Goal: Task Accomplishment & Management: Use online tool/utility

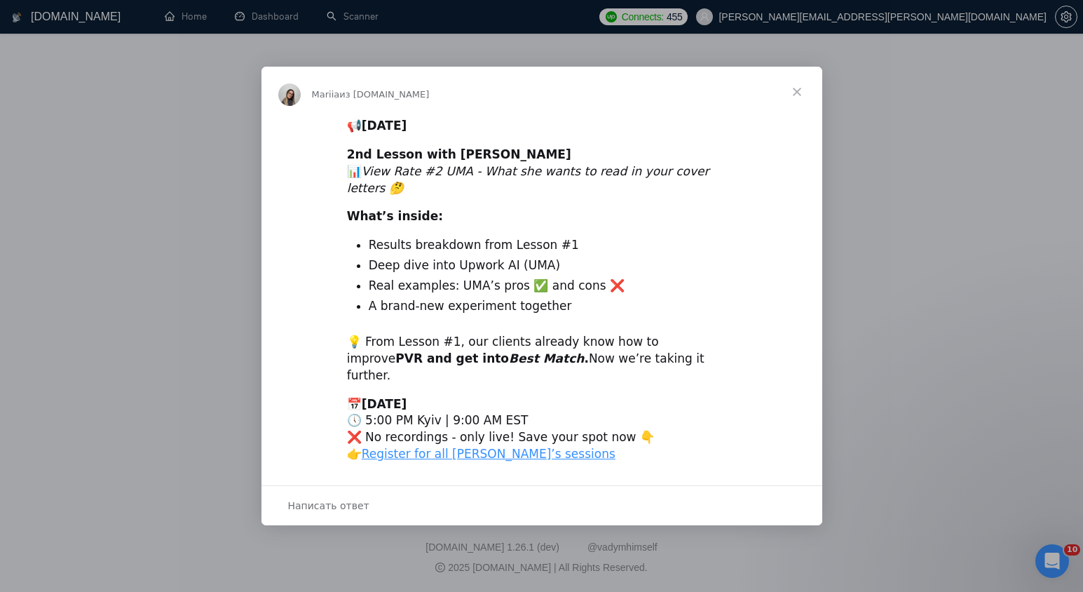
click at [800, 108] on span "Закрыть" at bounding box center [797, 92] width 50 height 50
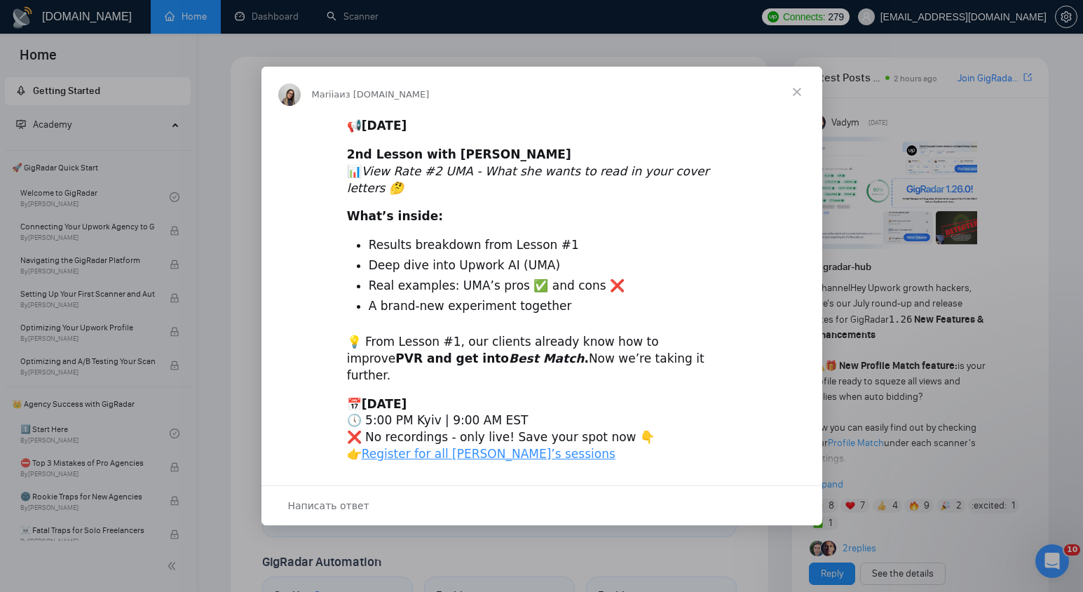
click at [798, 111] on span "Закрыть" at bounding box center [797, 92] width 50 height 50
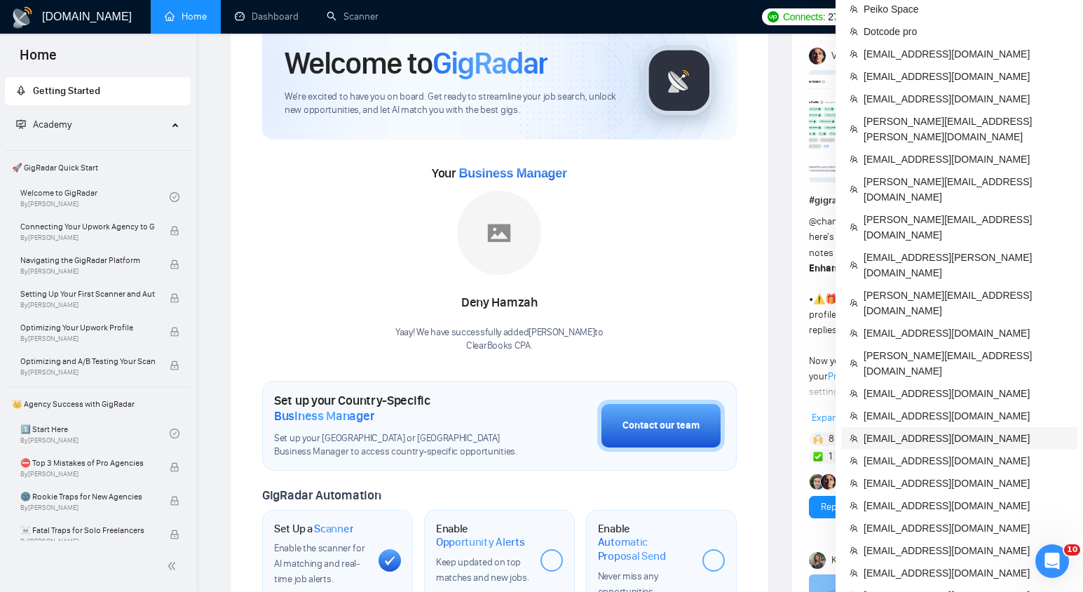
scroll to position [83, 0]
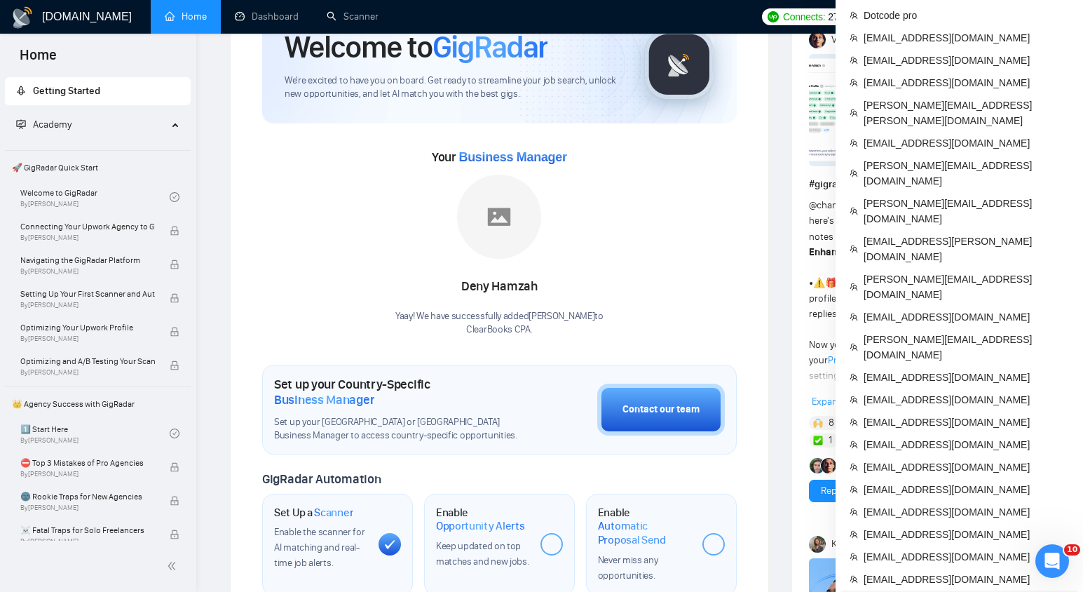
click at [914, 591] on span "ceo@grona.tech" at bounding box center [965, 601] width 205 height 15
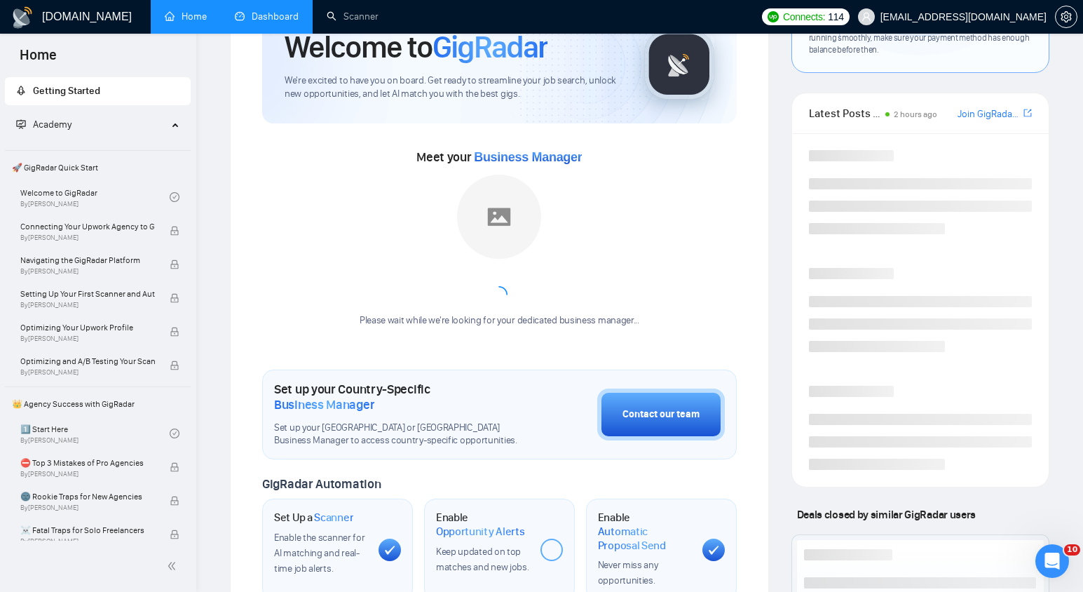
click at [272, 15] on link "Dashboard" at bounding box center [267, 17] width 64 height 12
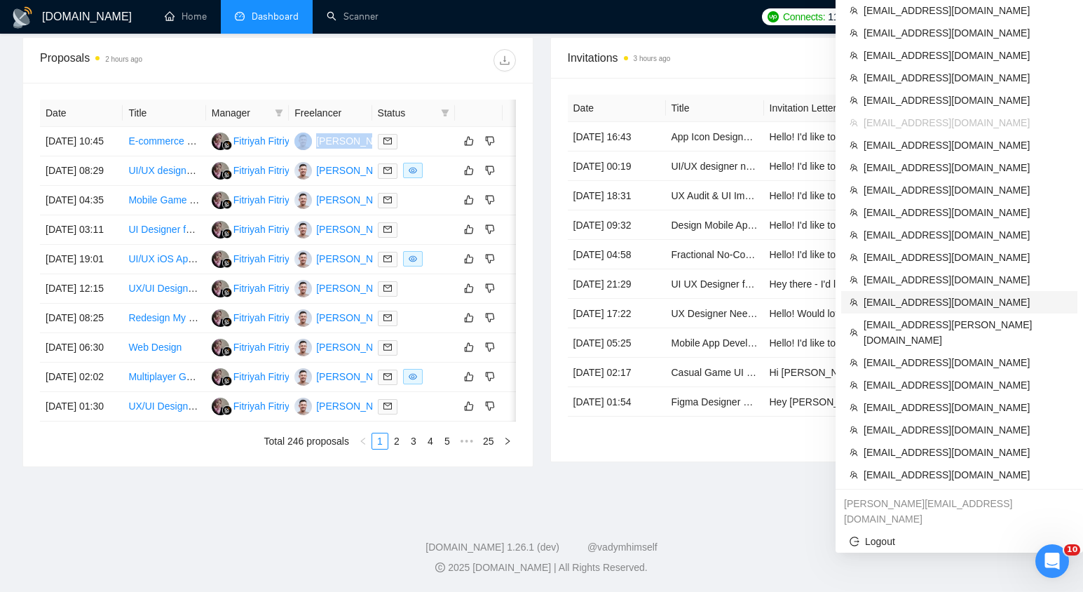
scroll to position [528, 0]
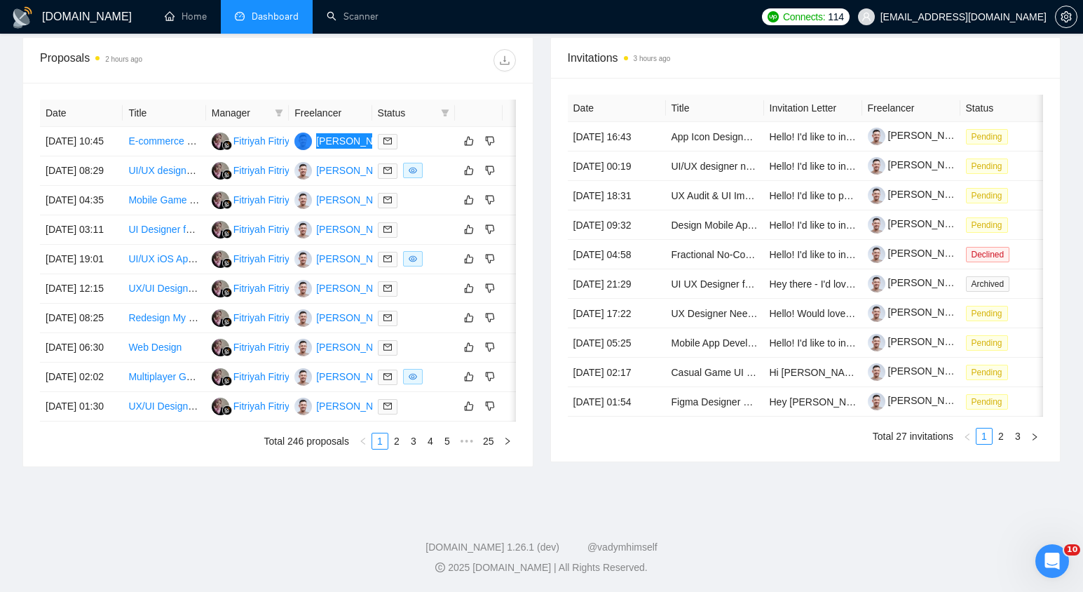
drag, startPoint x: 346, startPoint y: 301, endPoint x: 554, endPoint y: 200, distance: 230.7
click at [0, 0] on div "GigRadar.io Home Dashboard Scanner Connects: 114 ceo@grona.tech Team Dashboard …" at bounding box center [541, 36] width 1083 height 1111
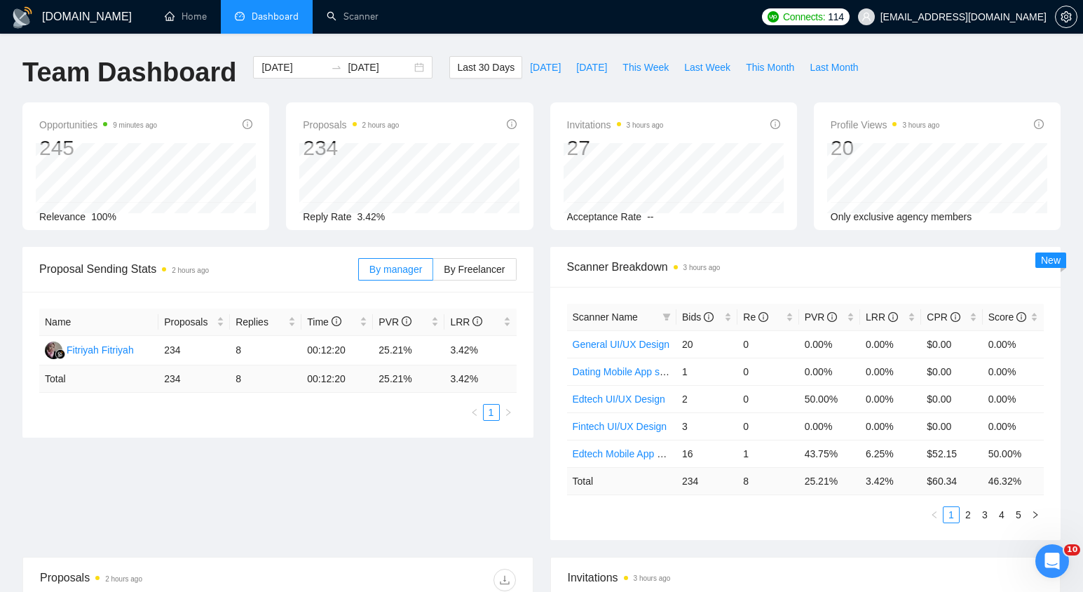
click at [725, 501] on div "Scanner Name Bids Re PVR LRR CPR Score General UI/UX Design 20 0 0.00% 0.00% $0…" at bounding box center [805, 412] width 477 height 219
click at [362, 11] on link "Scanner" at bounding box center [353, 17] width 52 height 12
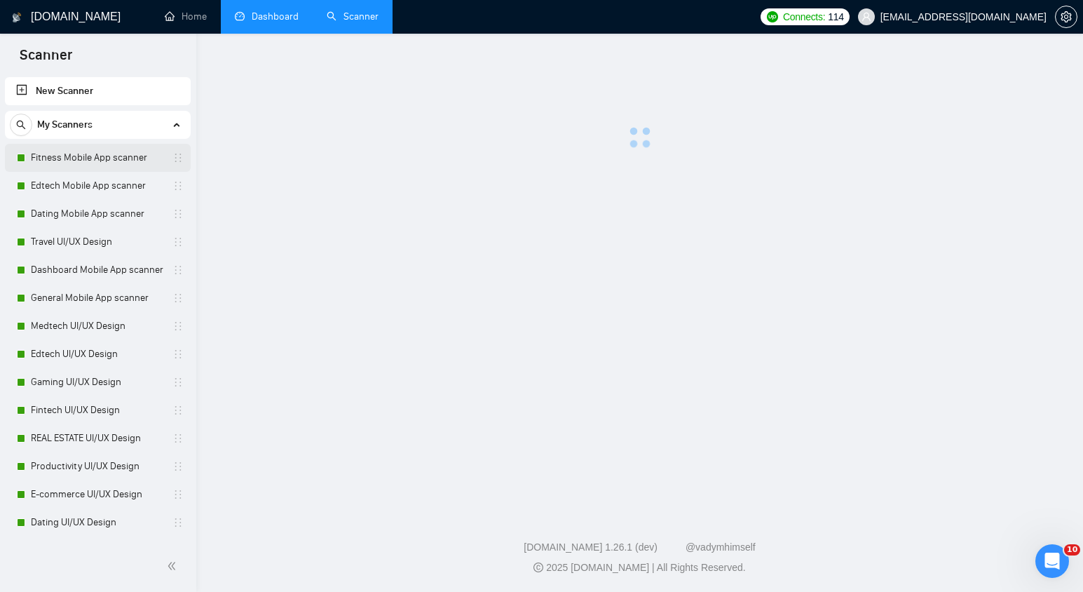
click at [51, 154] on link "Fitness Mobile App scanner" at bounding box center [97, 158] width 133 height 28
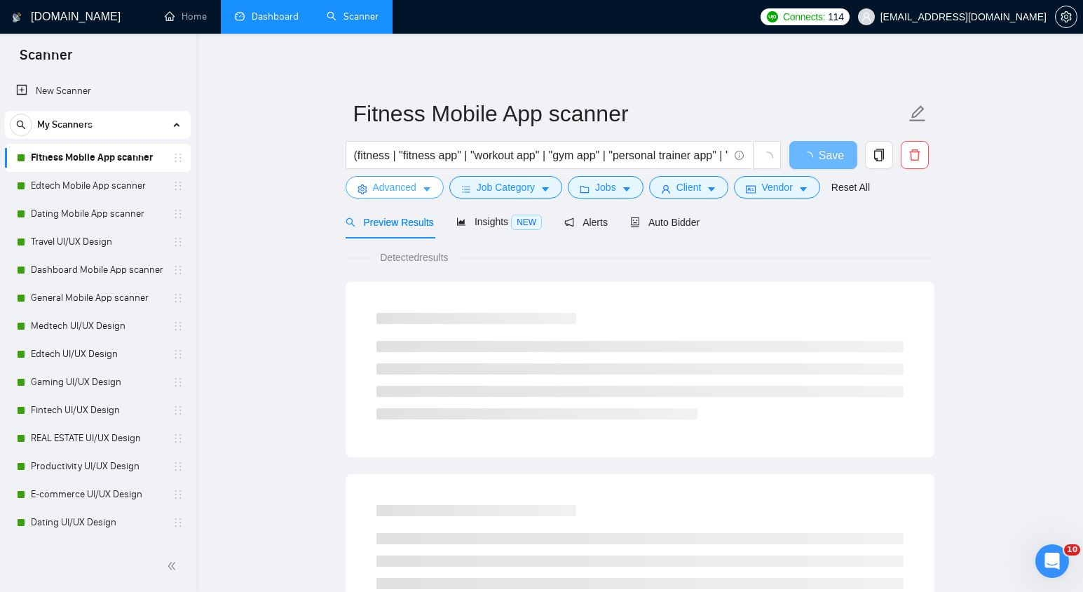
click at [410, 186] on span "Advanced" at bounding box center [394, 186] width 43 height 15
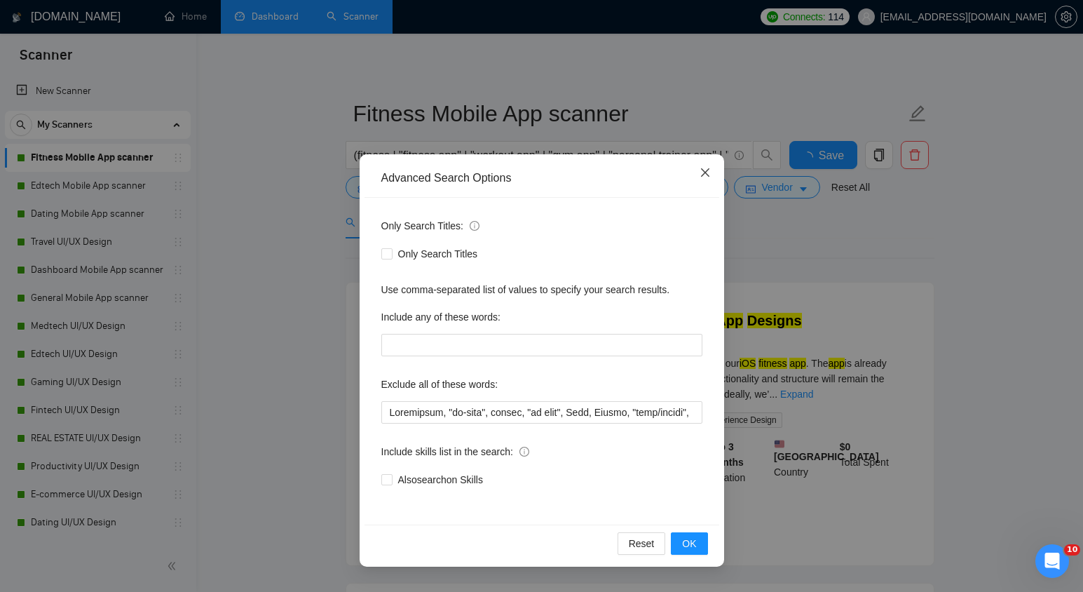
click at [707, 177] on icon "close" at bounding box center [704, 172] width 11 height 11
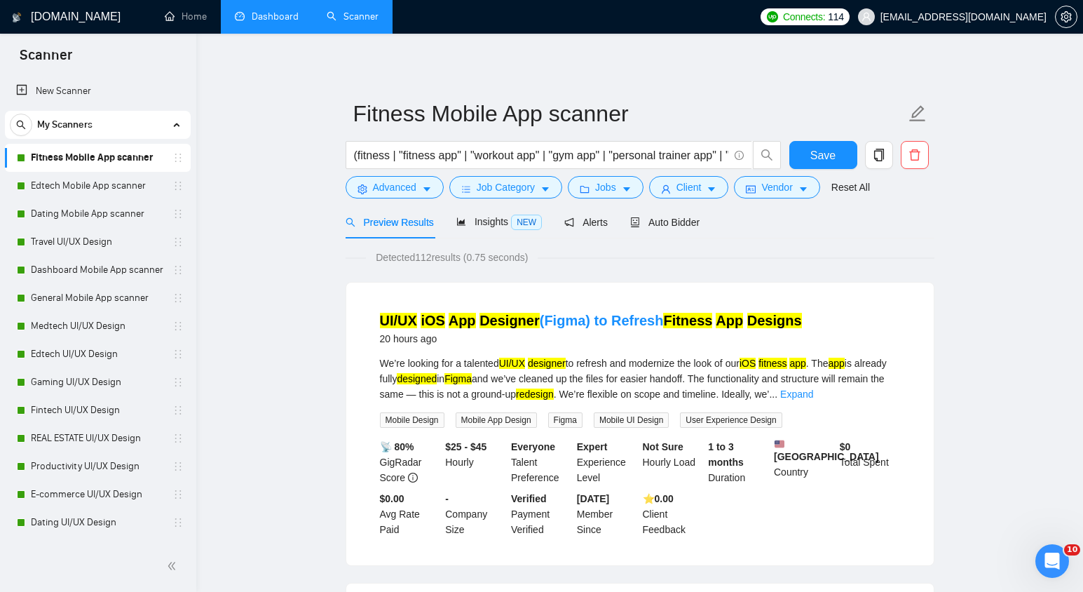
click at [523, 175] on div "(fitness | "fitness app" | "workout app" | "gym app" | "personal trainer app" |…" at bounding box center [564, 158] width 442 height 35
click at [533, 183] on span "Job Category" at bounding box center [506, 186] width 58 height 15
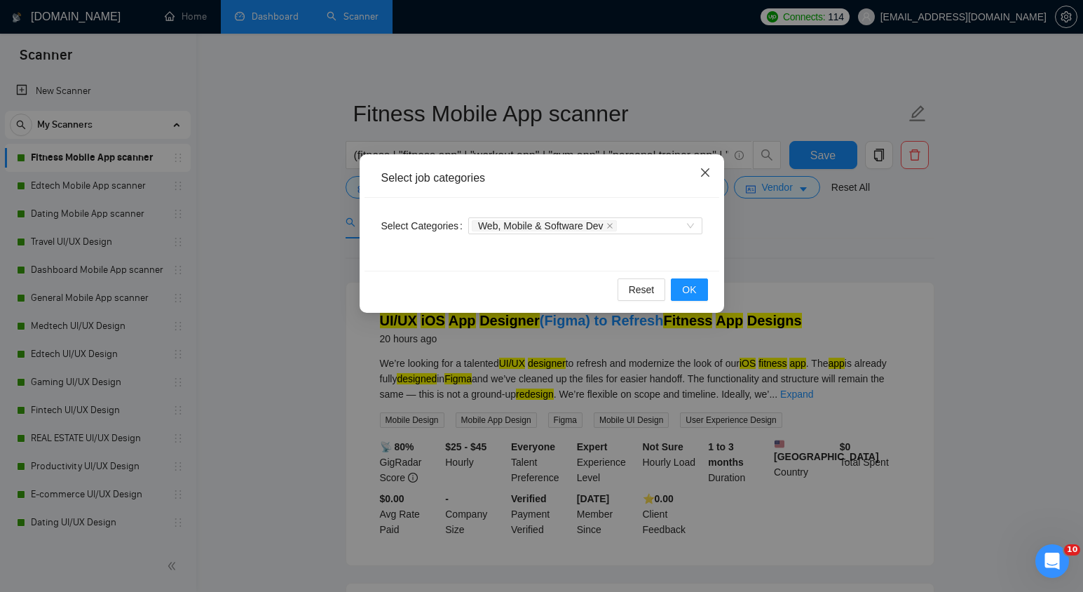
click at [716, 172] on span "Close" at bounding box center [705, 173] width 38 height 38
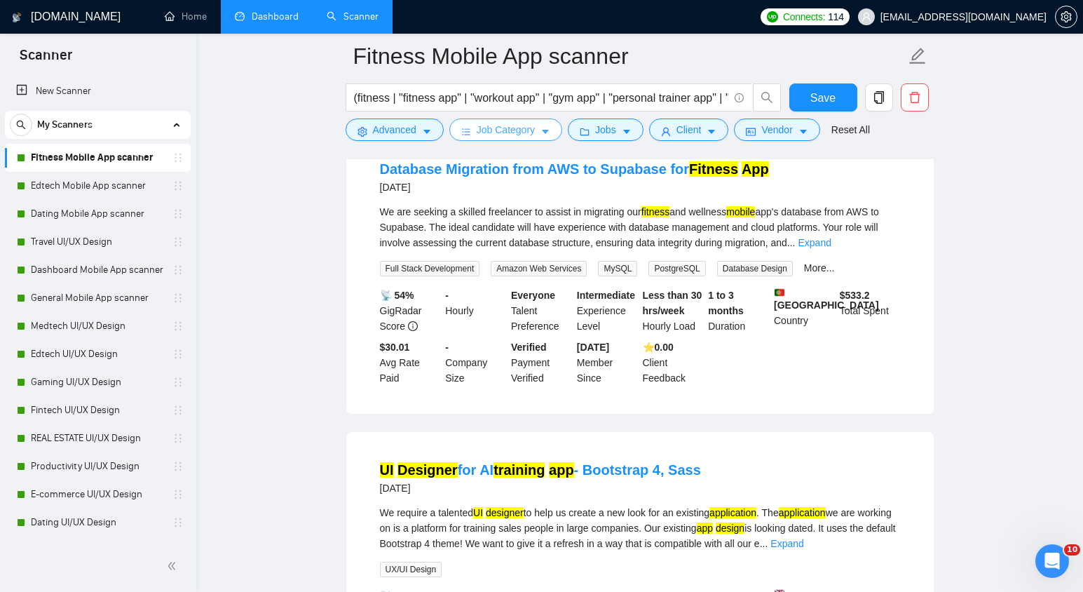
scroll to position [1044, 0]
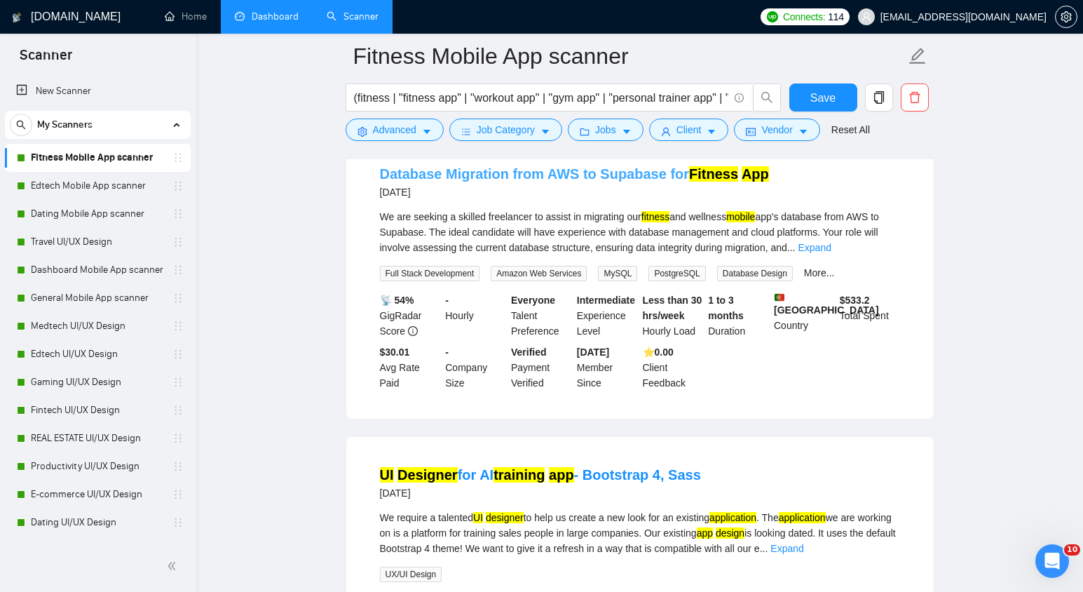
click at [667, 182] on link "Database Migration from AWS to Supabase for Fitness App" at bounding box center [574, 173] width 389 height 15
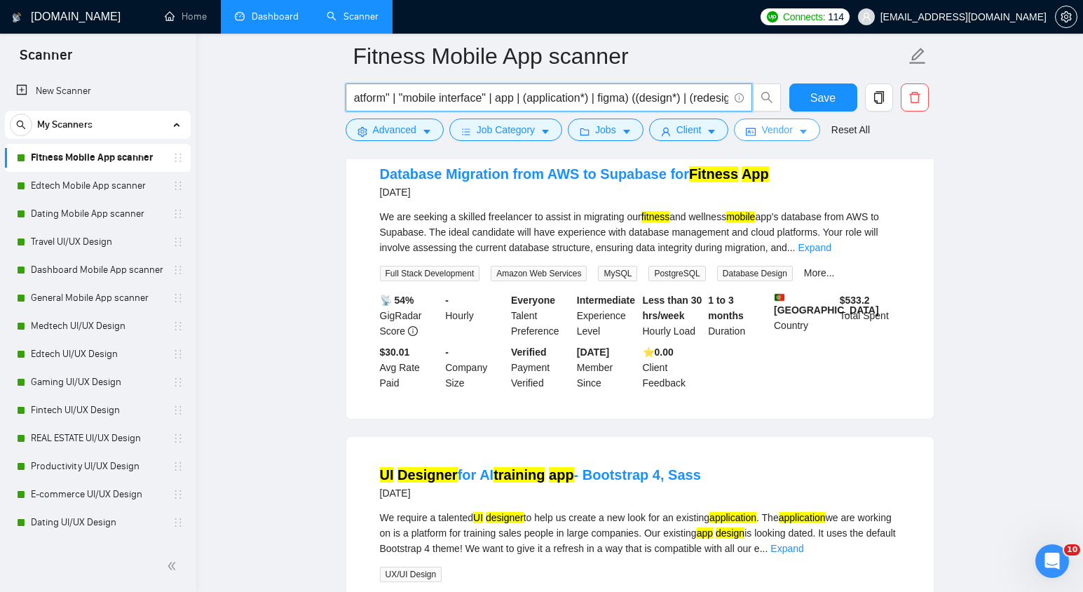
scroll to position [0, 1811]
drag, startPoint x: 695, startPoint y: 102, endPoint x: 774, endPoint y: 120, distance: 81.8
click at [774, 120] on form "Fitness Mobile App scanner (fitness | "fitness app" | "workout app" | "gym app"…" at bounding box center [640, 91] width 589 height 114
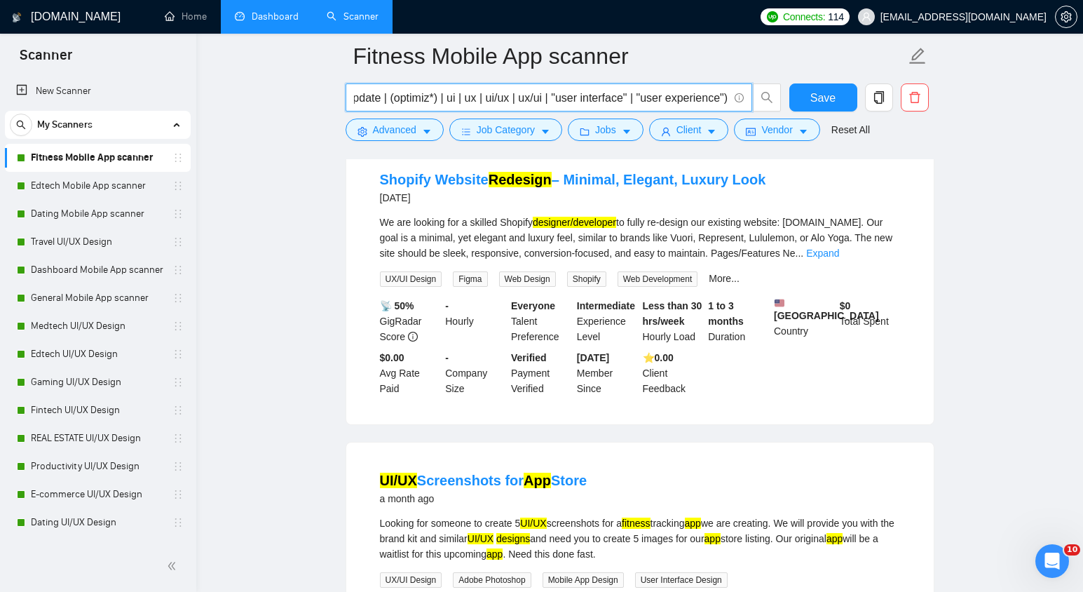
scroll to position [1654, 0]
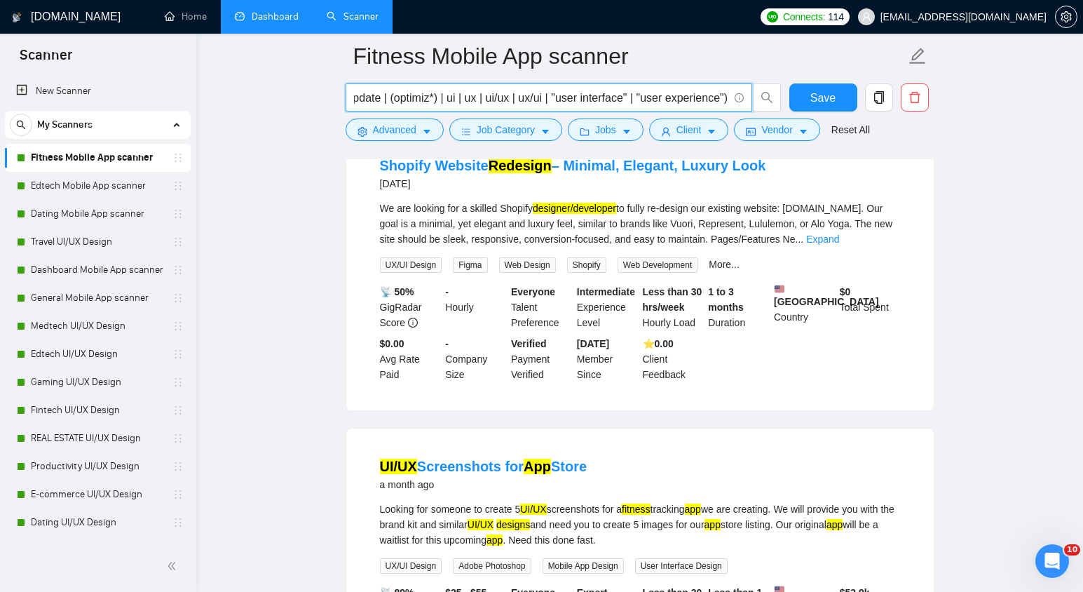
click at [432, 102] on input "(fitness | "fitness app" | "workout app" | "gym app" | "personal trainer app" |…" at bounding box center [541, 98] width 374 height 18
drag, startPoint x: 377, startPoint y: 102, endPoint x: 348, endPoint y: 102, distance: 28.7
click at [348, 102] on span "(fitness | "fitness app" | "workout app" | "gym app" | "personal trainer app" |…" at bounding box center [549, 97] width 406 height 28
click at [498, 100] on input "(fitness | "fitness app" | "workout app" | "gym app" | "personal trainer app" |…" at bounding box center [541, 98] width 374 height 18
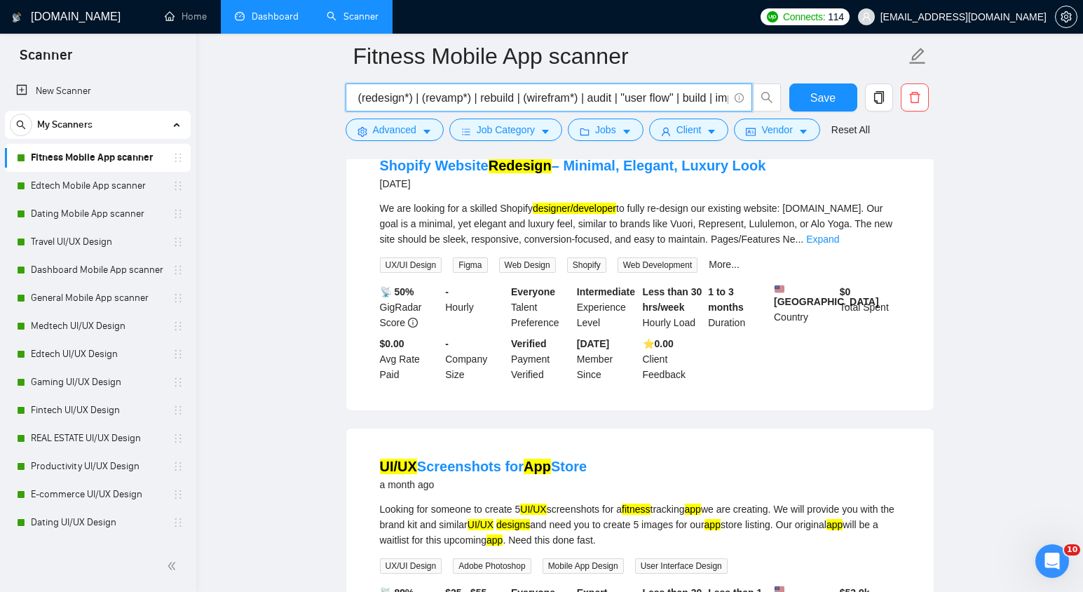
scroll to position [0, 1084]
drag, startPoint x: 377, startPoint y: 97, endPoint x: 337, endPoint y: 97, distance: 39.9
click at [337, 97] on main "Fitness Mobile App scanner (fitness | "fitness app" | "workout app" | "gym app"…" at bounding box center [640, 34] width 842 height 3265
click at [524, 107] on span "(fitness | "fitness app" | "workout app" | "gym app" | "personal trainer app" |…" at bounding box center [549, 97] width 406 height 28
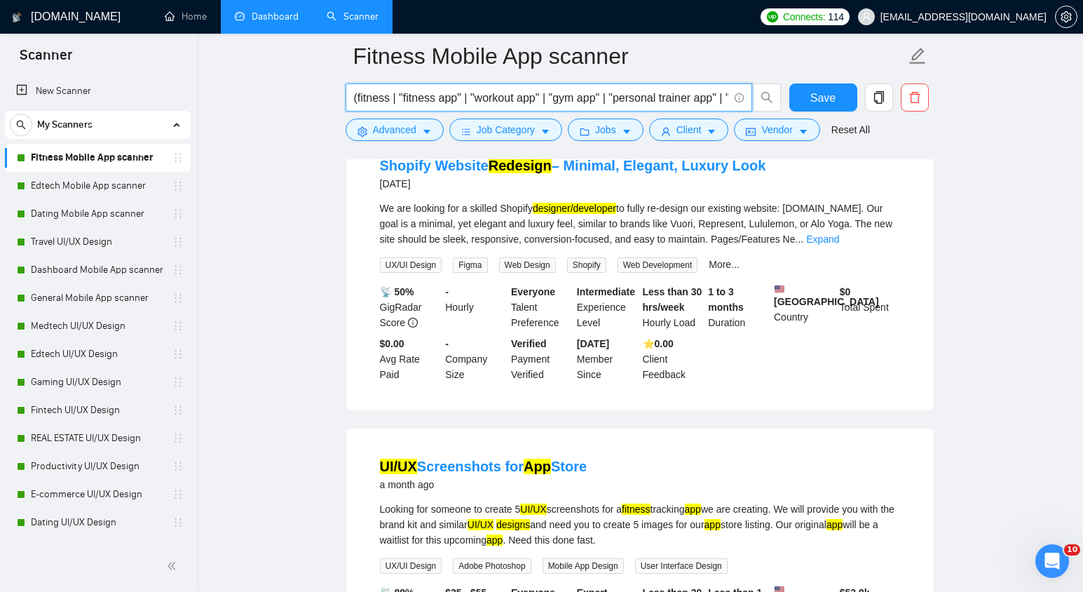
click at [667, 93] on input "(fitness | "fitness app" | "workout app" | "gym app" | "personal trainer app" |…" at bounding box center [541, 98] width 374 height 18
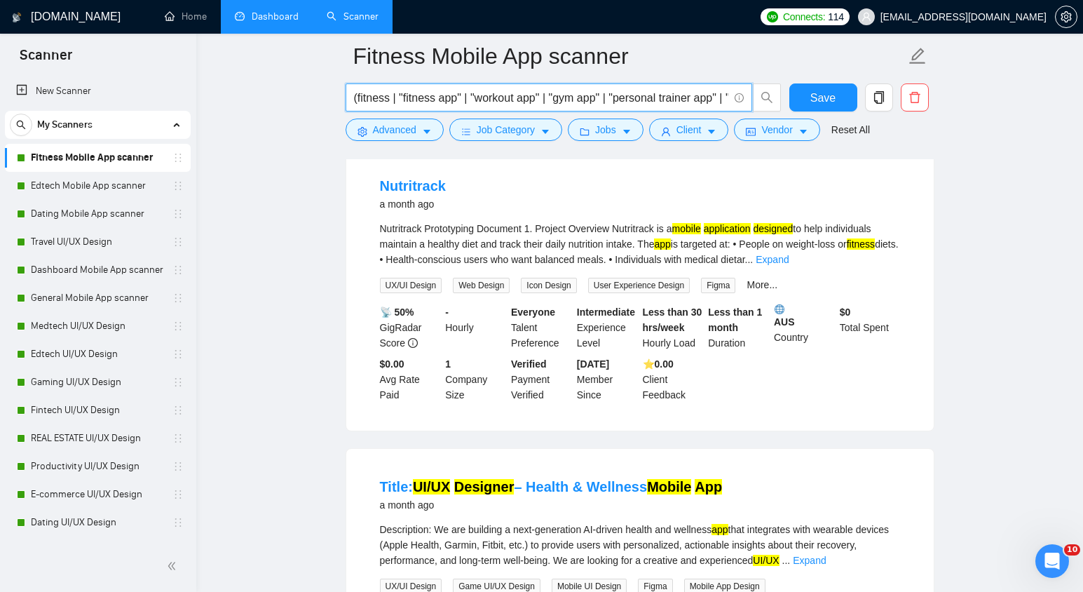
scroll to position [2240, 0]
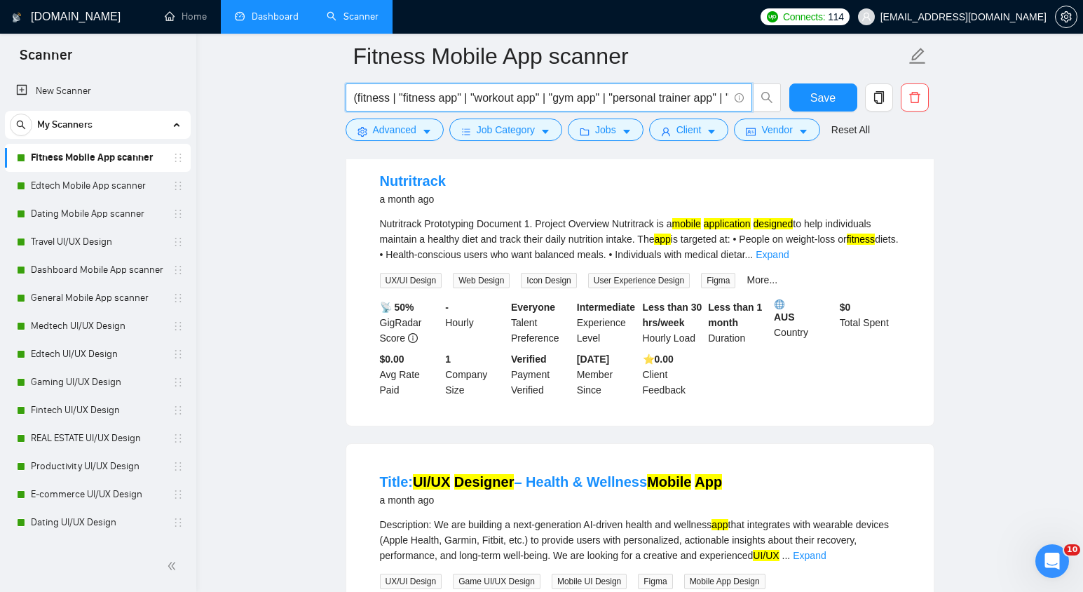
click at [884, 397] on div "📡 50% GigRadar Score - Hourly Everyone Talent Preference Intermediate Experienc…" at bounding box center [640, 348] width 526 height 98
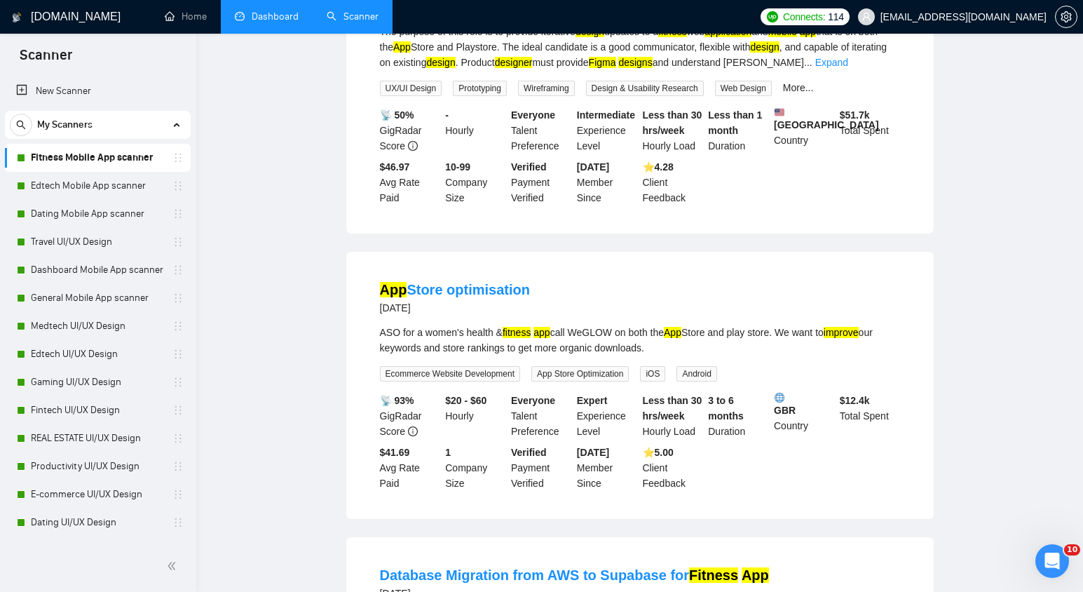
scroll to position [0, 0]
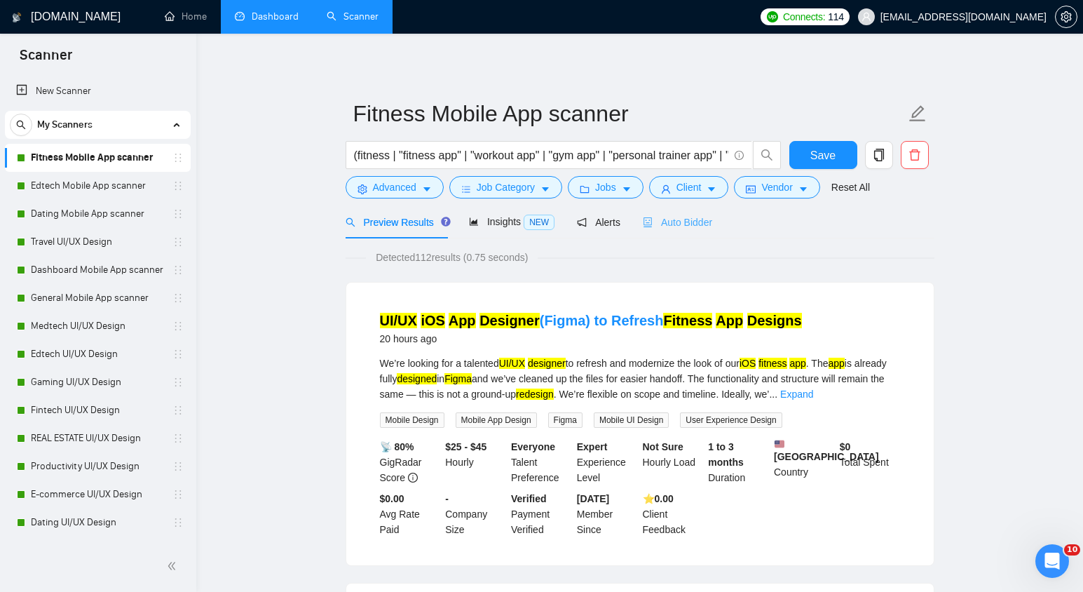
click at [684, 212] on div "Auto Bidder" at bounding box center [677, 221] width 69 height 33
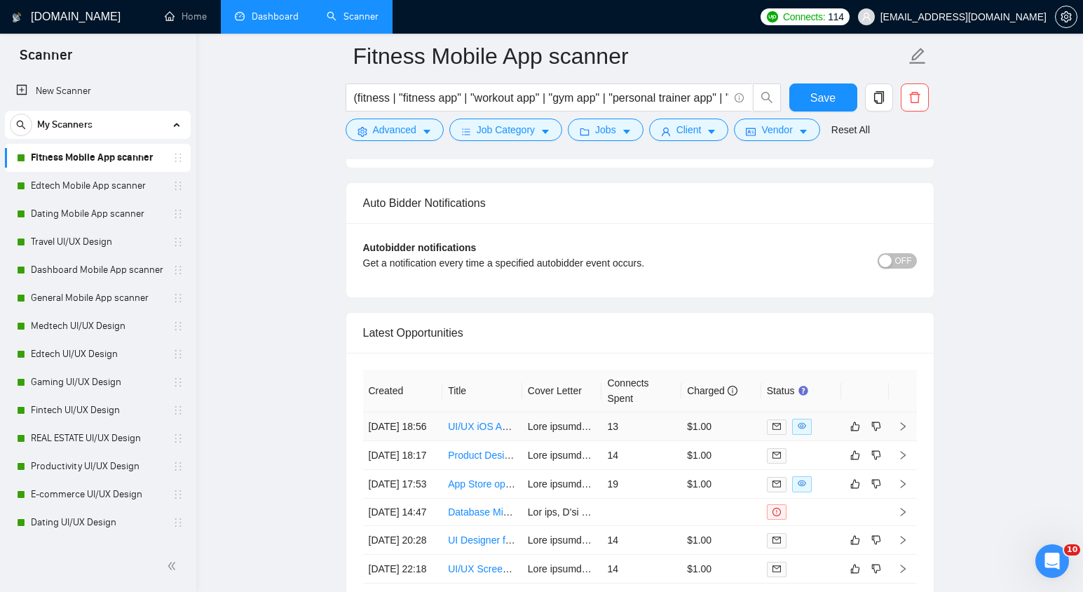
scroll to position [3401, 0]
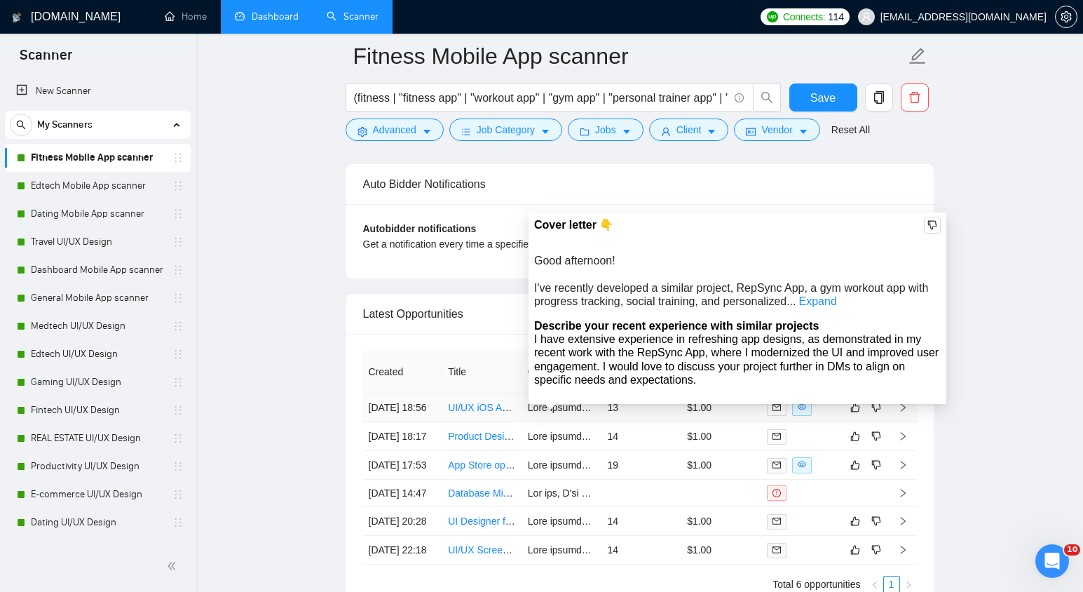
click at [576, 403] on div "Cover letter 👇 Good afternoon! I've recently developed a similar project, RepSy…" at bounding box center [737, 307] width 418 height 191
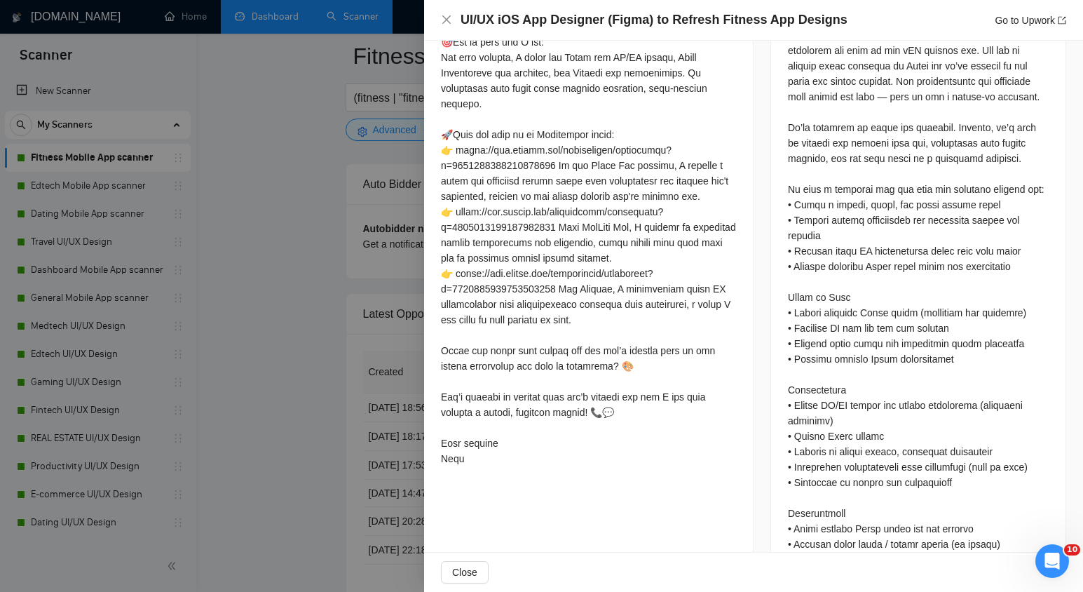
scroll to position [656, 0]
click at [397, 475] on div at bounding box center [541, 296] width 1083 height 592
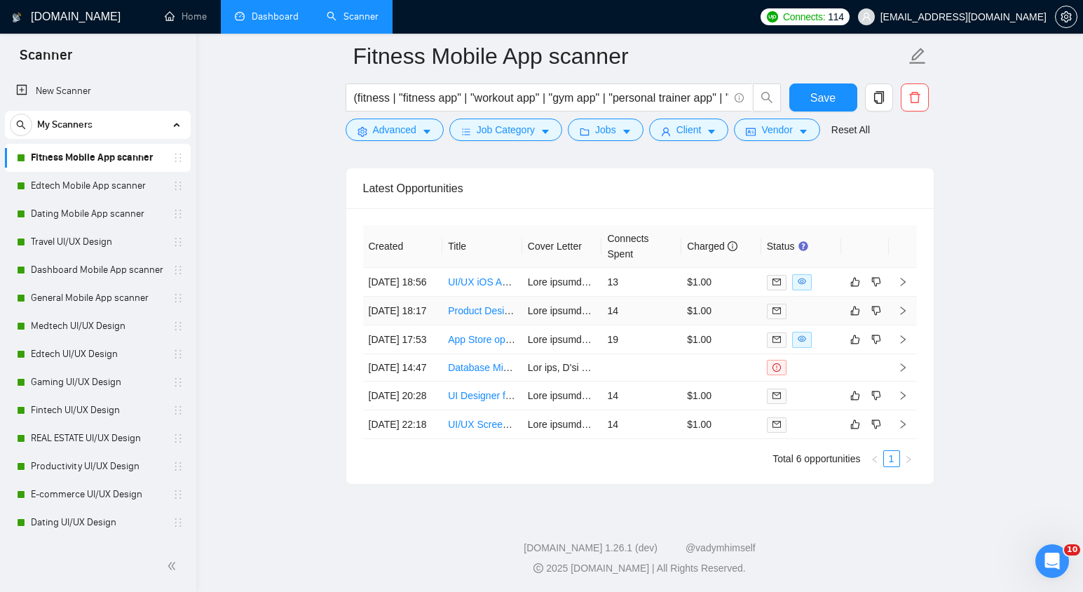
scroll to position [3542, 0]
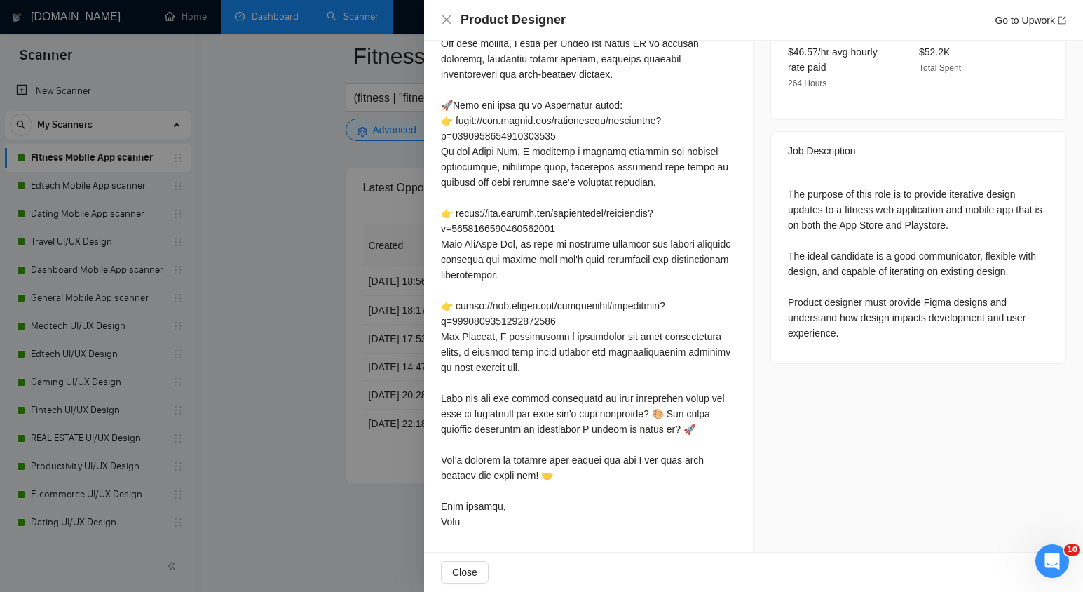
click at [291, 464] on div at bounding box center [541, 296] width 1083 height 592
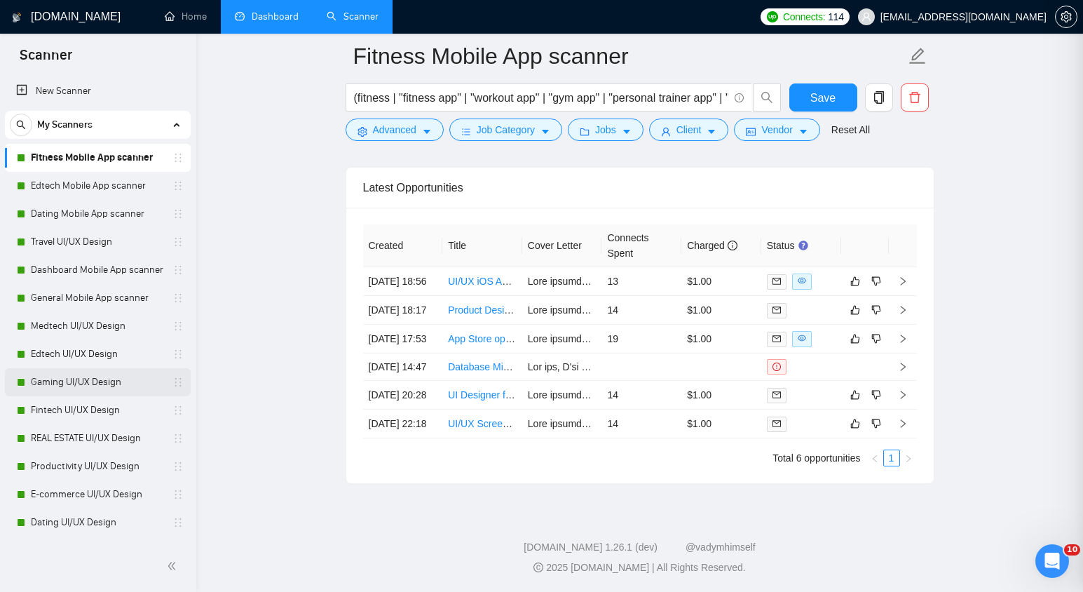
click at [67, 375] on link "Gaming UI/UX Design" at bounding box center [97, 382] width 133 height 28
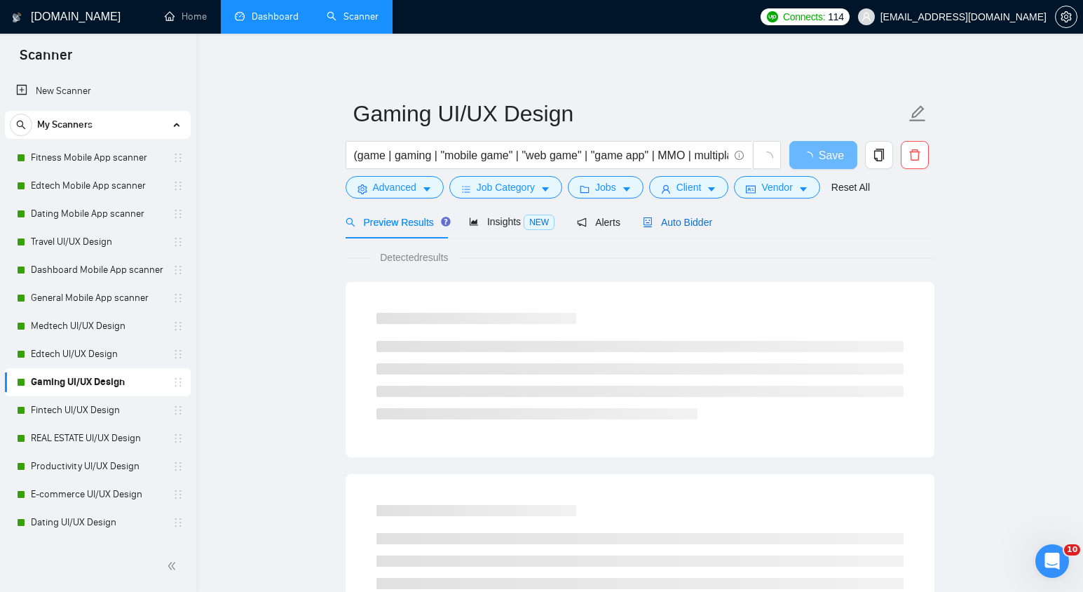
click at [681, 219] on span "Auto Bidder" at bounding box center [677, 222] width 69 height 11
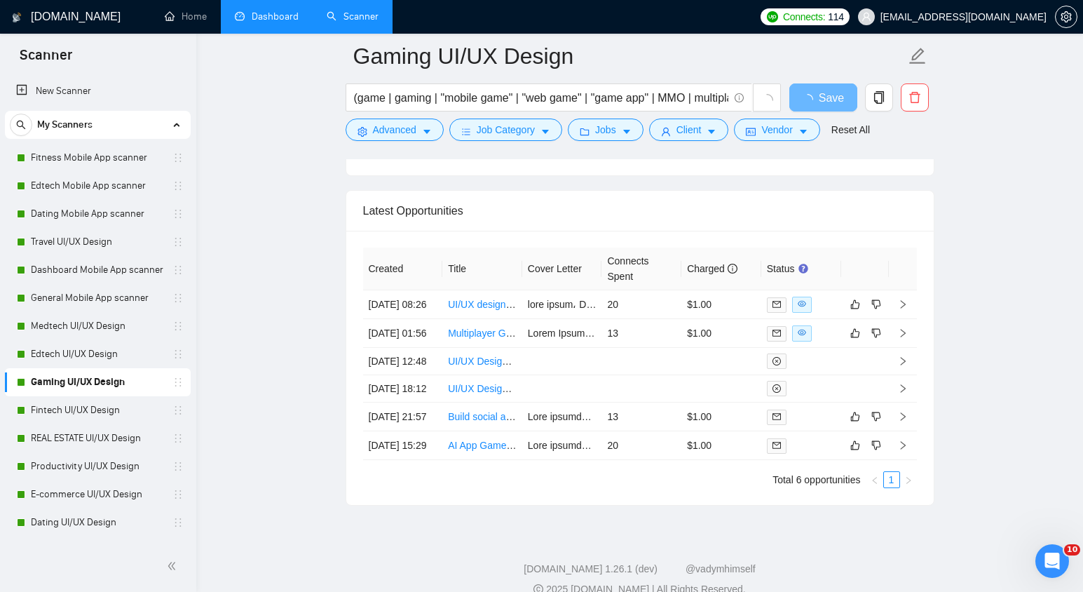
scroll to position [3330, 0]
click at [565, 299] on td at bounding box center [562, 303] width 80 height 29
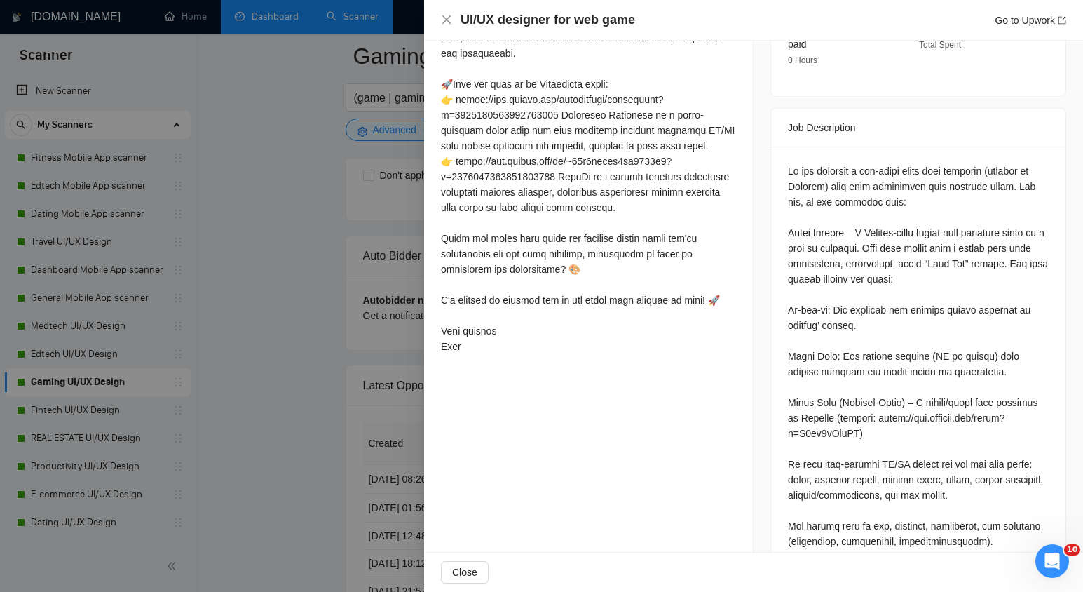
scroll to position [580, 0]
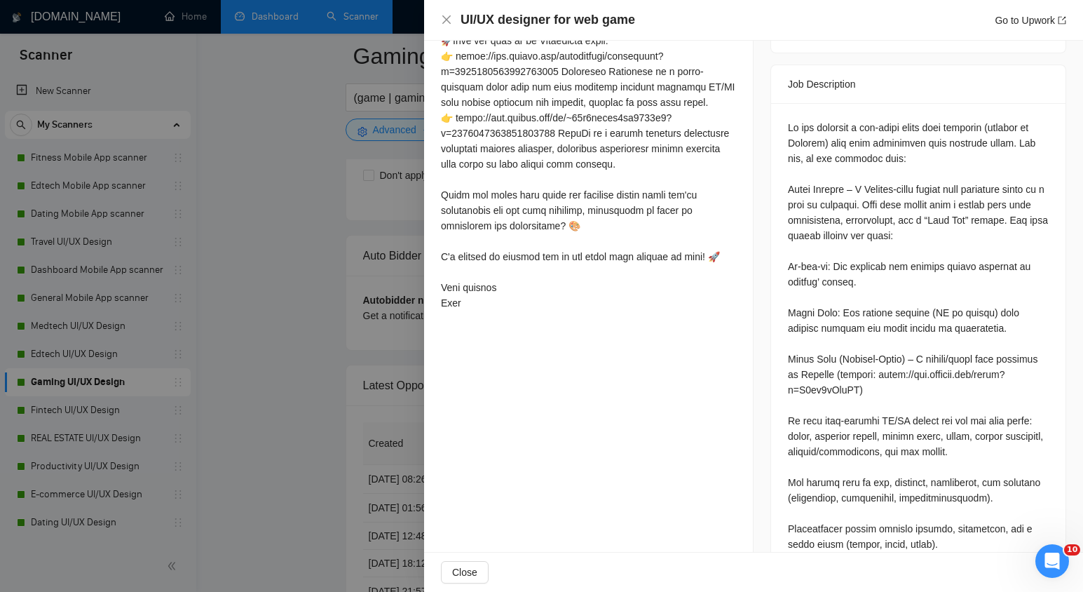
click at [322, 442] on div at bounding box center [541, 296] width 1083 height 592
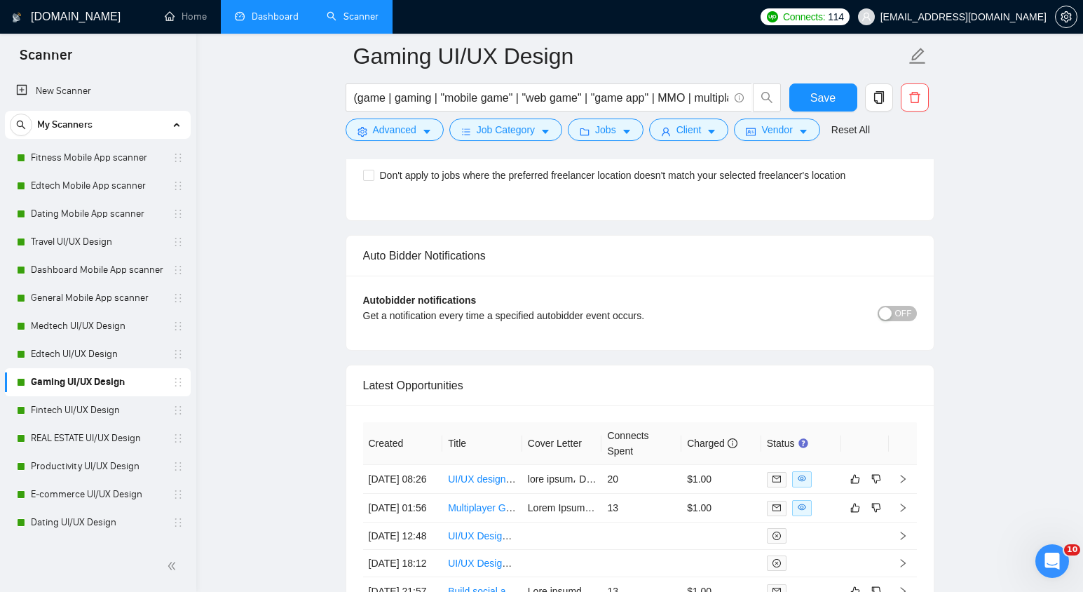
scroll to position [3613, 0]
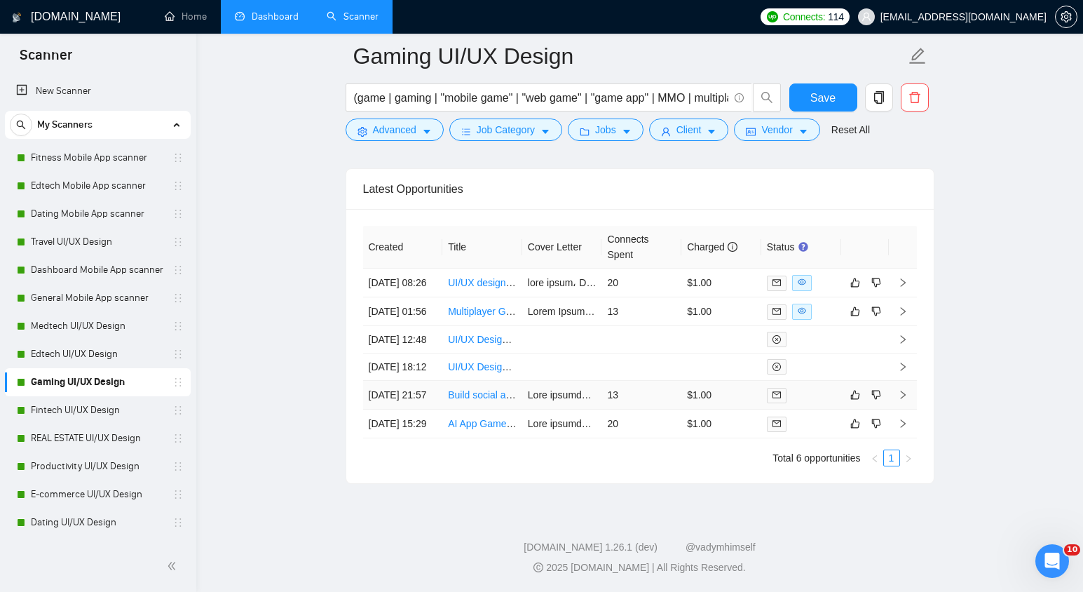
click at [559, 381] on td at bounding box center [562, 395] width 80 height 29
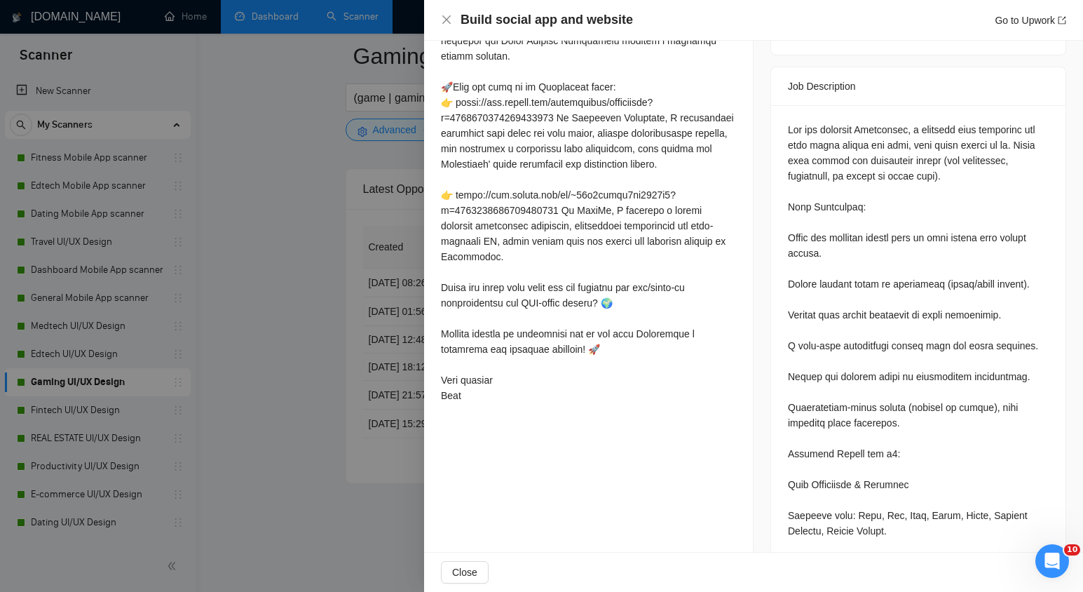
click at [260, 411] on div at bounding box center [541, 296] width 1083 height 592
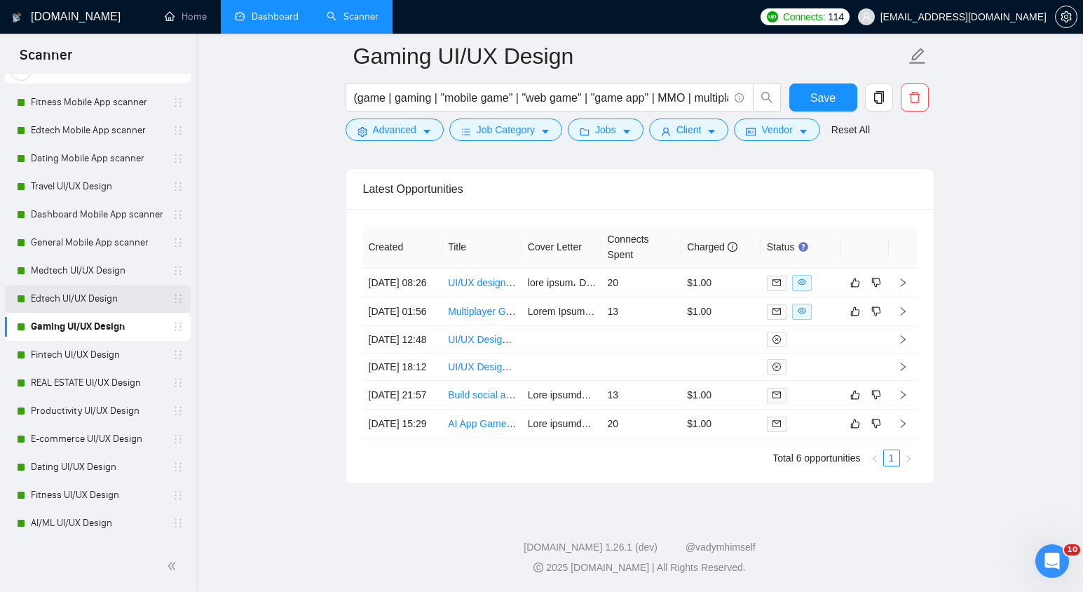
scroll to position [62, 0]
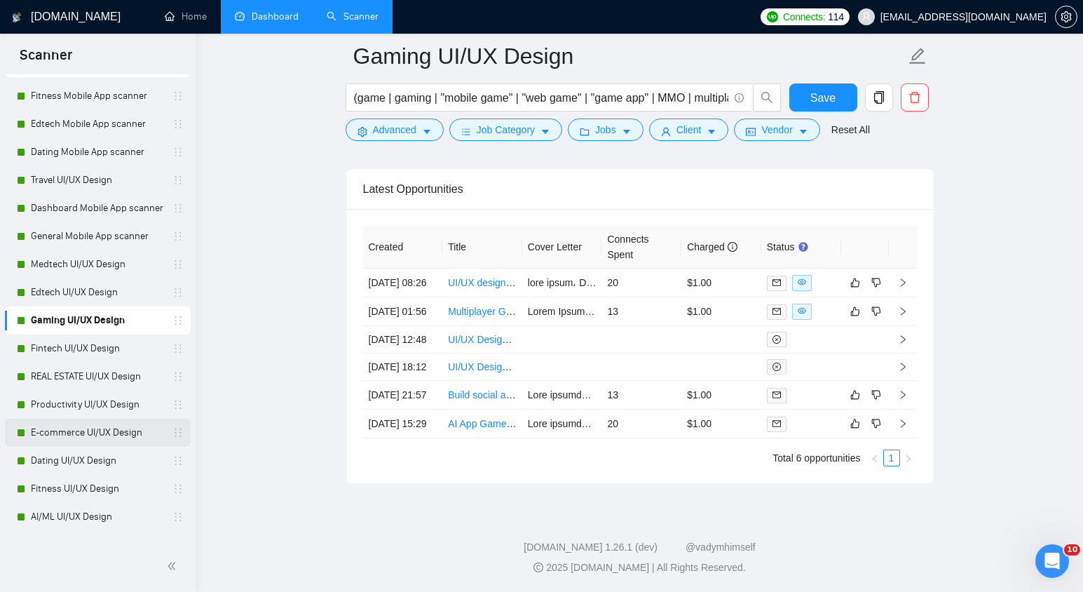
click at [72, 430] on link "E-commerce UI/UX Design" at bounding box center [97, 432] width 133 height 28
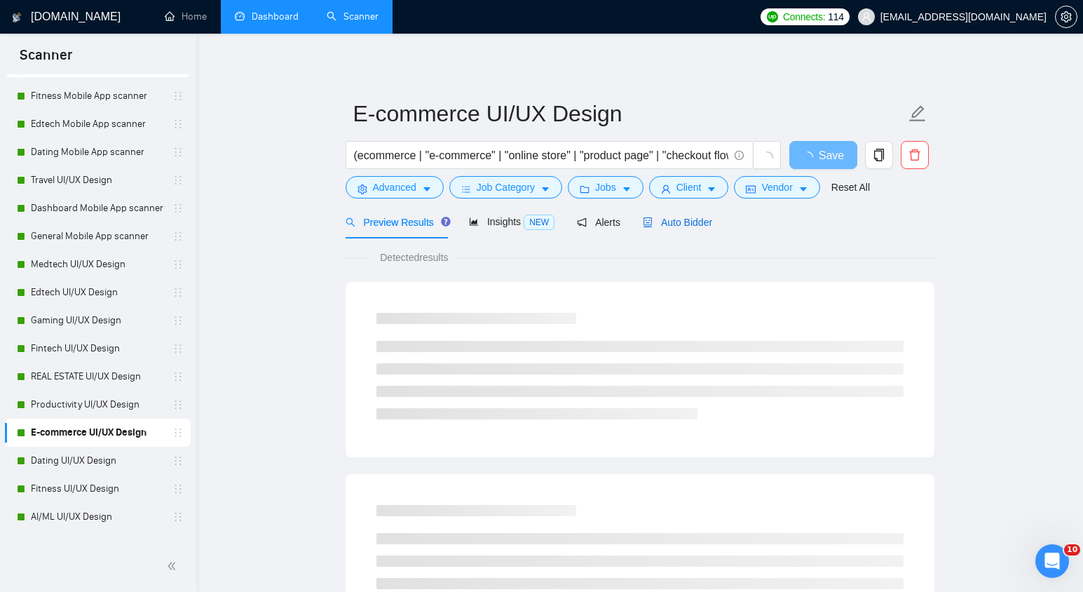
click at [674, 228] on div "Auto Bidder" at bounding box center [677, 221] width 69 height 15
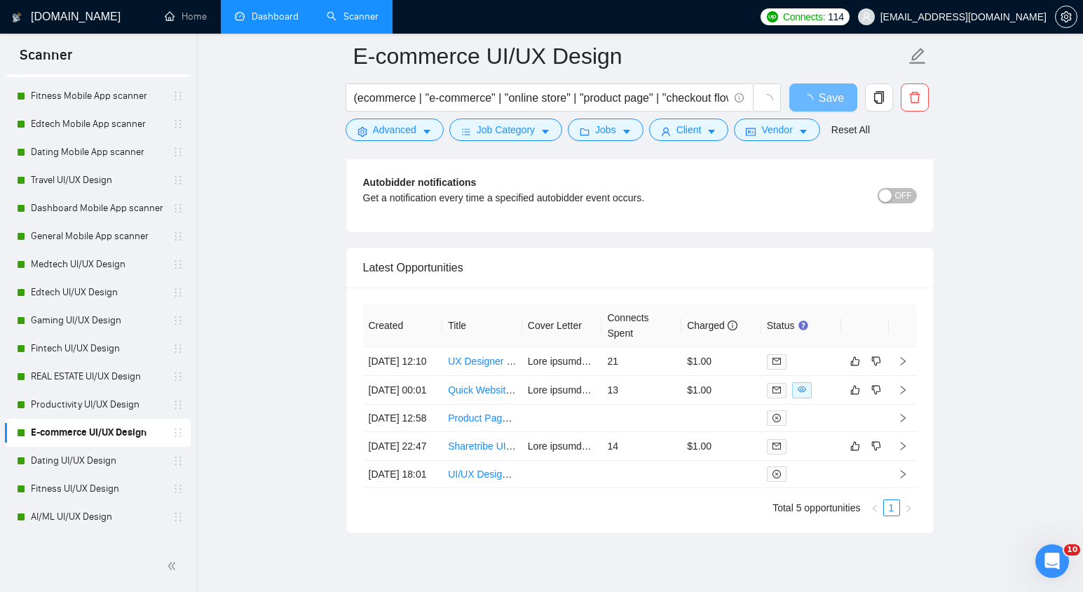
scroll to position [3395, 0]
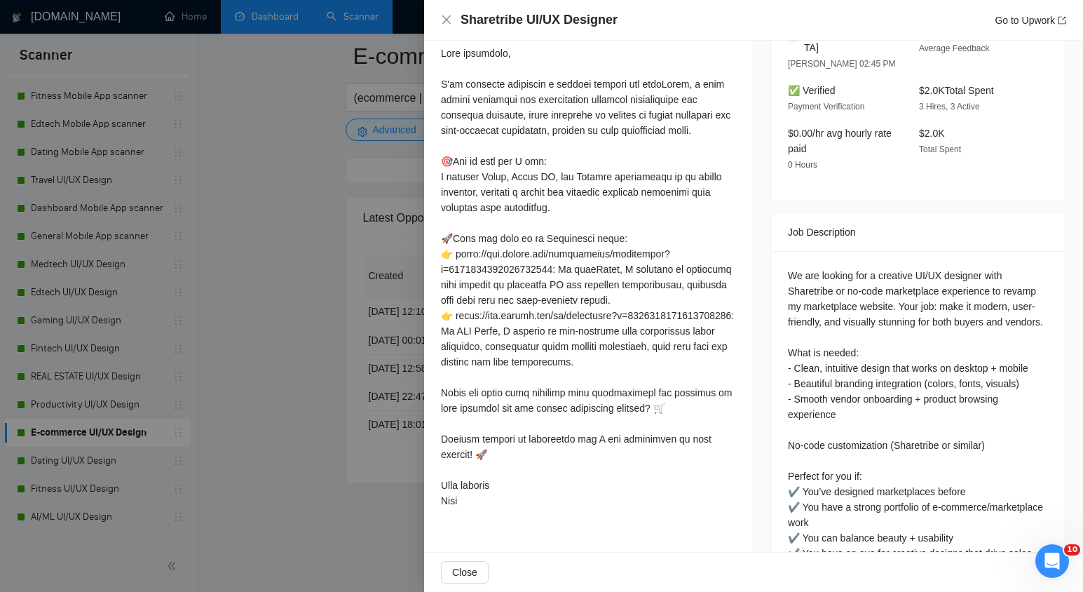
scroll to position [400, 0]
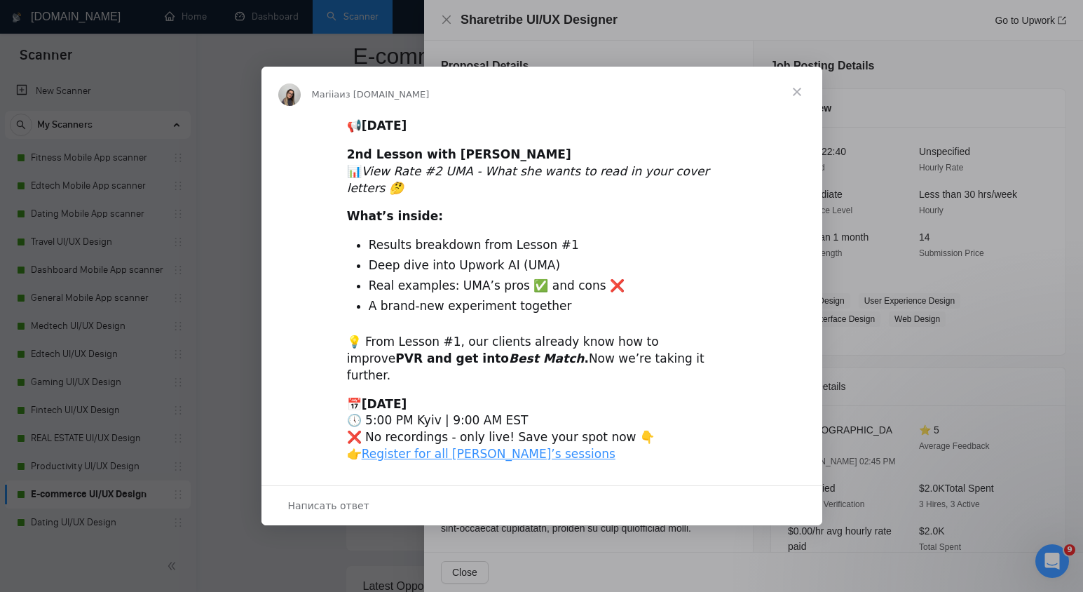
click at [796, 114] on span "Закрыть" at bounding box center [797, 92] width 50 height 50
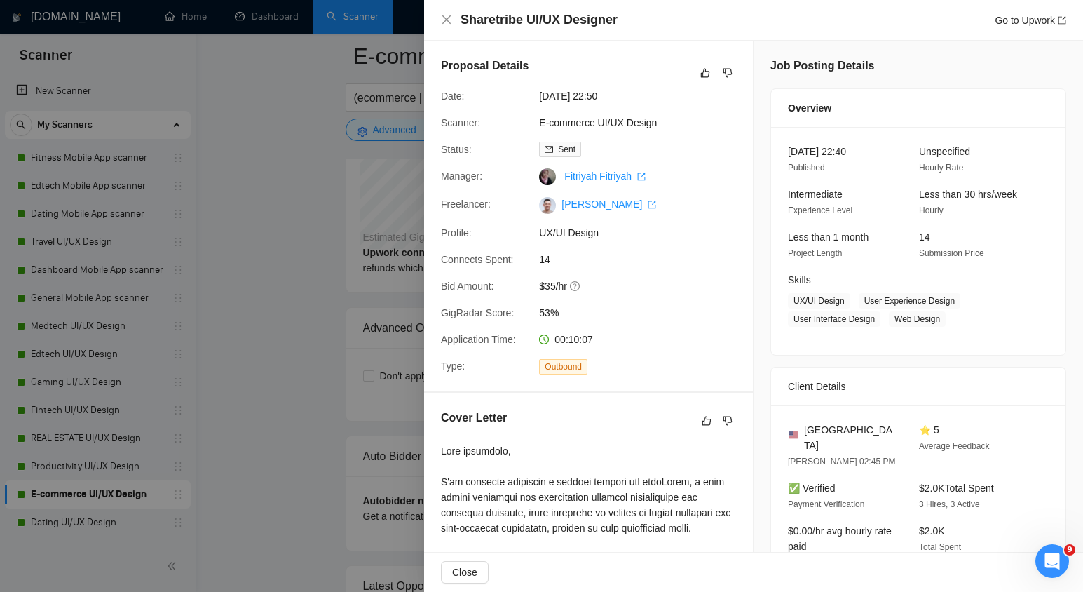
click at [796, 105] on span "Overview" at bounding box center [809, 107] width 43 height 15
click at [439, 15] on div "Sharetribe UI/UX Designer Go to Upwork" at bounding box center [753, 20] width 659 height 41
click at [446, 20] on icon "close" at bounding box center [446, 19] width 8 height 8
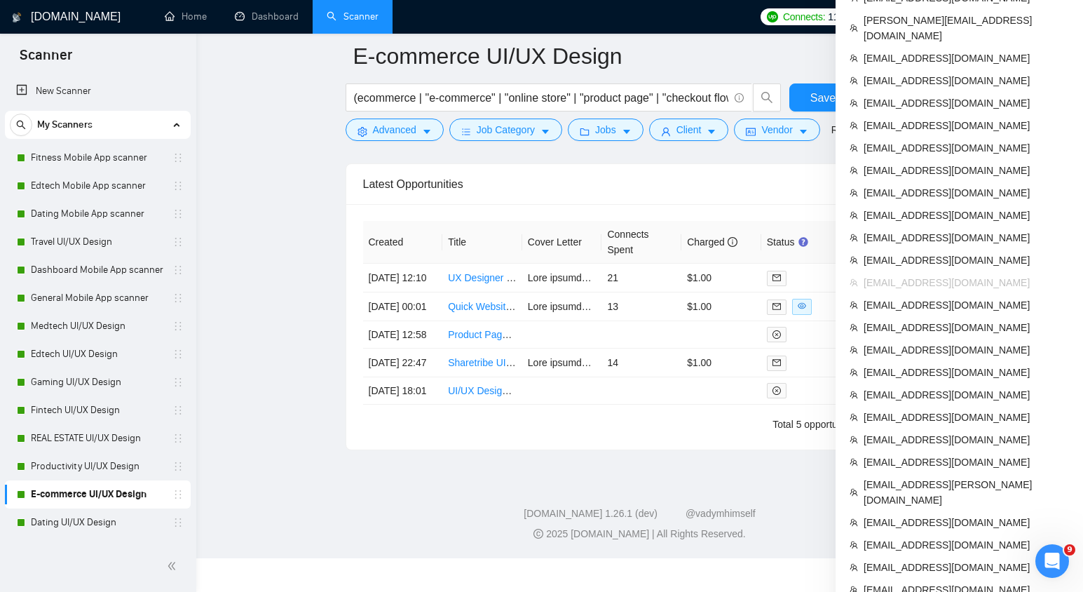
scroll to position [3593, 0]
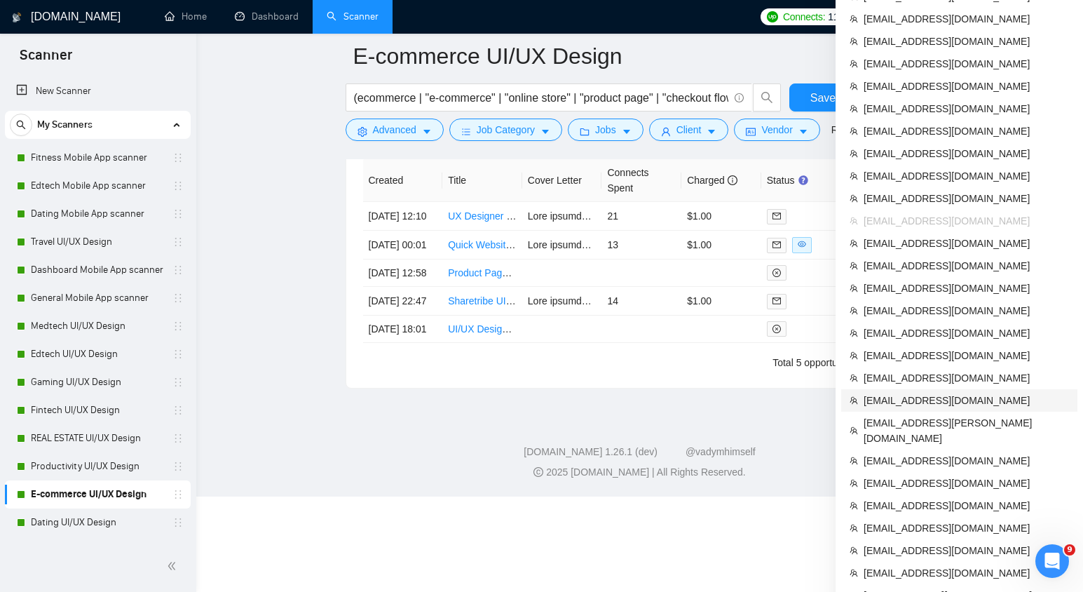
click at [892, 392] on span "[EMAIL_ADDRESS][DOMAIN_NAME]" at bounding box center [965, 399] width 205 height 15
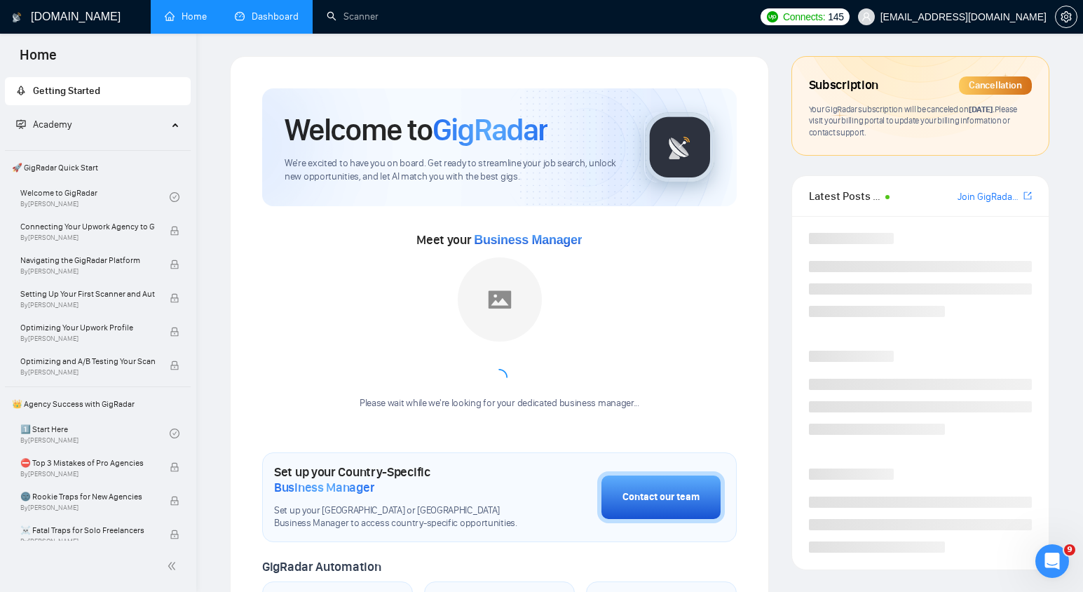
click at [271, 20] on link "Dashboard" at bounding box center [267, 17] width 64 height 12
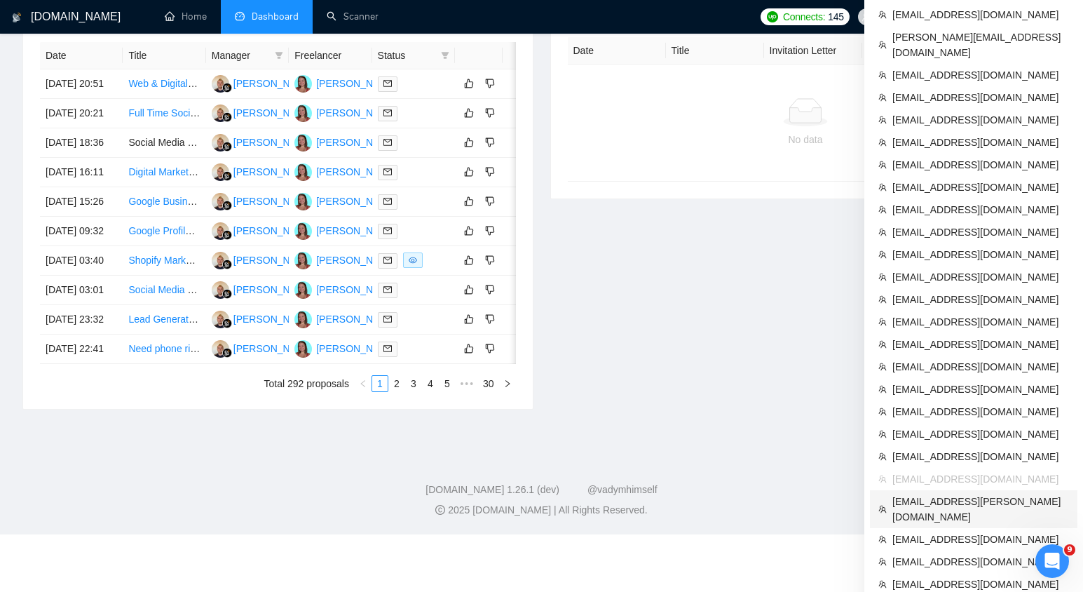
scroll to position [595, 0]
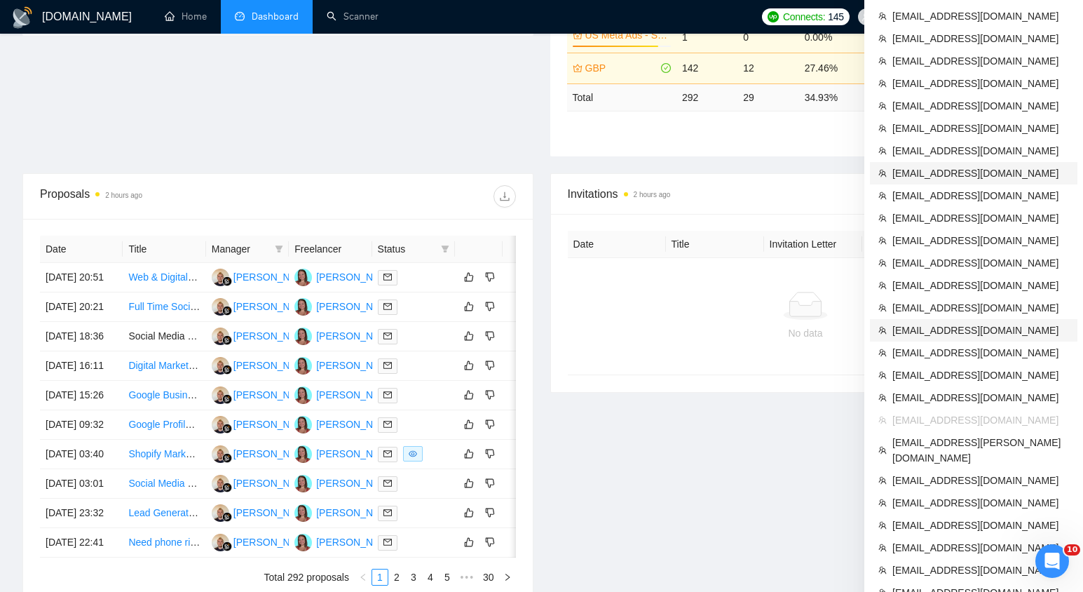
scroll to position [412, 0]
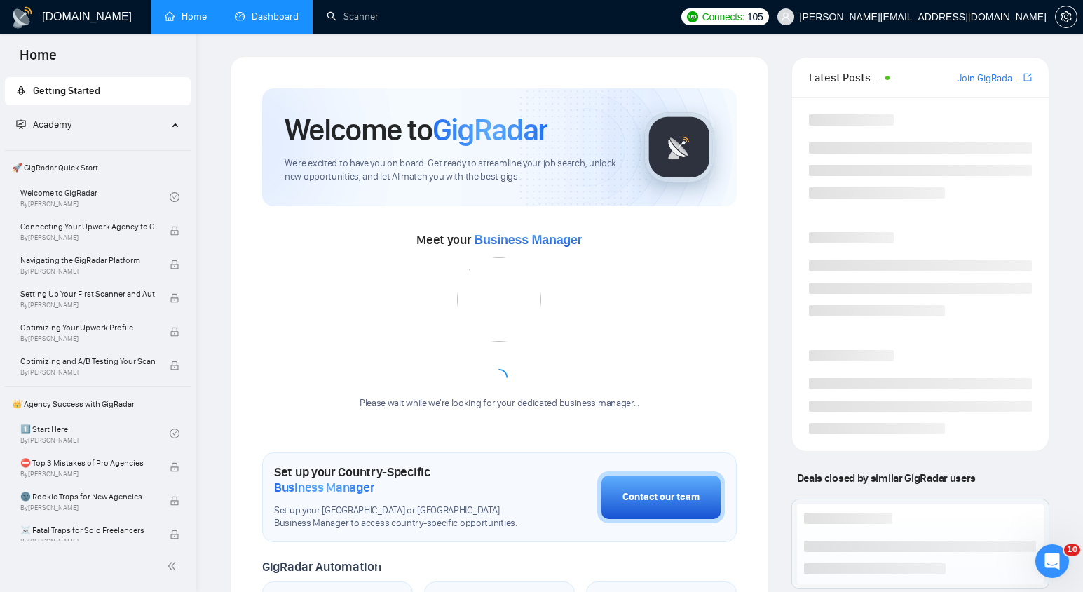
click at [283, 11] on link "Dashboard" at bounding box center [267, 17] width 64 height 12
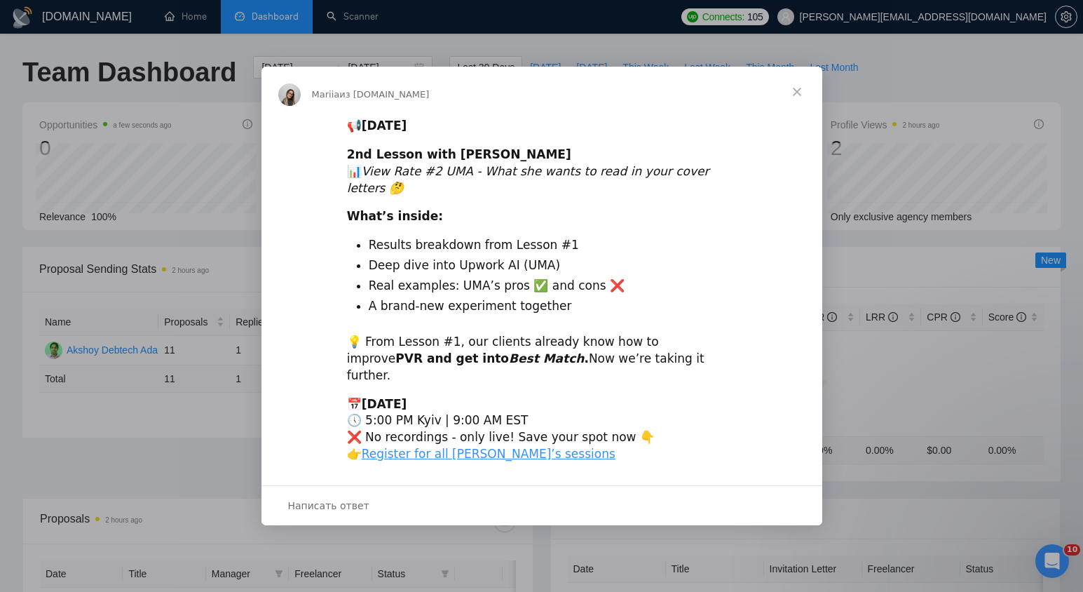
click at [749, 103] on div "Mariia из [DOMAIN_NAME]" at bounding box center [541, 94] width 527 height 22
click at [798, 107] on span "Закрыть" at bounding box center [797, 92] width 50 height 50
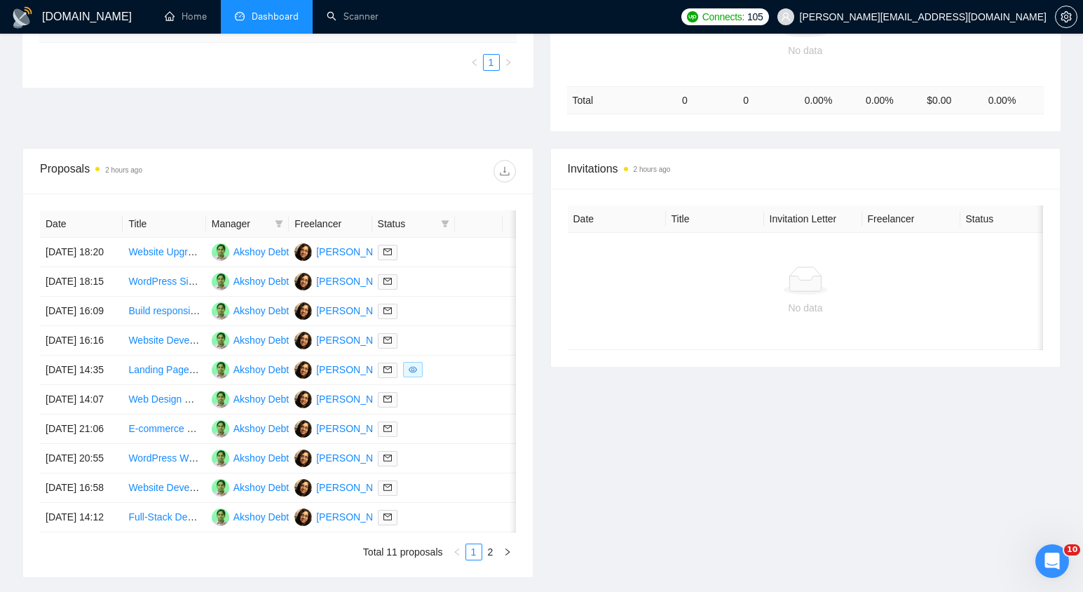
scroll to position [356, 0]
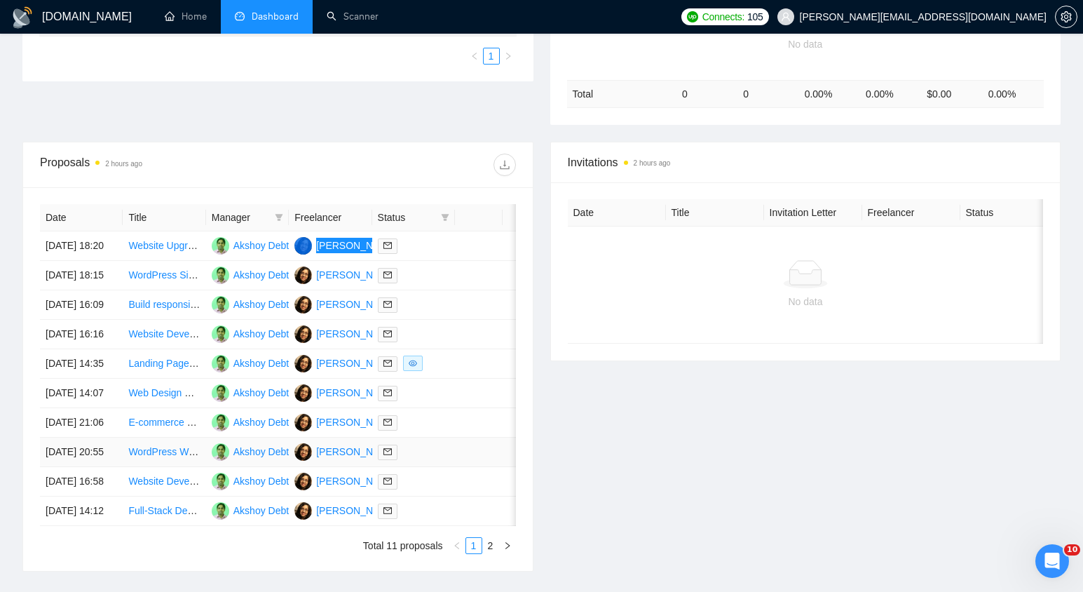
drag, startPoint x: 336, startPoint y: 254, endPoint x: 350, endPoint y: 538, distance: 283.5
click at [0, 0] on div "[DOMAIN_NAME] Home Dashboard Scanner Connects: 105 [PERSON_NAME][EMAIL_ADDRESS]…" at bounding box center [541, 170] width 1083 height 1052
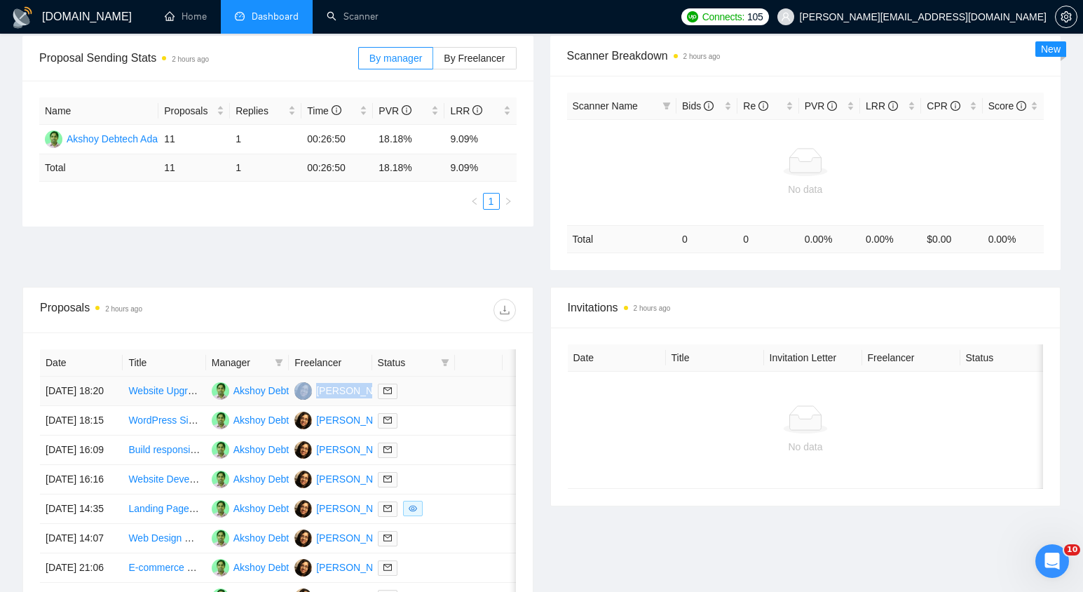
scroll to position [0, 0]
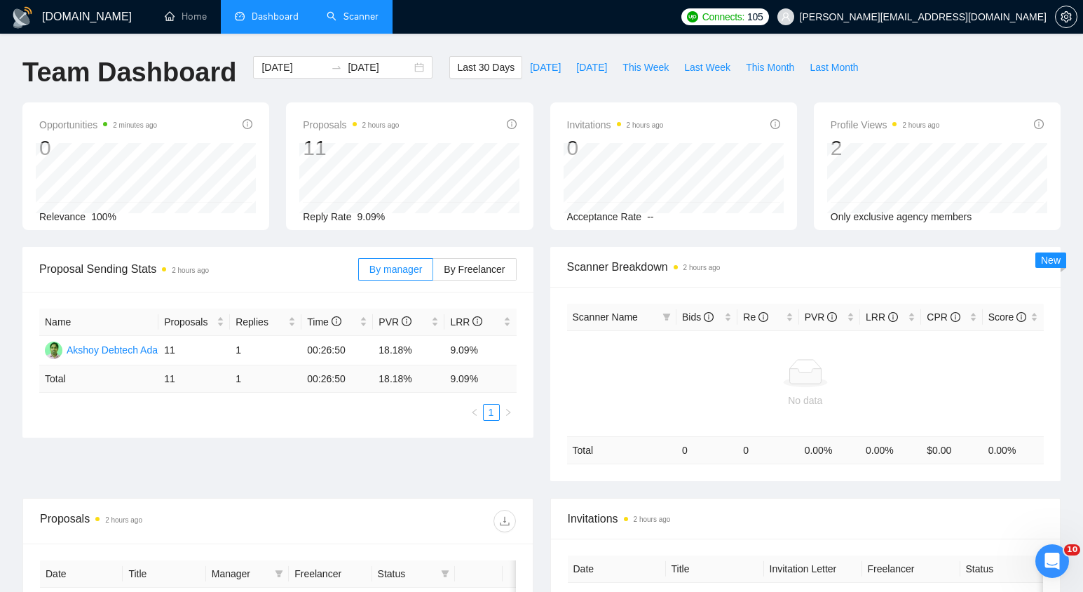
click at [355, 20] on link "Scanner" at bounding box center [353, 17] width 52 height 12
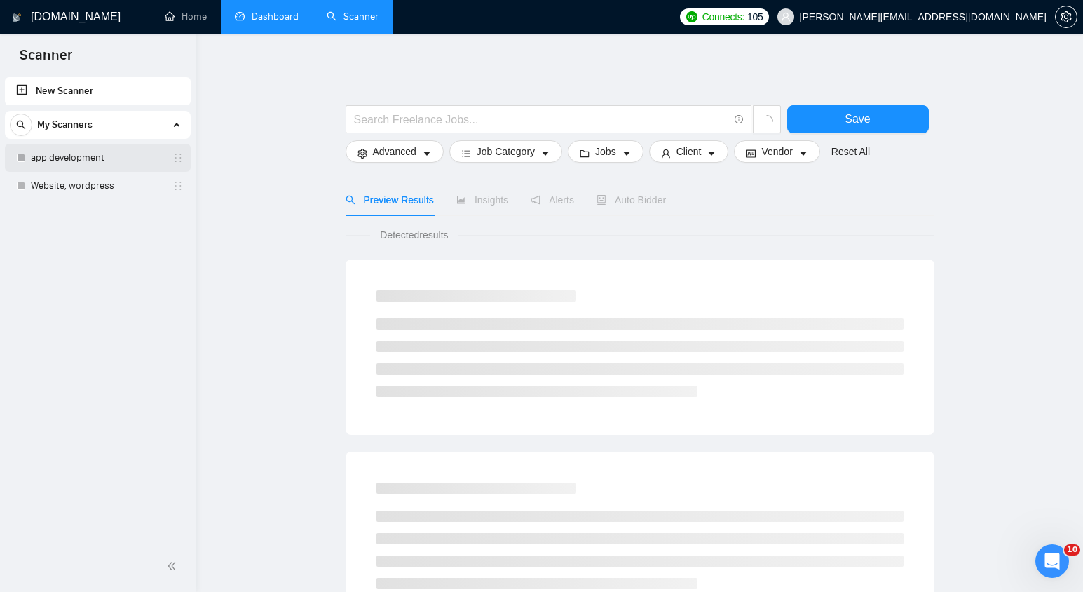
click at [106, 155] on link "app development" at bounding box center [97, 158] width 133 height 28
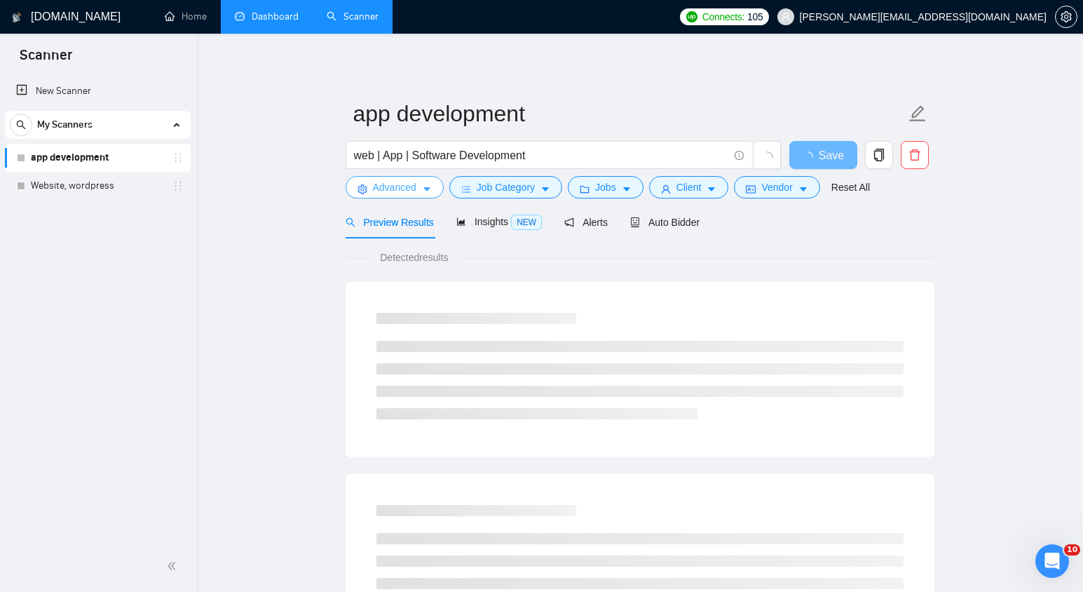
click at [399, 191] on span "Advanced" at bounding box center [394, 186] width 43 height 15
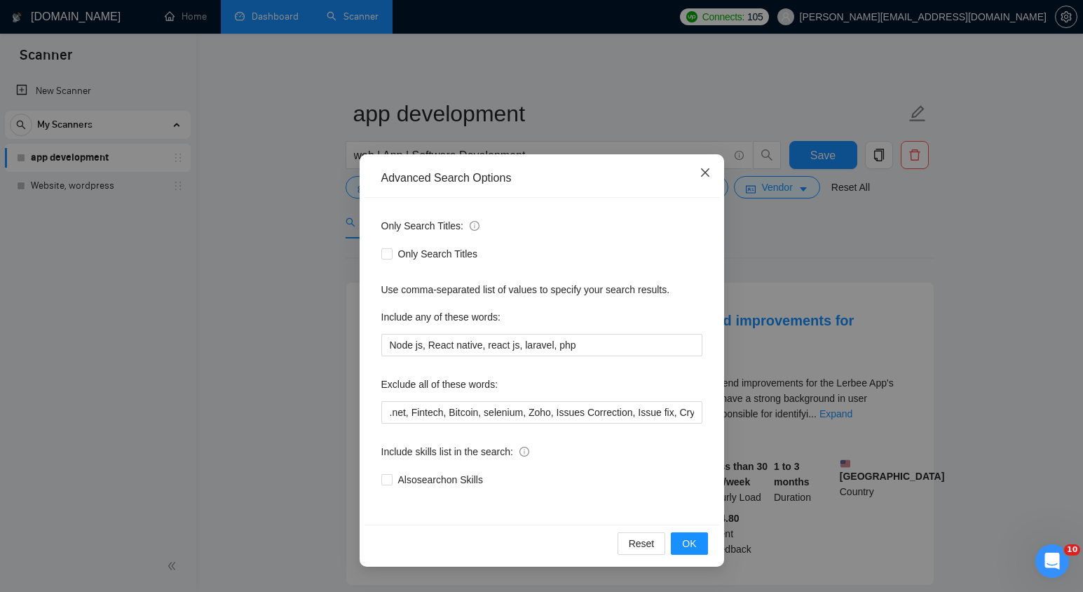
click at [705, 179] on span "Close" at bounding box center [705, 173] width 38 height 38
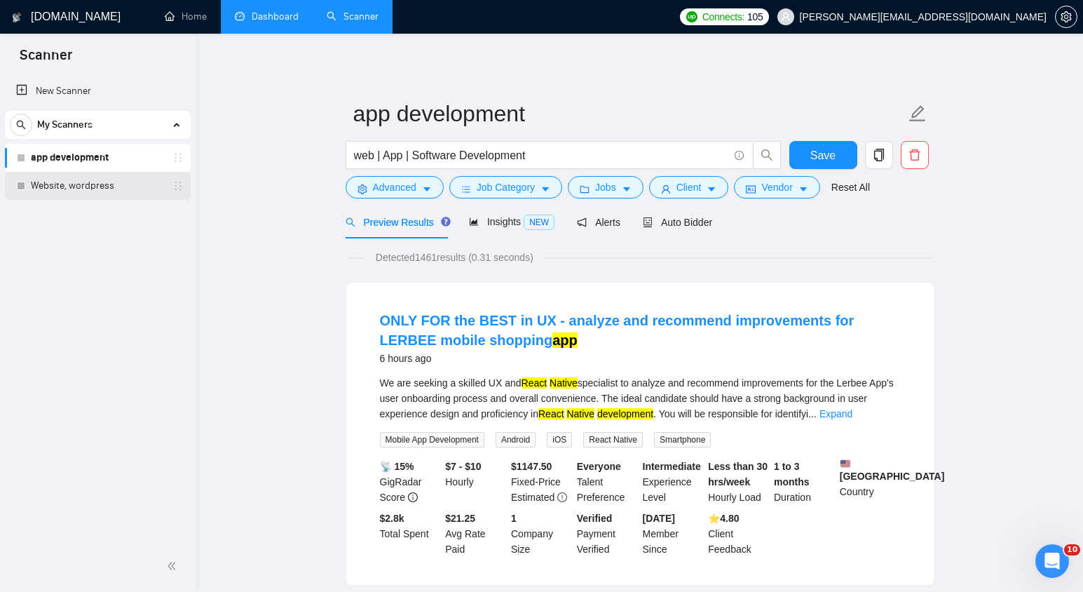
click at [103, 177] on link "Website, wordpress" at bounding box center [97, 186] width 133 height 28
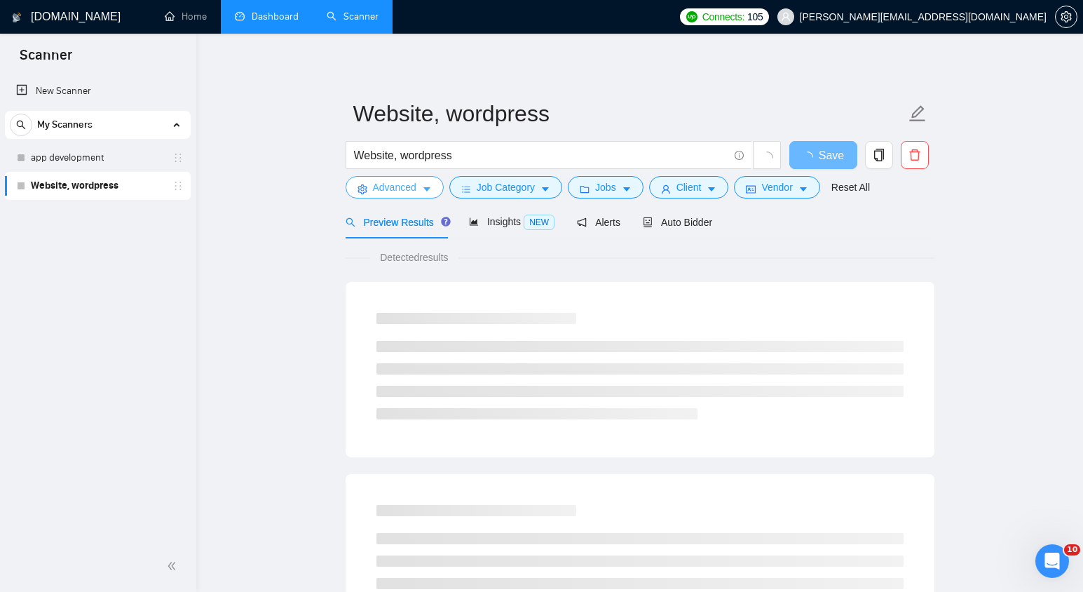
click at [373, 190] on span "Advanced" at bounding box center [394, 186] width 43 height 15
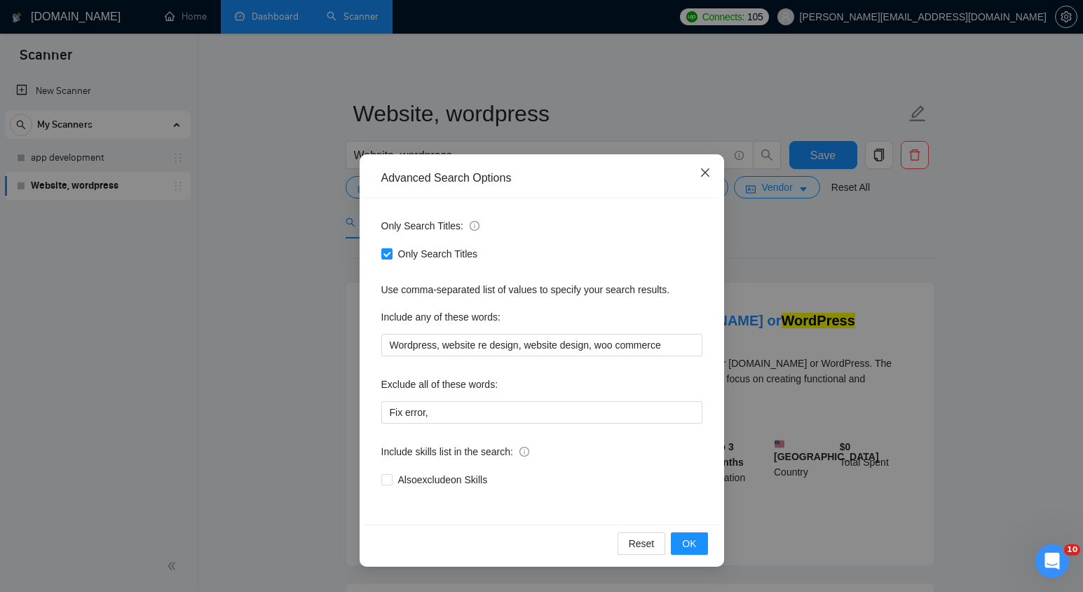
click at [707, 172] on icon "close" at bounding box center [704, 172] width 11 height 11
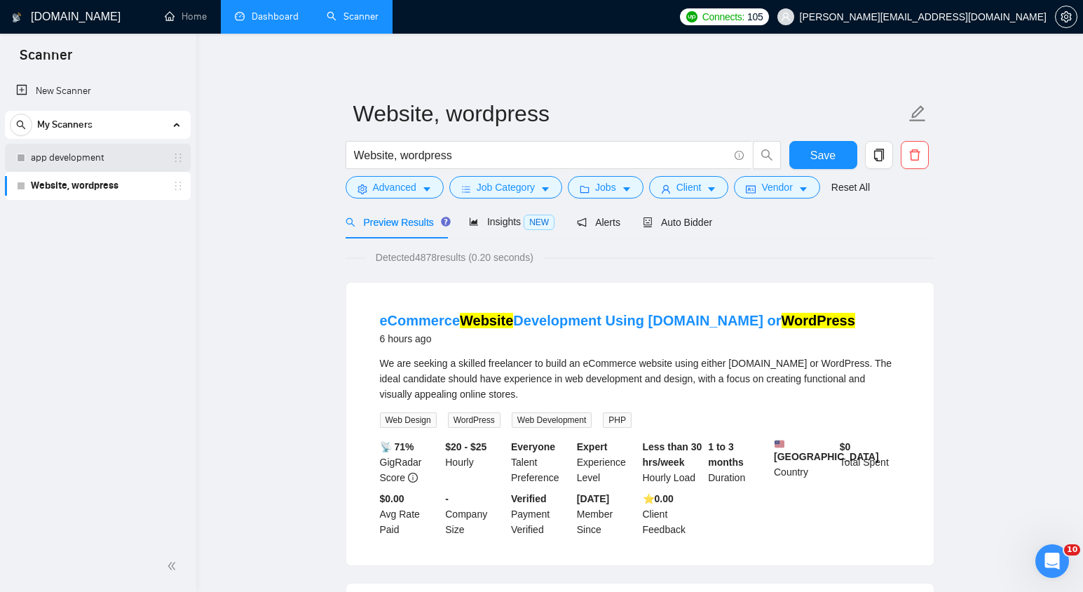
click at [93, 156] on link "app development" at bounding box center [97, 158] width 133 height 28
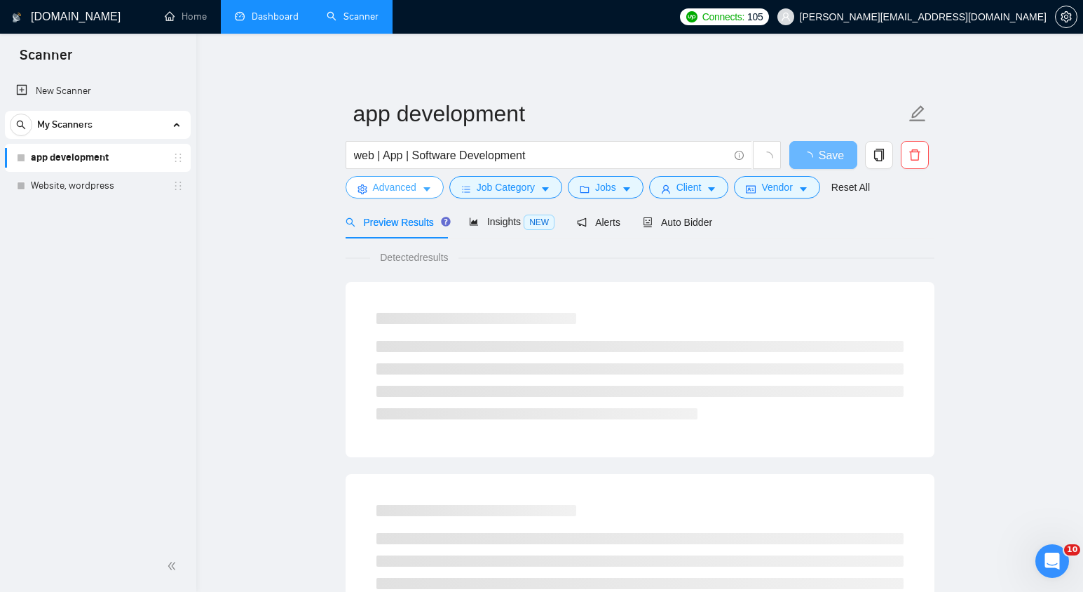
click at [411, 194] on span "Advanced" at bounding box center [394, 186] width 43 height 15
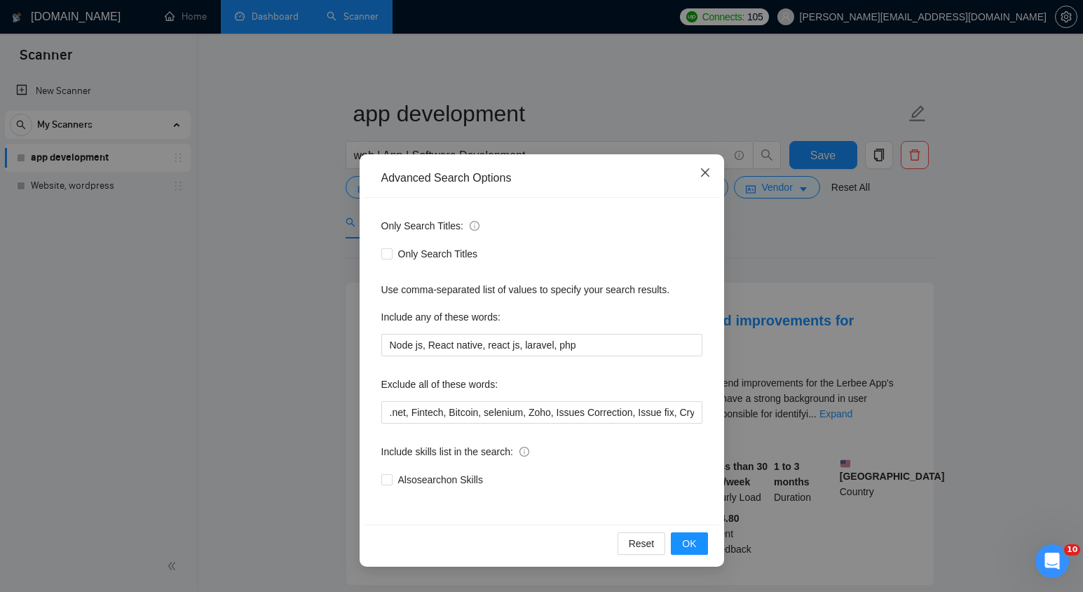
click at [707, 172] on icon "close" at bounding box center [704, 172] width 11 height 11
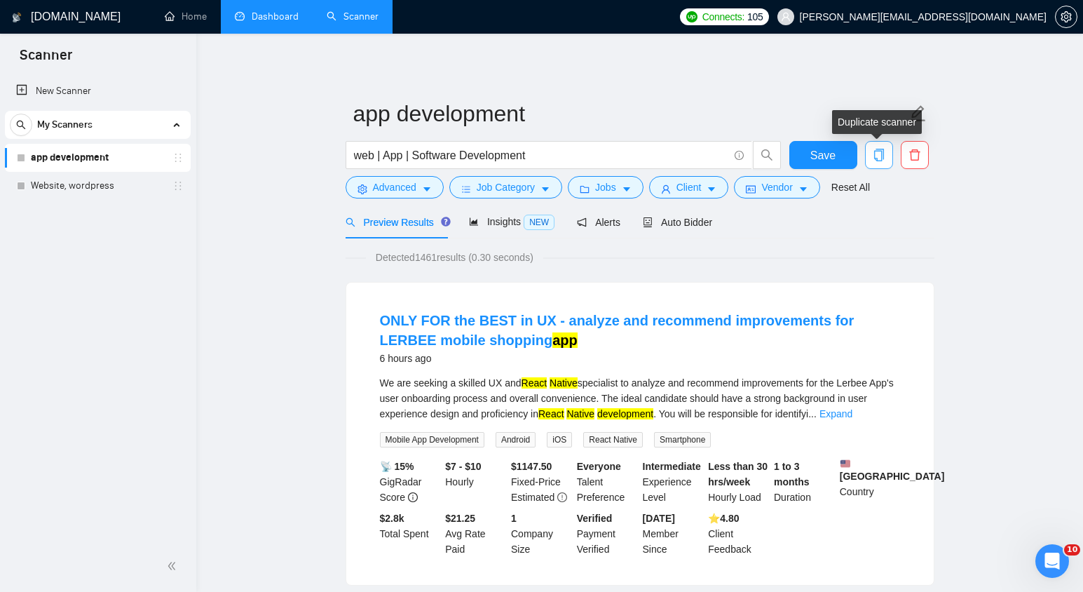
click at [880, 159] on icon "copy" at bounding box center [879, 155] width 13 height 13
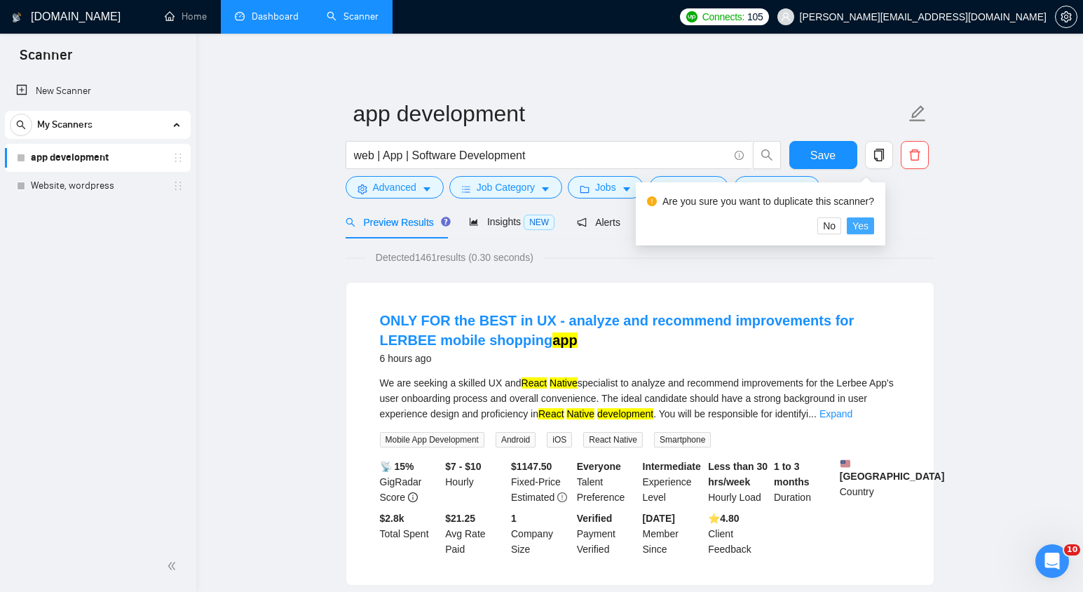
click at [874, 225] on button "Yes" at bounding box center [860, 225] width 27 height 17
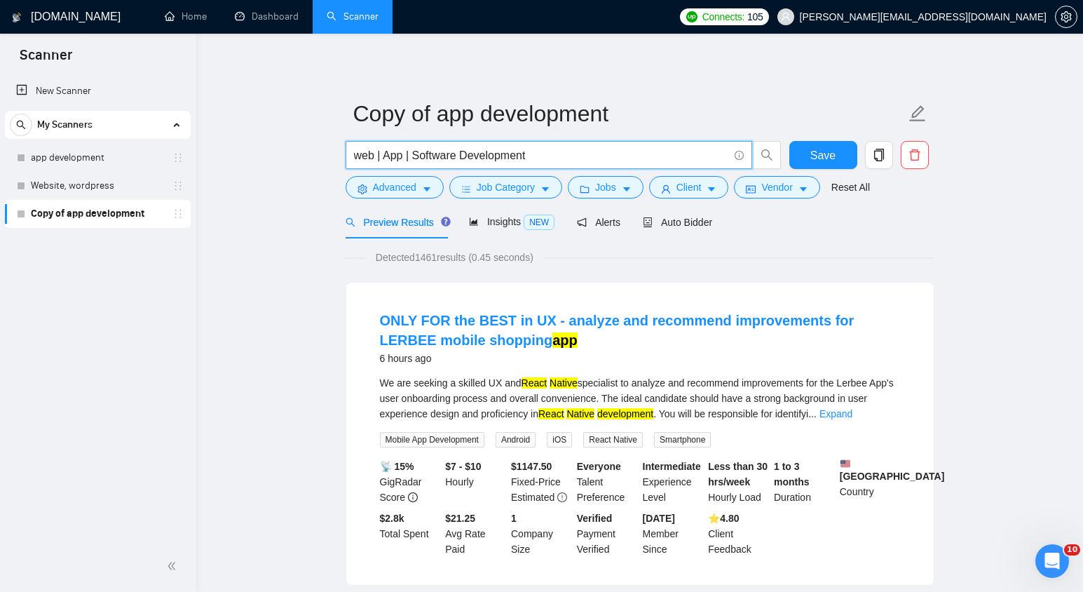
click at [423, 153] on input "web | App | Software Development" at bounding box center [541, 155] width 374 height 18
paste input ""React Native" | "React-native" | reactnative"
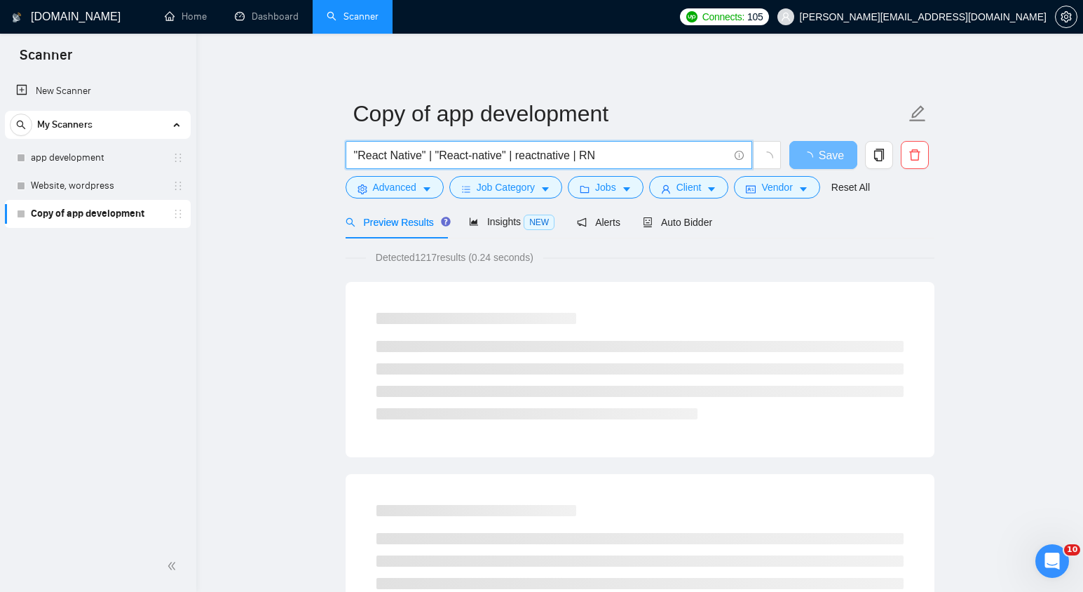
click at [575, 160] on input ""React Native" | "React-native" | reactnative | RN" at bounding box center [541, 155] width 374 height 18
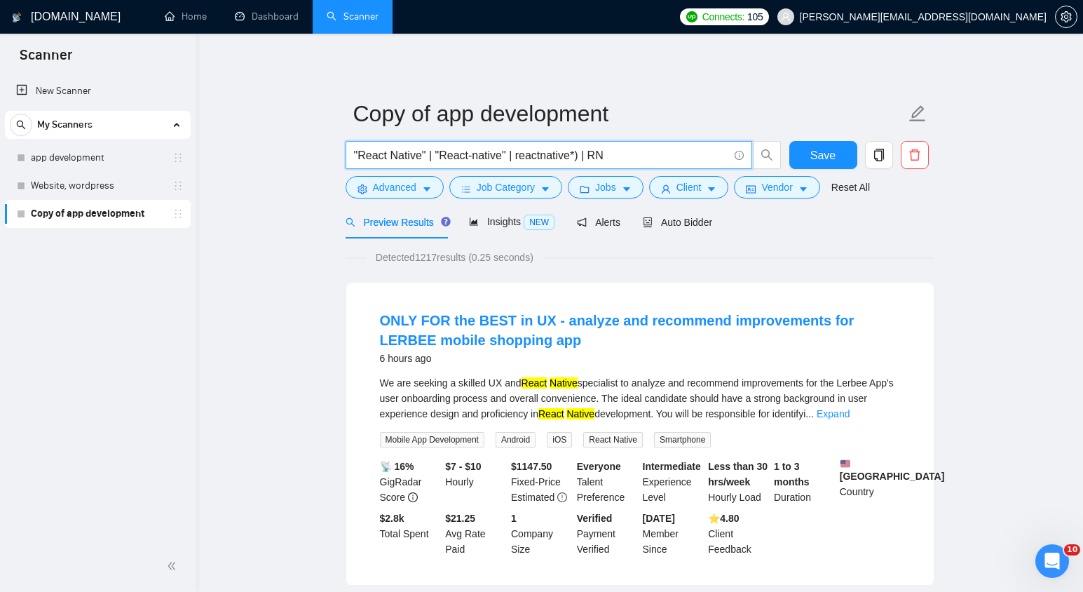
click at [521, 154] on input ""React Native" | "React-native" | reactnative*) | RN" at bounding box center [541, 155] width 374 height 18
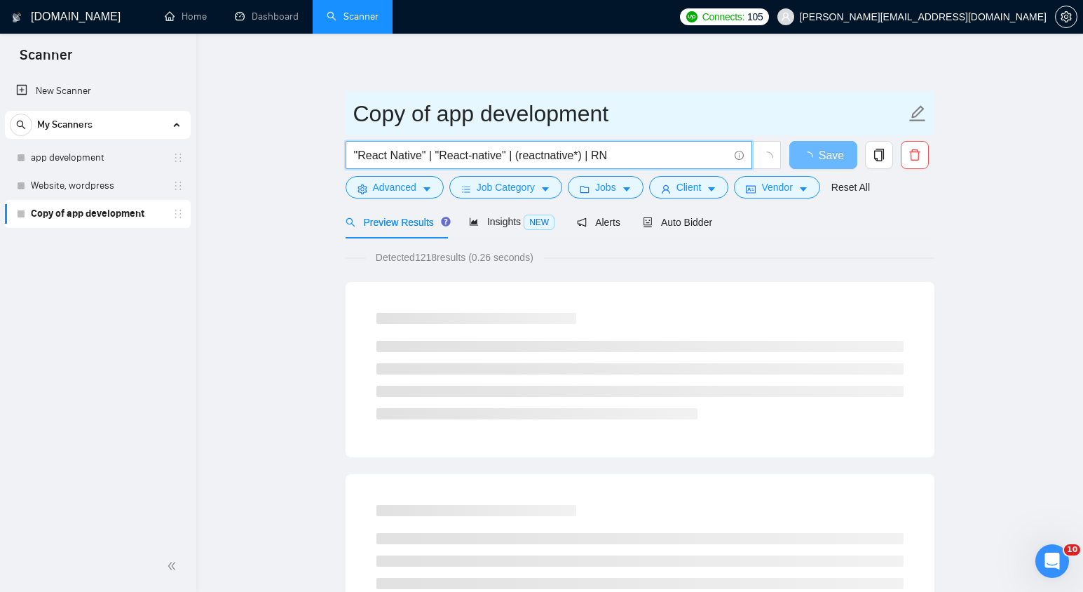
type input ""React Native" | "React-native" | (reactnative*) | RN"
click at [507, 121] on input "Copy of app development" at bounding box center [629, 113] width 552 height 35
drag, startPoint x: 641, startPoint y: 109, endPoint x: 268, endPoint y: 109, distance: 372.9
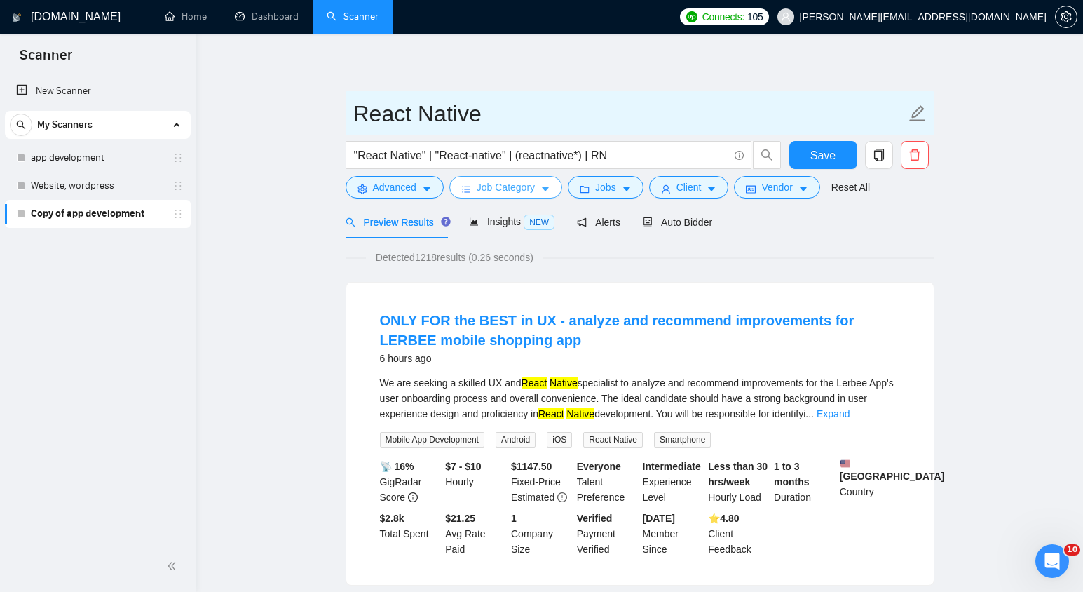
type input "React Native"
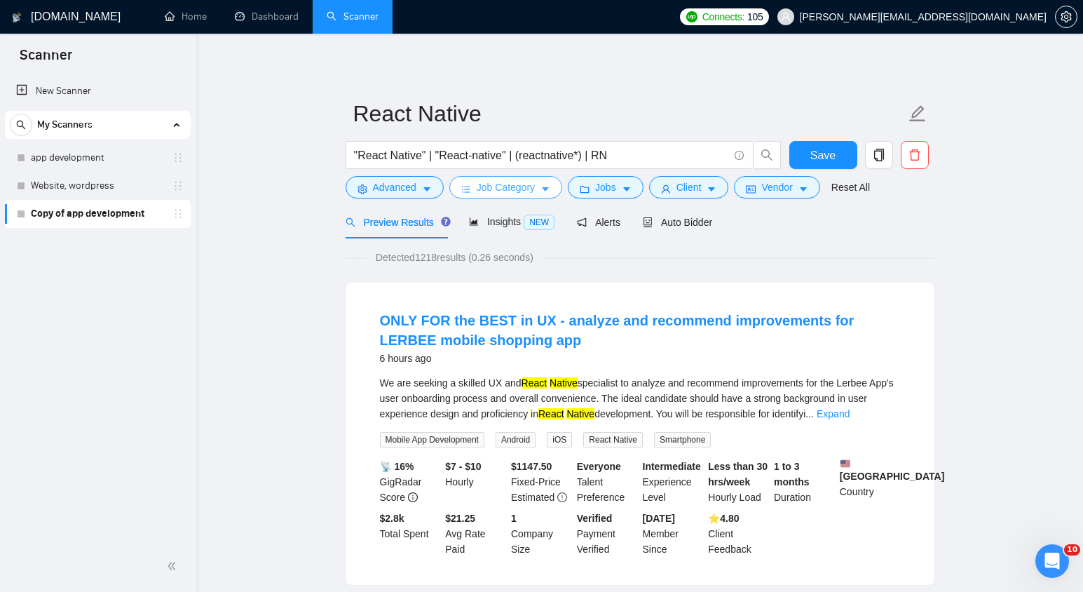
click at [512, 187] on span "Job Category" at bounding box center [506, 186] width 58 height 15
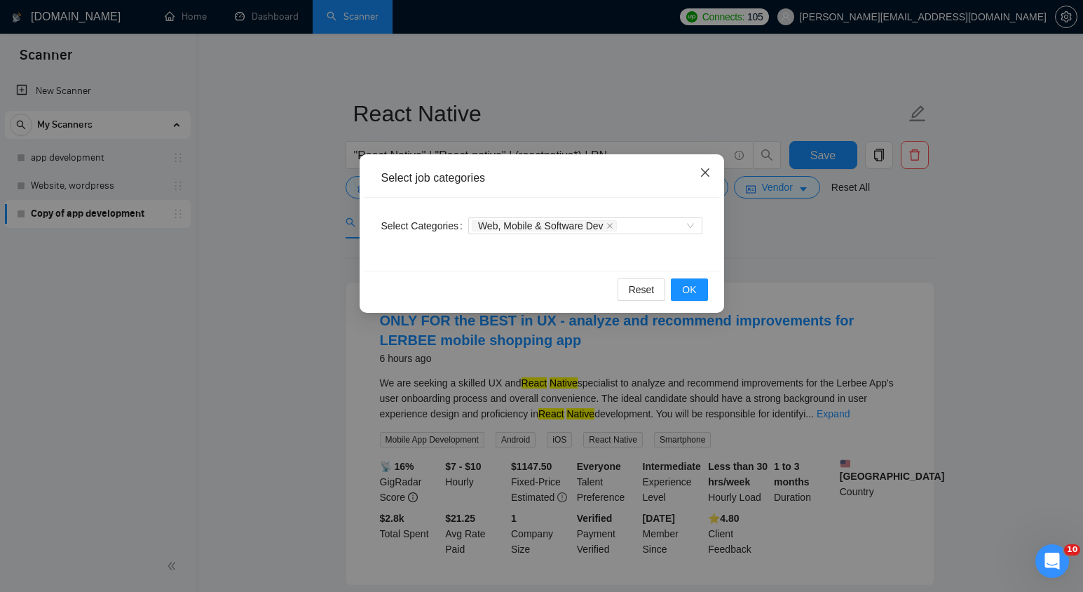
click at [697, 170] on span "Close" at bounding box center [705, 173] width 38 height 38
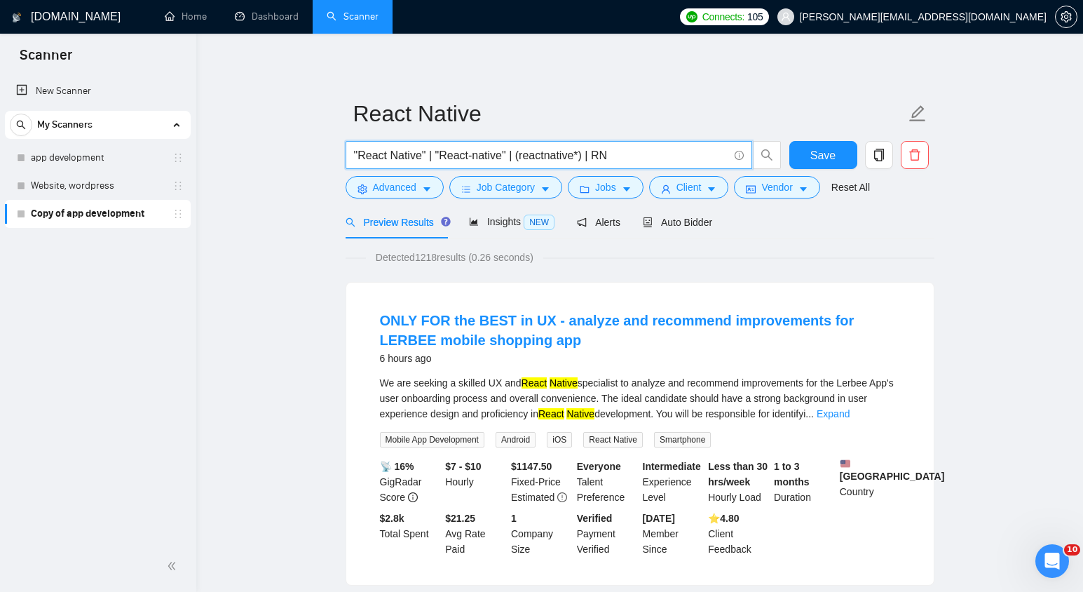
drag, startPoint x: 512, startPoint y: 155, endPoint x: 437, endPoint y: 153, distance: 75.0
click at [437, 153] on input ""React Native" | "React-native" | (reactnative*) | RN" at bounding box center [541, 155] width 374 height 18
click at [519, 153] on input ""React Native" | "React-native" | (reactnative*) | RN" at bounding box center [541, 155] width 374 height 18
paste input ""React-native""
click at [561, 155] on input ""React Native" | "React-native" | "React-native" | (reactnative*) | RN" at bounding box center [541, 155] width 374 height 18
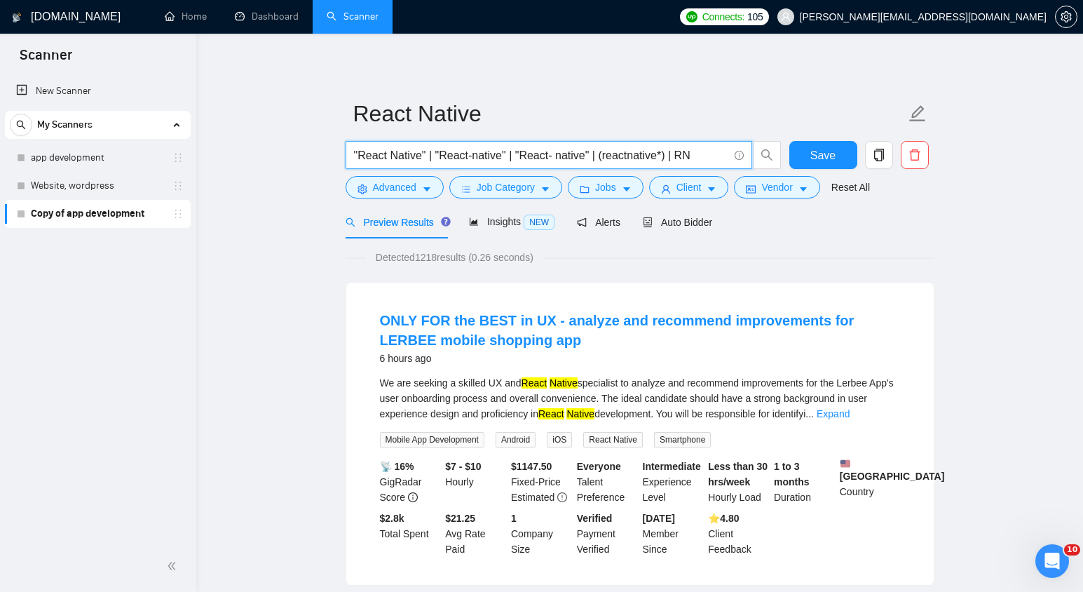
click at [553, 157] on input ""React Native" | "React-native" | "React- native" | (reactnative*) | RN" at bounding box center [541, 155] width 374 height 18
type input ""React Native" | "React-native" | "React - native" | (reactnative*) | RN"
click at [421, 191] on button "Advanced" at bounding box center [395, 187] width 98 height 22
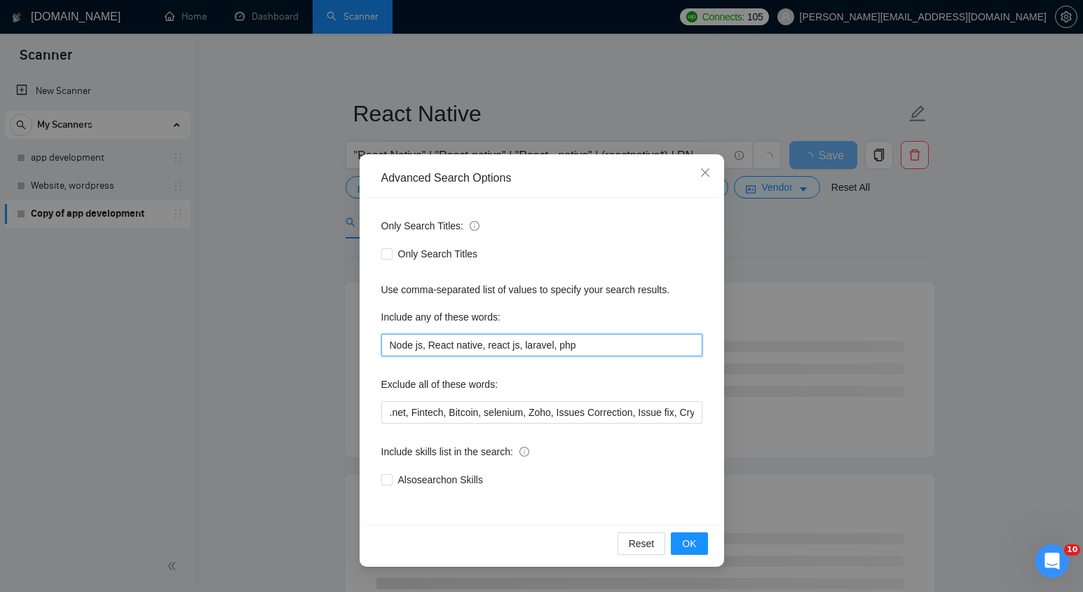
drag, startPoint x: 591, startPoint y: 343, endPoint x: 350, endPoint y: 317, distance: 242.5
click at [350, 317] on div "Advanced Search Options Only Search Titles: Only Search Titles Use comma-separa…" at bounding box center [541, 296] width 1083 height 592
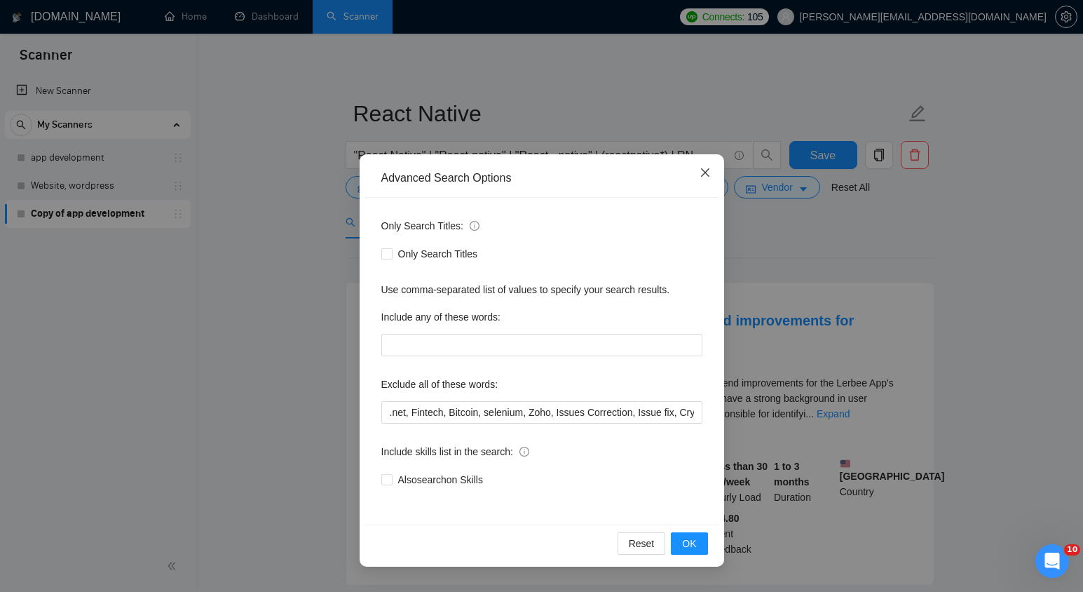
click at [702, 170] on icon "close" at bounding box center [704, 172] width 11 height 11
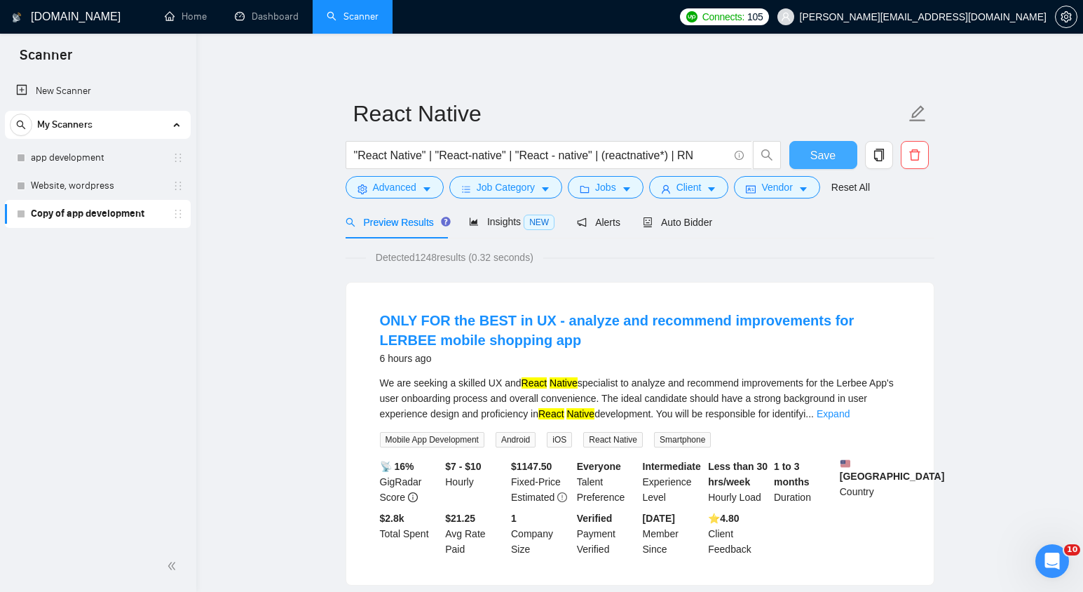
click at [809, 153] on button "Save" at bounding box center [823, 155] width 68 height 28
click at [419, 191] on button "Advanced" at bounding box center [395, 187] width 98 height 22
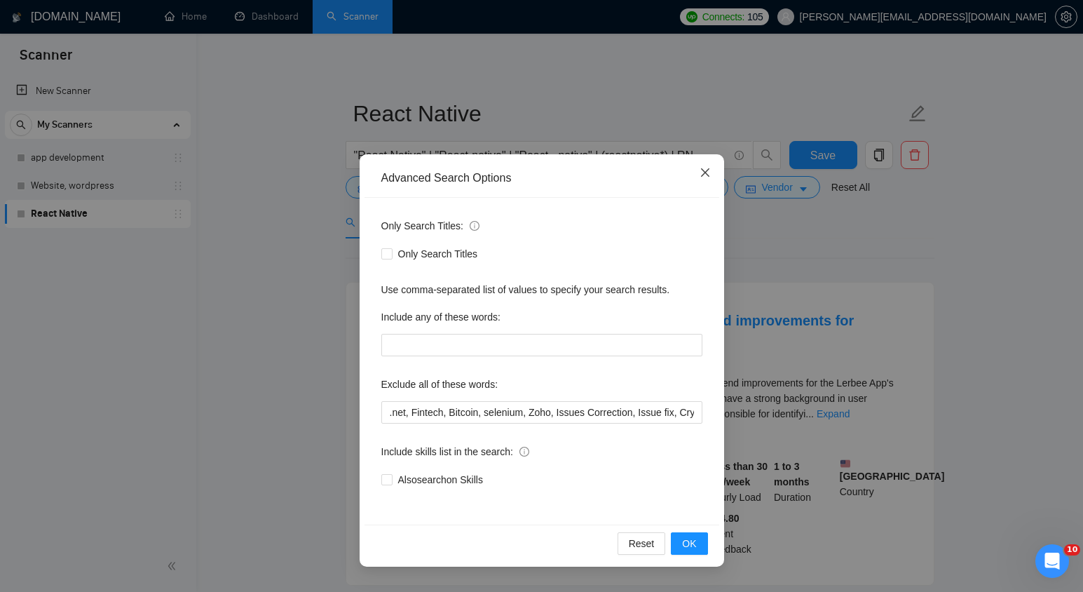
click at [706, 170] on icon "close" at bounding box center [704, 172] width 8 height 8
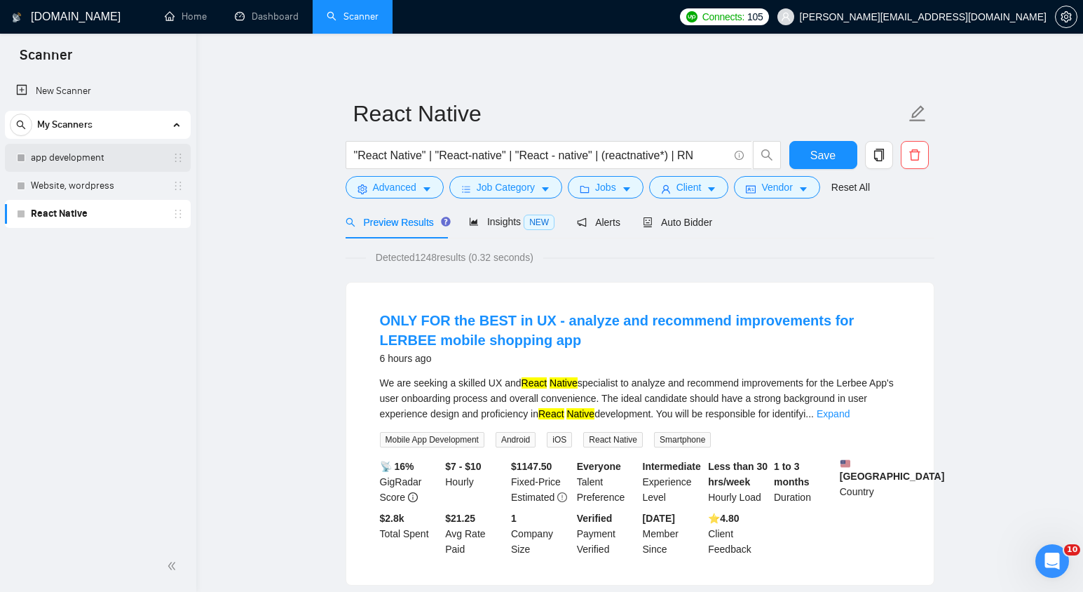
click at [98, 162] on link "app development" at bounding box center [97, 158] width 133 height 28
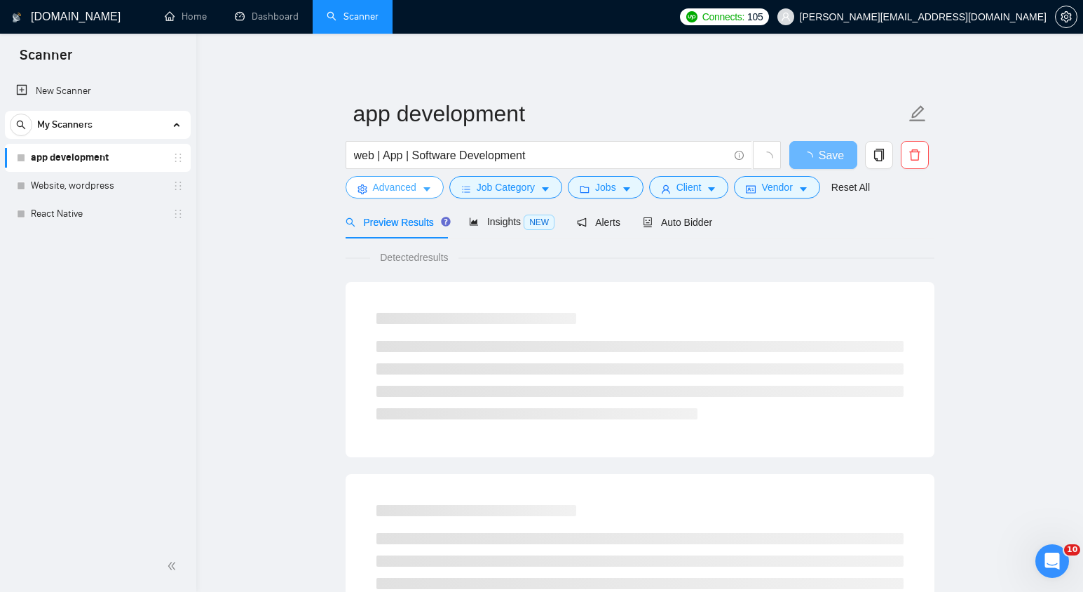
click at [430, 179] on button "Advanced" at bounding box center [395, 187] width 98 height 22
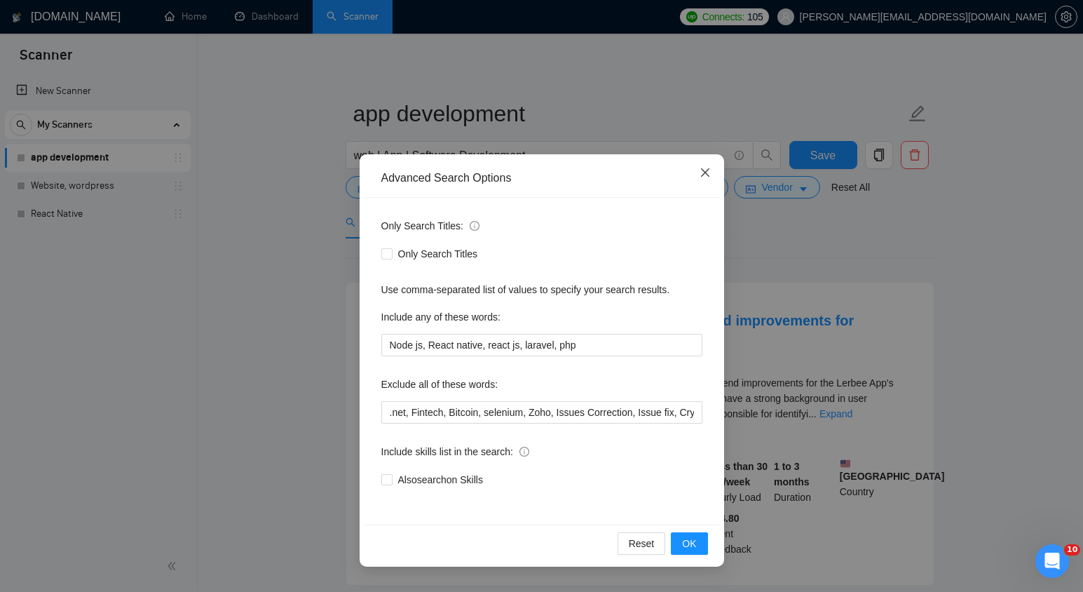
click at [706, 172] on icon "close" at bounding box center [704, 172] width 8 height 8
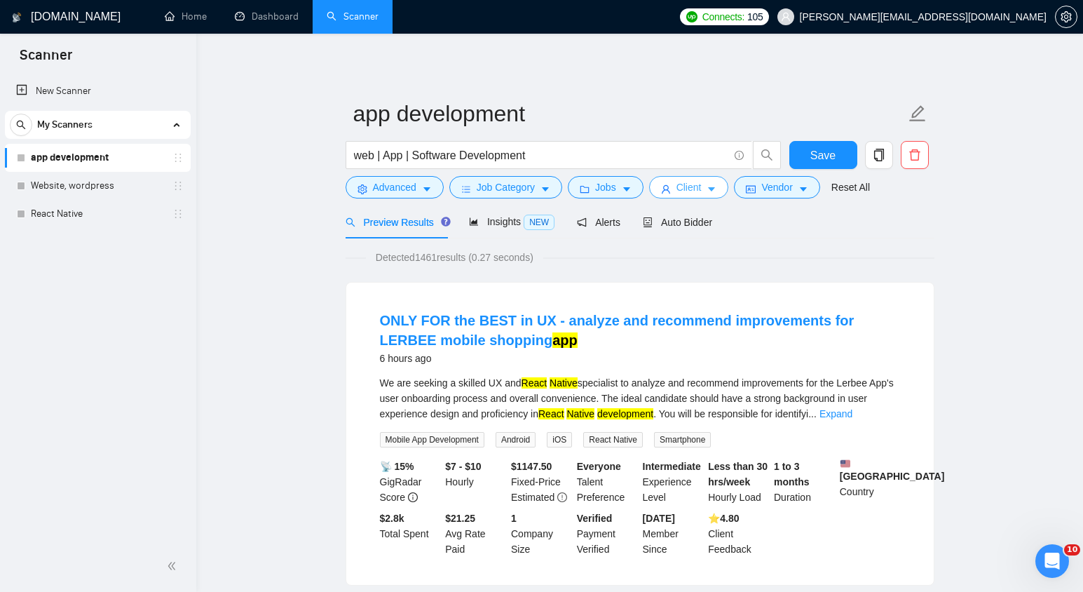
click at [681, 193] on span "Client" at bounding box center [688, 186] width 25 height 15
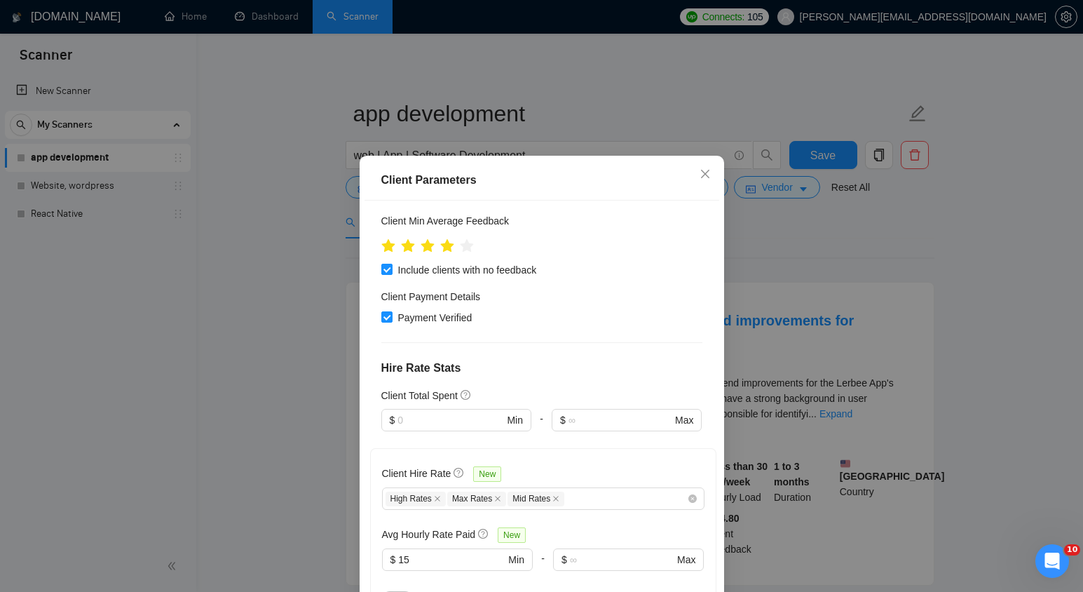
scroll to position [194, 0]
click at [707, 170] on icon "close" at bounding box center [704, 174] width 8 height 8
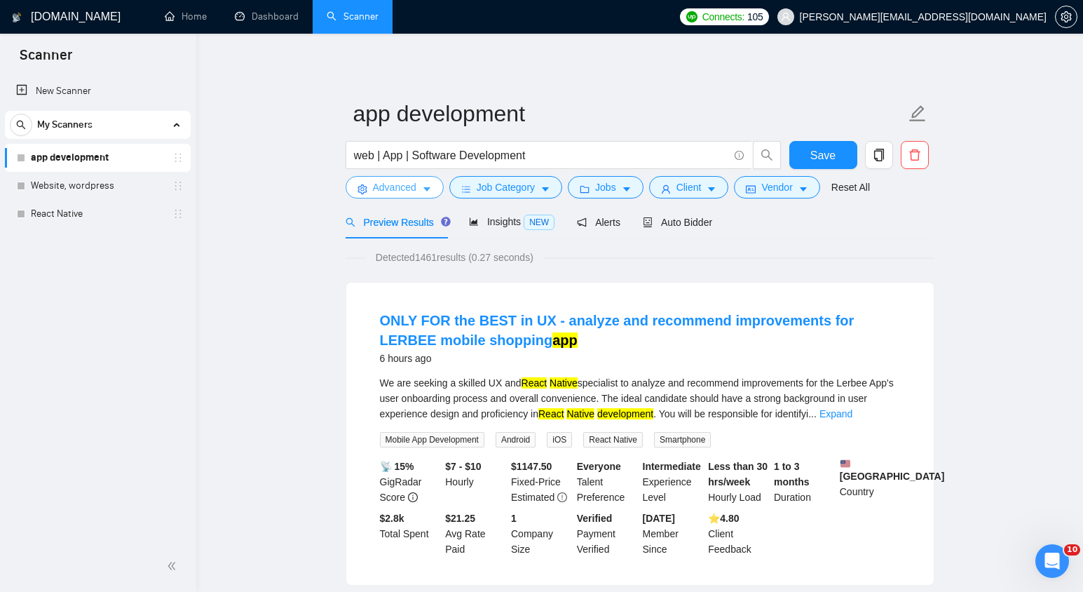
click at [421, 189] on button "Advanced" at bounding box center [395, 187] width 98 height 22
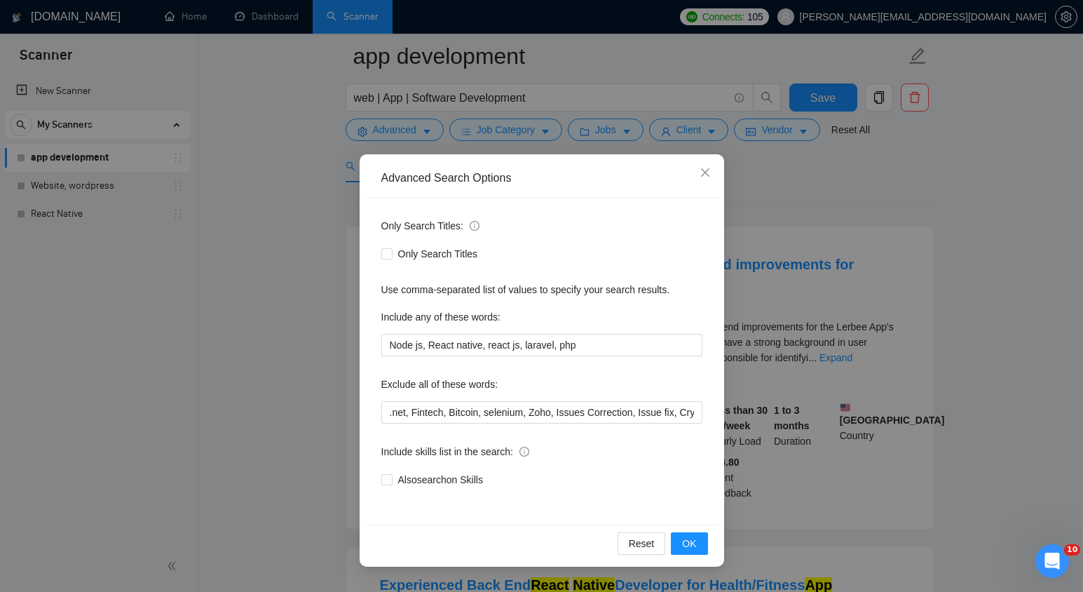
scroll to position [100, 0]
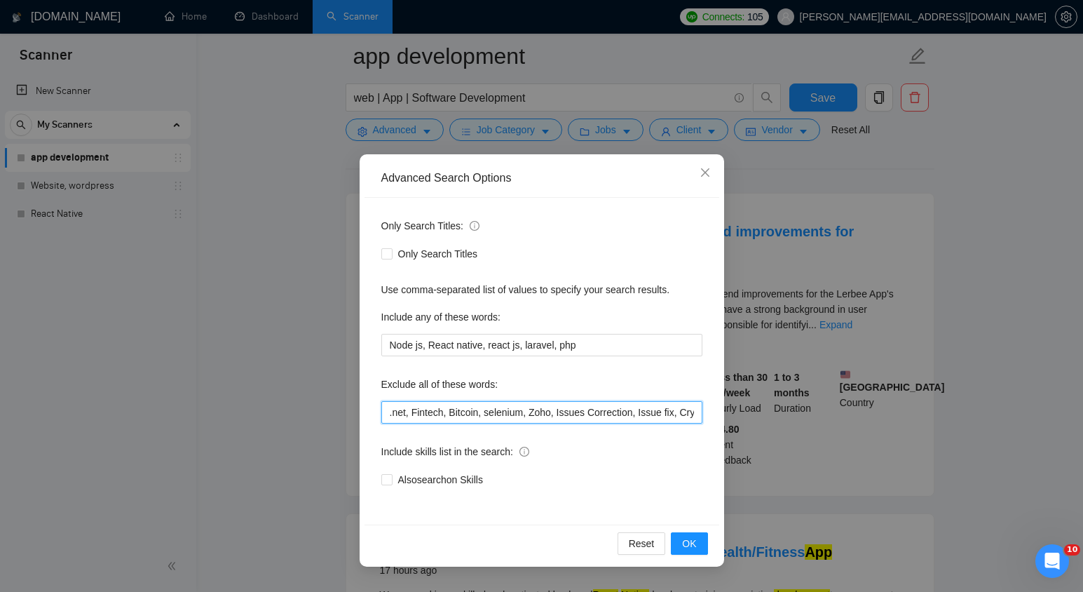
click at [446, 413] on input ".net, Fintech, Bitcoin, selenium, Zoho, Issues Correction, Issue fix, Crypto" at bounding box center [541, 412] width 321 height 22
click at [707, 175] on icon "close" at bounding box center [704, 172] width 11 height 11
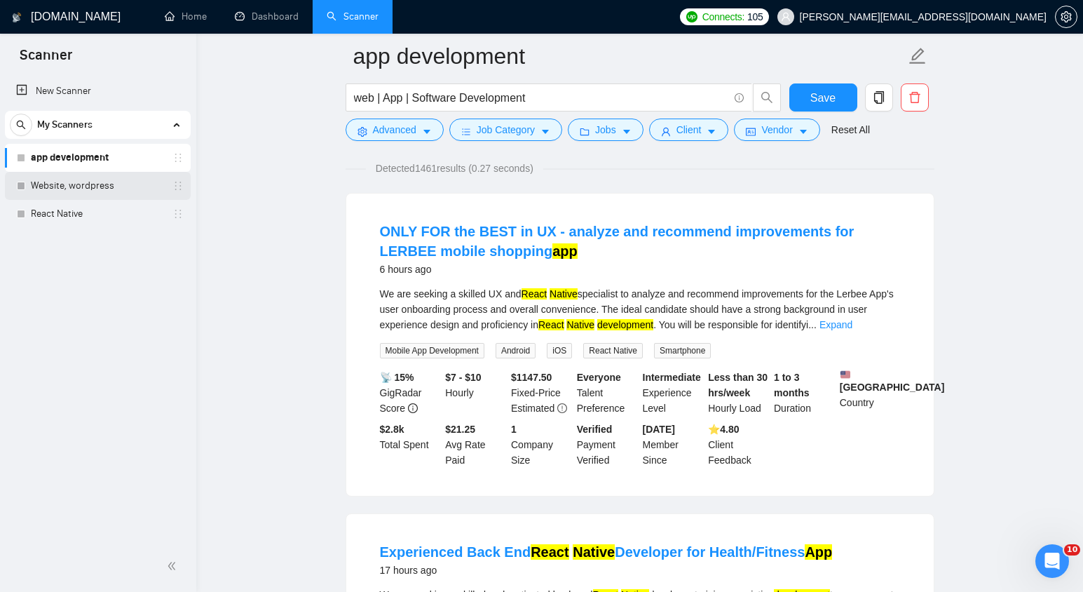
click at [118, 180] on link "Website, wordpress" at bounding box center [97, 186] width 133 height 28
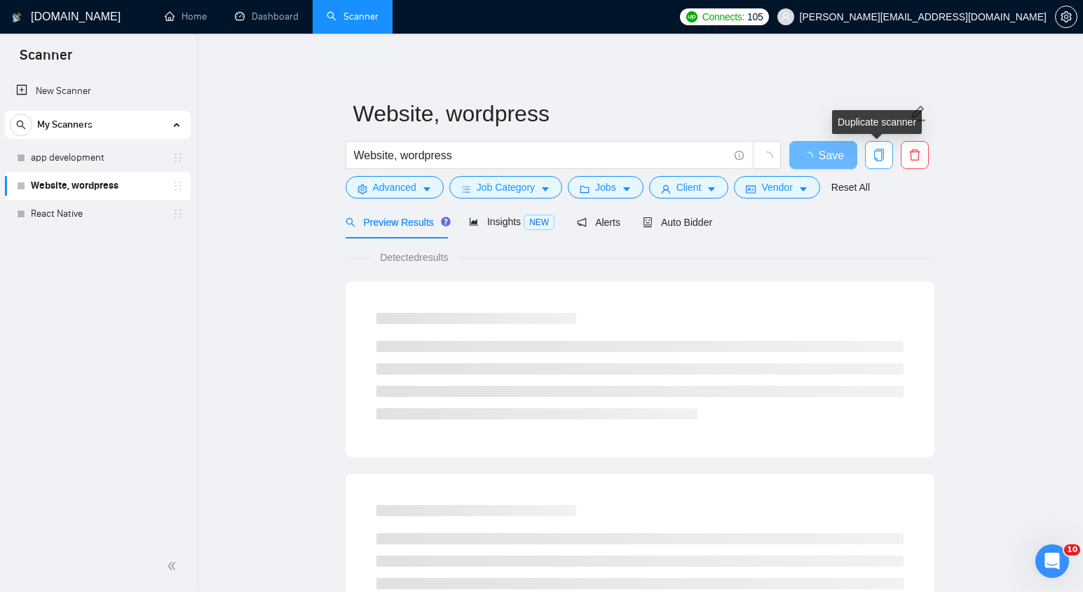
click at [871, 154] on span "copy" at bounding box center [879, 155] width 27 height 13
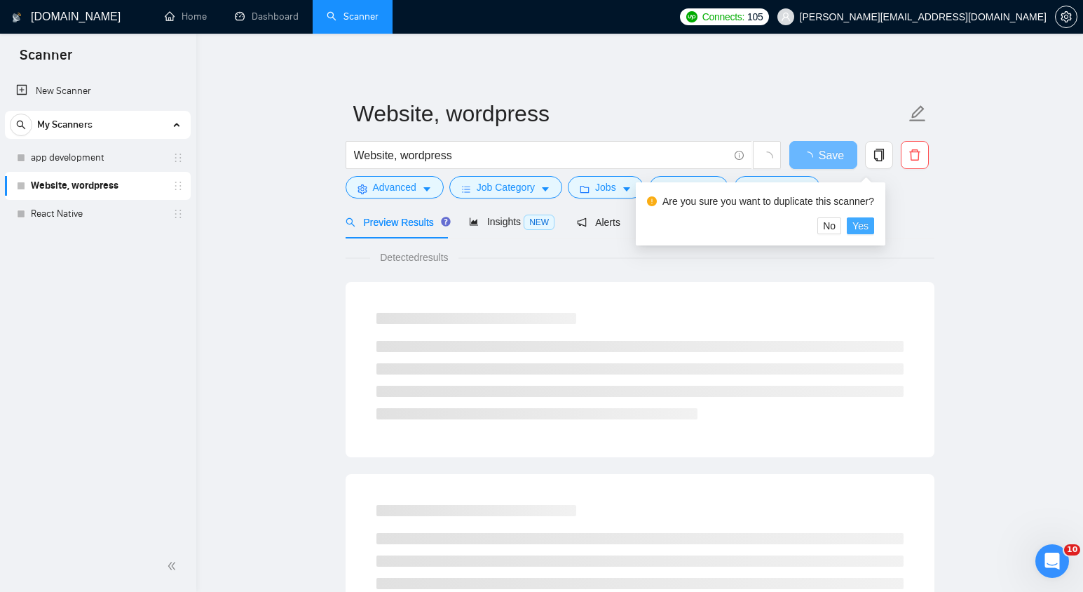
click at [868, 231] on span "Yes" at bounding box center [860, 225] width 16 height 15
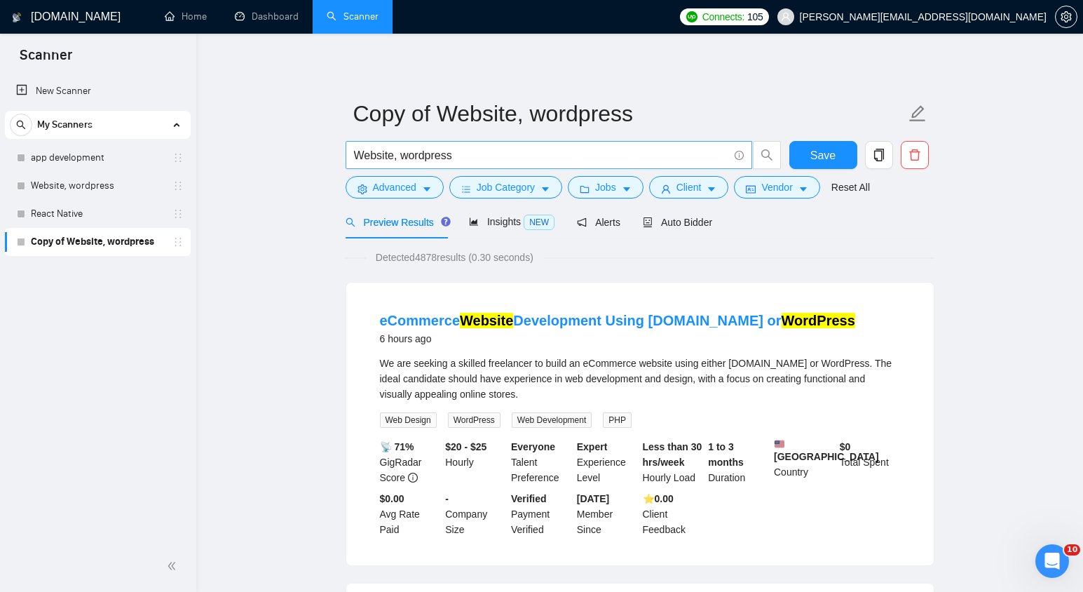
click at [413, 154] on input "Website, wordpress" at bounding box center [541, 155] width 374 height 18
paste input "("(Wordpress)" | "(Wordpress" | "/Wordpress" | (wordpress*) | WP | "Word Press"…"
drag, startPoint x: 386, startPoint y: 159, endPoint x: 324, endPoint y: 153, distance: 62.7
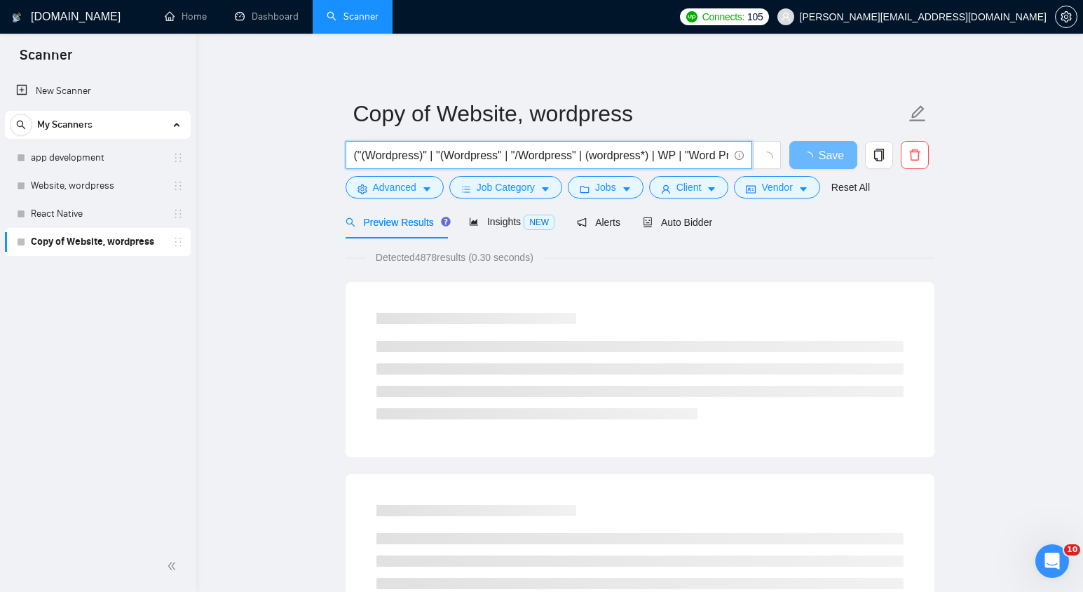
click at [455, 156] on input "("(Wordpress)" | "(Wordpress" | "/Wordpress" | (wordpress*) | WP | "Word Press"…" at bounding box center [541, 155] width 374 height 18
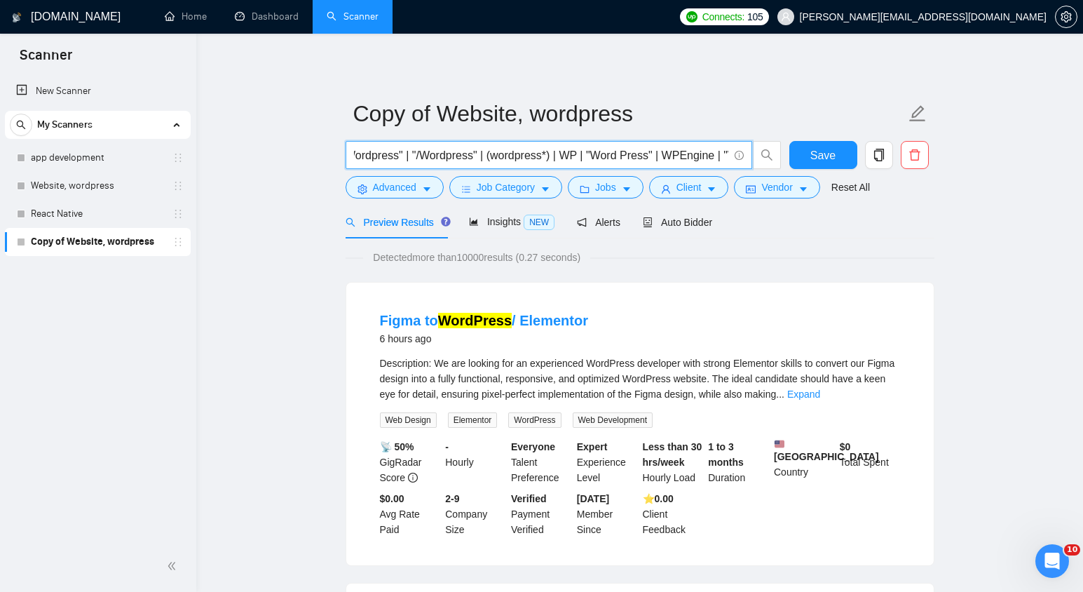
scroll to position [0, 175]
drag, startPoint x: 622, startPoint y: 152, endPoint x: 732, endPoint y: 154, distance: 110.8
click at [732, 154] on span "("(Wordpress)" | "(Wordpress" | "/Wordpress" | (wordpress*) | WP | "Word Press"…" at bounding box center [549, 155] width 406 height 28
click at [688, 161] on input "("(Wordpress)" | "(Wordpress" | "/Wordpress" | (wordpress*) | WP | "Word Press"…" at bounding box center [541, 155] width 374 height 18
drag, startPoint x: 364, startPoint y: 156, endPoint x: 309, endPoint y: 156, distance: 54.7
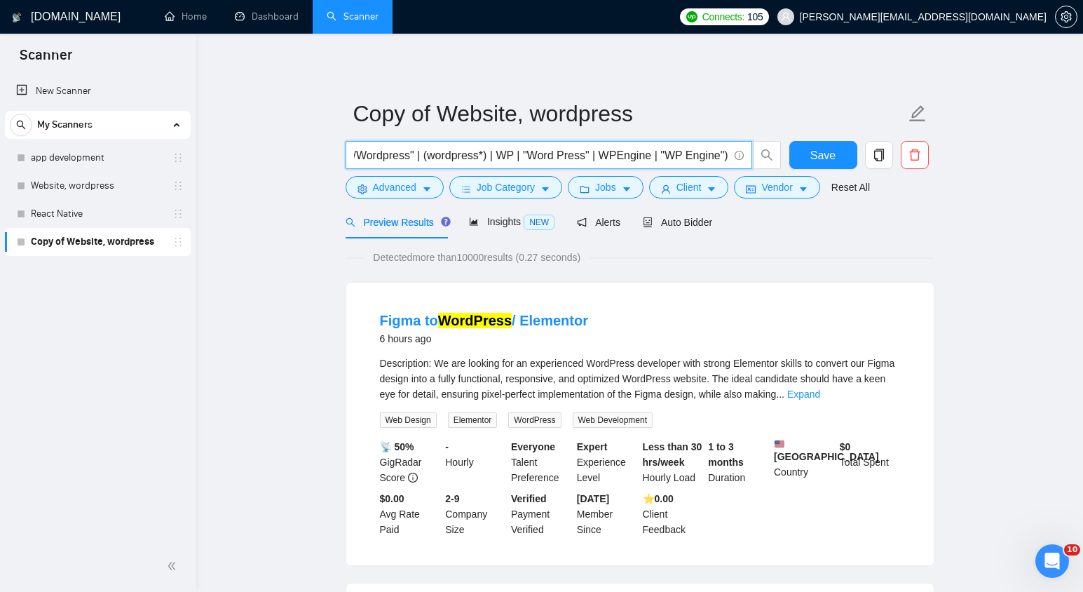
click at [382, 150] on input "("(Wordpress)" | "(Wordpress" | "/Wordpress" | (wordpress*) | WP | "Word Press"…" at bounding box center [541, 155] width 374 height 18
drag, startPoint x: 378, startPoint y: 156, endPoint x: 325, endPoint y: 154, distance: 52.6
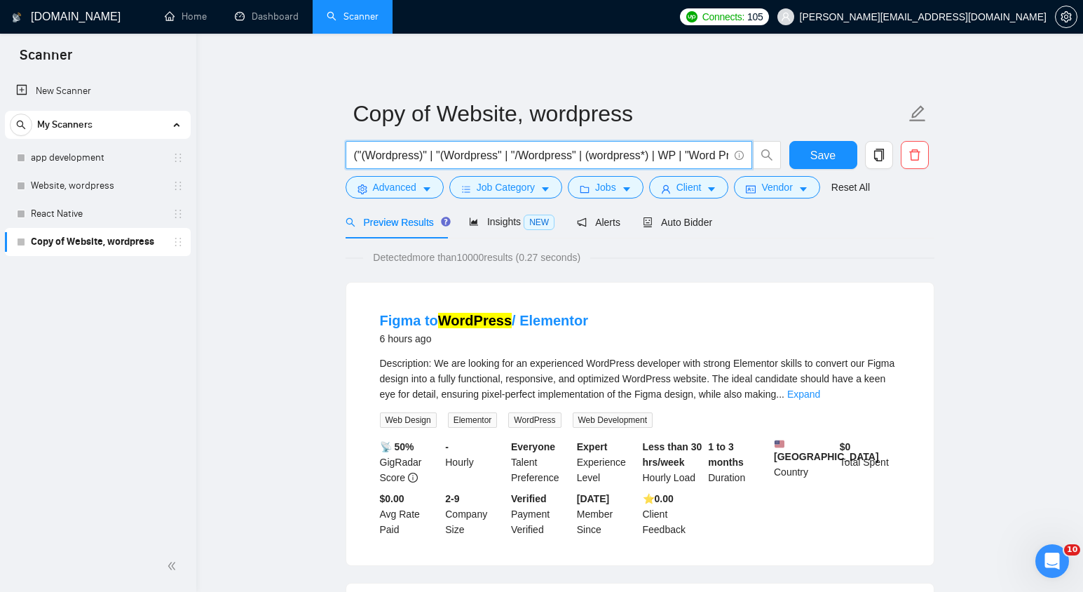
click at [388, 151] on input "("(Wordpress)" | "(Wordpress" | "/Wordpress" | (wordpress*) | WP | "Word Press"…" at bounding box center [541, 155] width 374 height 18
click at [355, 158] on input "("(Wordpress)" | "(Wordpress" | "/Wordpress" | (wordpress*) | WP | "Word Press"…" at bounding box center [541, 155] width 374 height 18
drag, startPoint x: 655, startPoint y: 151, endPoint x: 831, endPoint y: 162, distance: 177.0
click at [831, 162] on div ""(Wordpress)" | "(Wordpress" | "/Wordpress" | (wordpress*) | WP | "Word Press" …" at bounding box center [637, 158] width 589 height 35
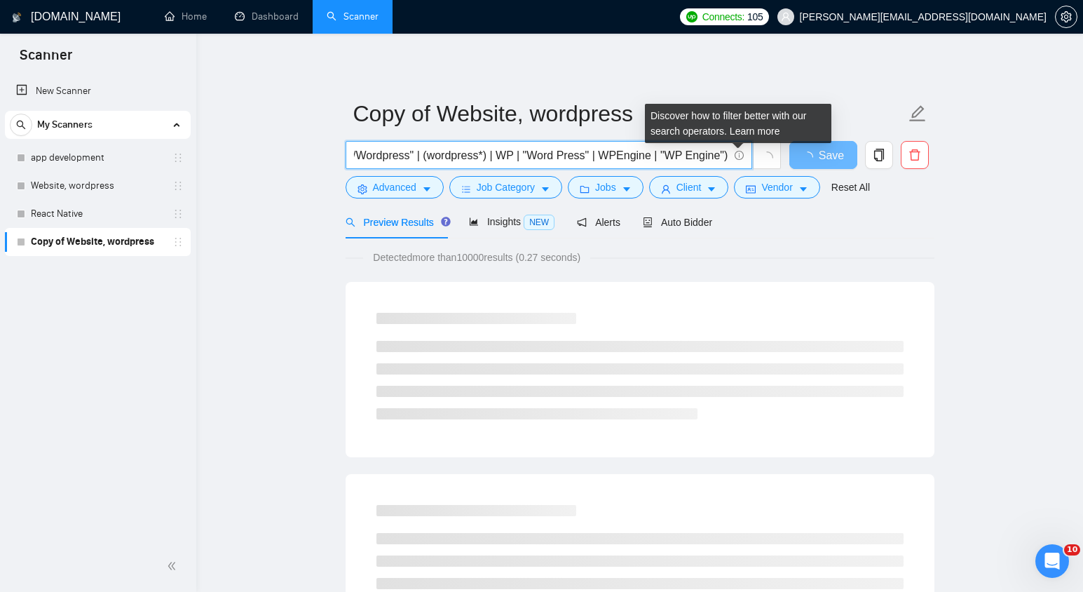
click at [723, 151] on input ""(Wordpress)" | "(Wordpress" | "/Wordpress" | (wordpress*) | WP | "Word Press" …" at bounding box center [541, 155] width 374 height 18
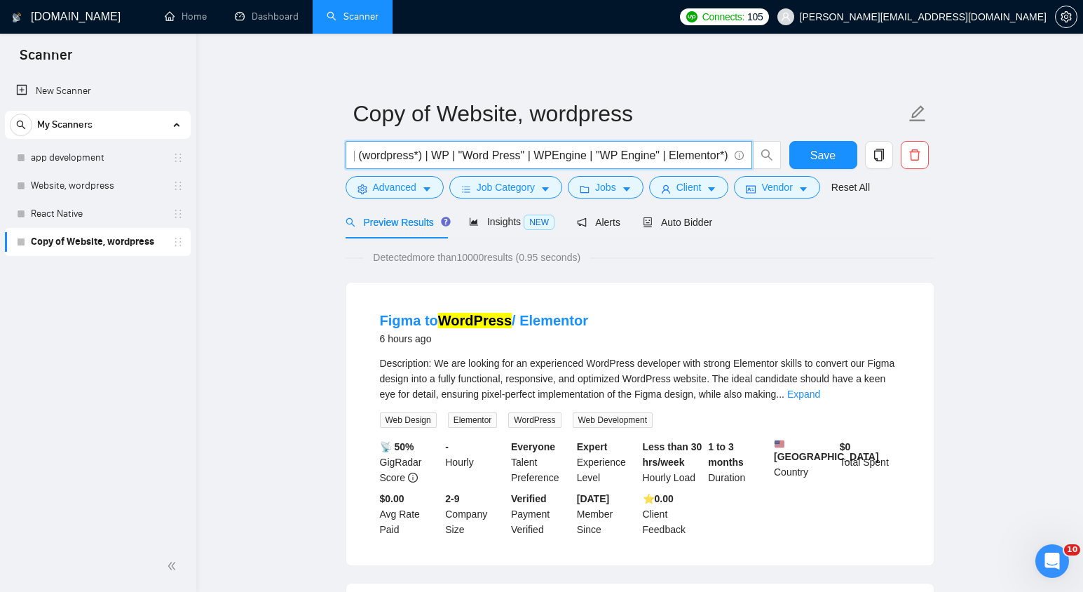
scroll to position [0, 235]
click at [669, 151] on input ""(Wordpress)" | "(Wordpress" | "/Wordpress" | (wordpress*) | WP | "Word Press" …" at bounding box center [541, 155] width 374 height 18
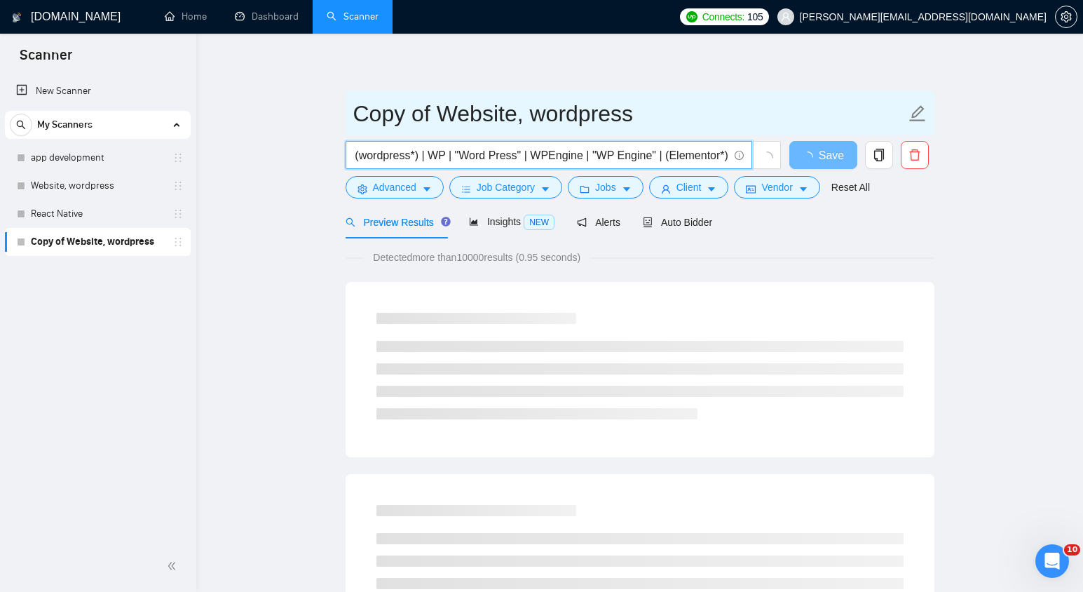
type input ""(Wordpress)" | "(Wordpress" | "/Wordpress" | (wordpress*) | WP | "Word Press" …"
click at [575, 109] on input "Copy of Website, wordpress" at bounding box center [629, 113] width 552 height 35
drag, startPoint x: 539, startPoint y: 111, endPoint x: 355, endPoint y: 107, distance: 184.4
click at [355, 107] on input "Copy of Website, wordpress" at bounding box center [629, 113] width 552 height 35
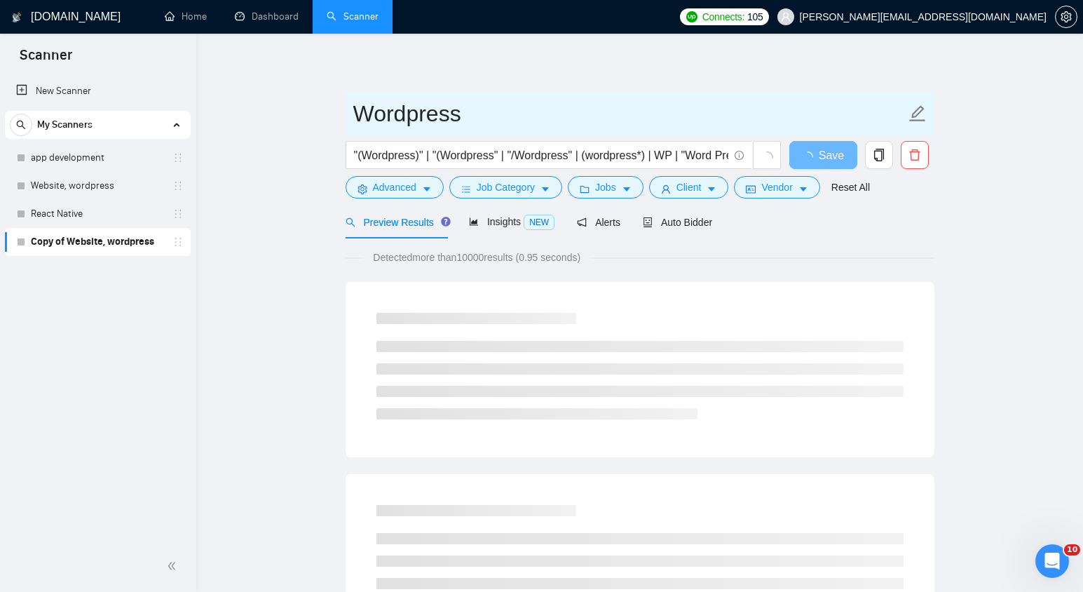
type input "Wordpress"
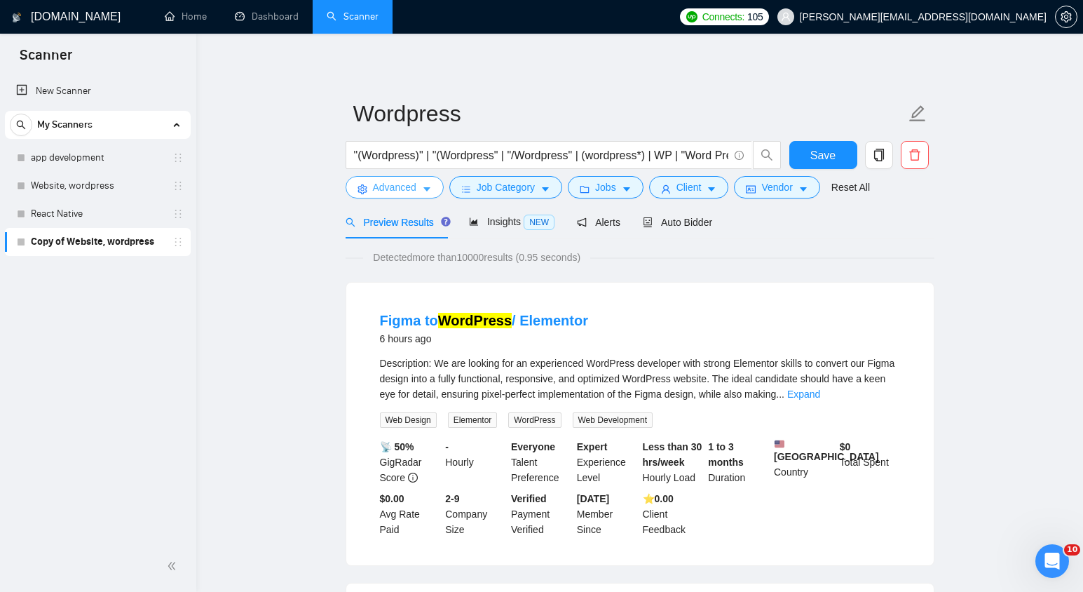
click at [393, 190] on span "Advanced" at bounding box center [394, 186] width 43 height 15
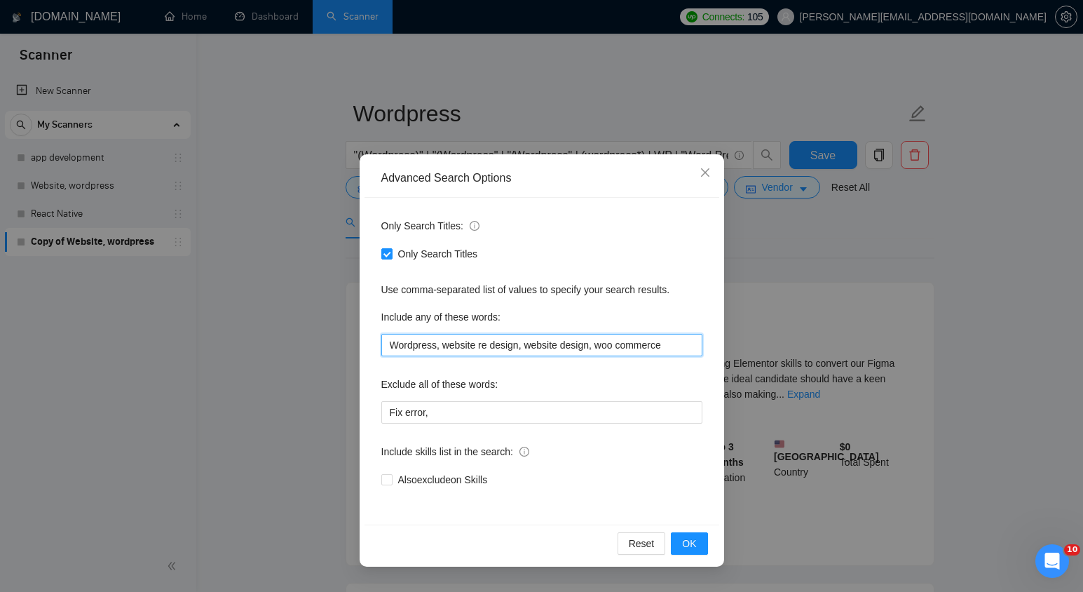
click at [471, 346] on input "Wordpress, website re design, website design, woo commerce" at bounding box center [541, 345] width 321 height 22
click at [618, 341] on input "Wordpress, website re design, website design, woo commerce" at bounding box center [541, 345] width 321 height 22
drag, startPoint x: 603, startPoint y: 347, endPoint x: 678, endPoint y: 350, distance: 75.7
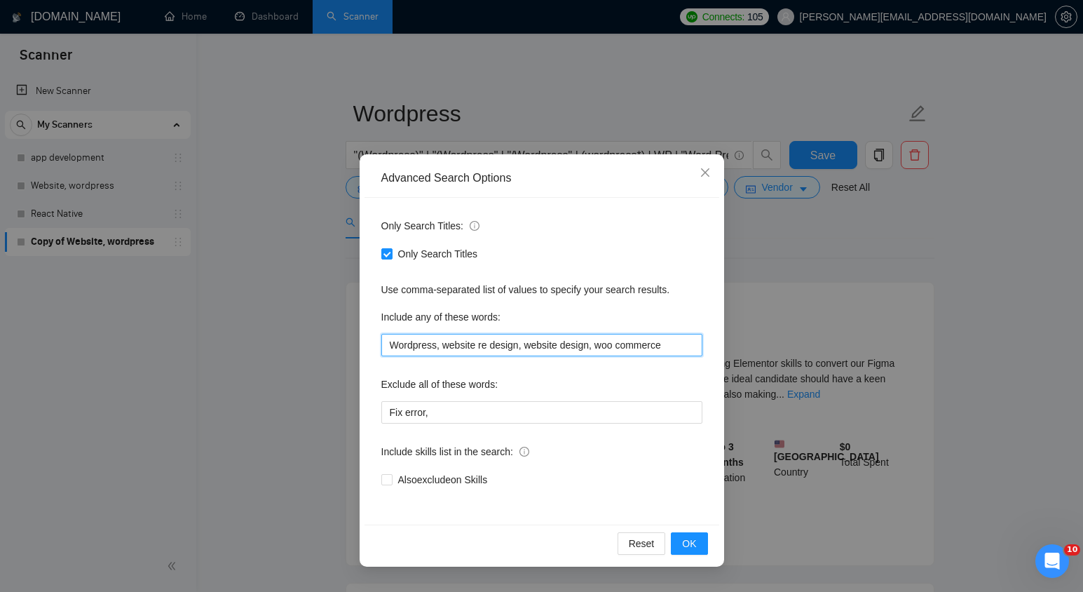
click at [678, 350] on input "Wordpress, website re design, website design, woo commerce" at bounding box center [541, 345] width 321 height 22
click at [596, 348] on input "Wordpress, website re design, website design, woo commerce" at bounding box center [541, 345] width 321 height 22
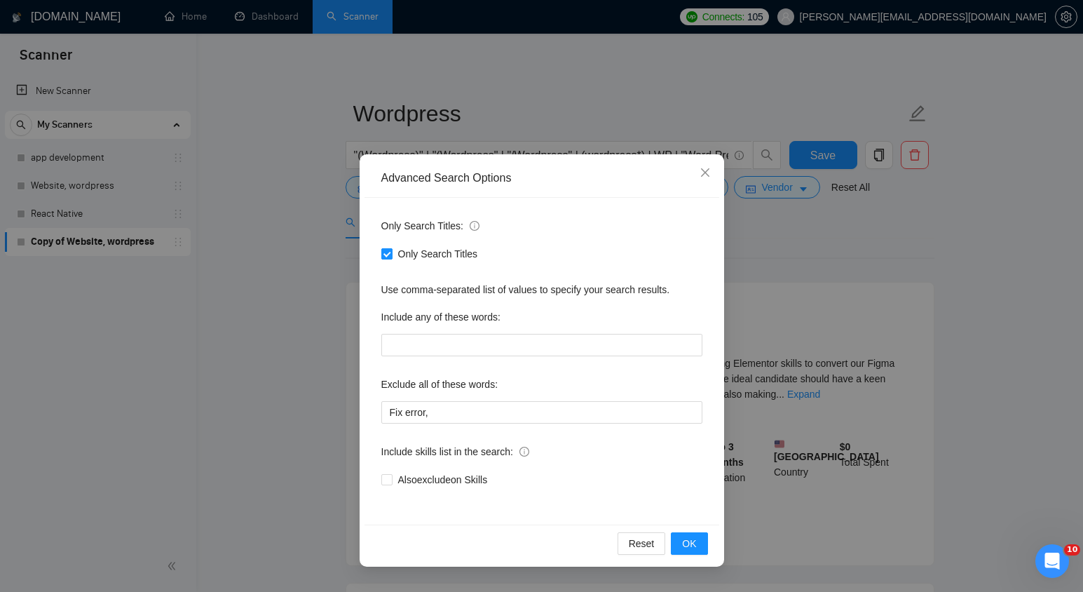
click at [385, 255] on input "Only Search Titles" at bounding box center [386, 253] width 10 height 10
checkbox input "false"
click at [391, 410] on input "Fix error," at bounding box center [541, 412] width 321 height 22
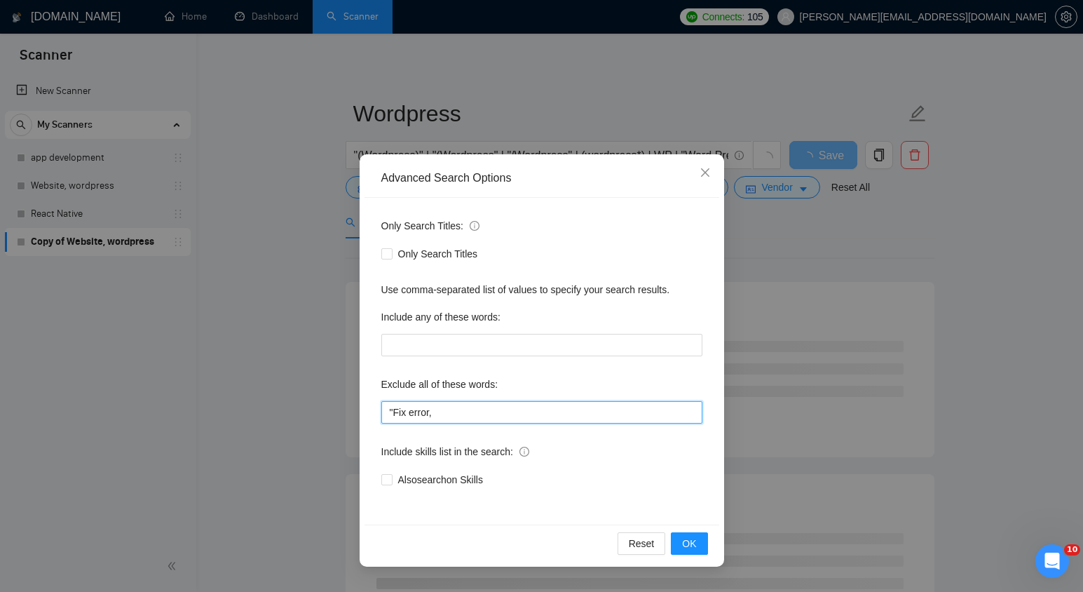
click at [430, 416] on input ""Fix error," at bounding box center [541, 412] width 321 height 22
type input ""Fix error","
click at [689, 545] on span "OK" at bounding box center [689, 542] width 14 height 15
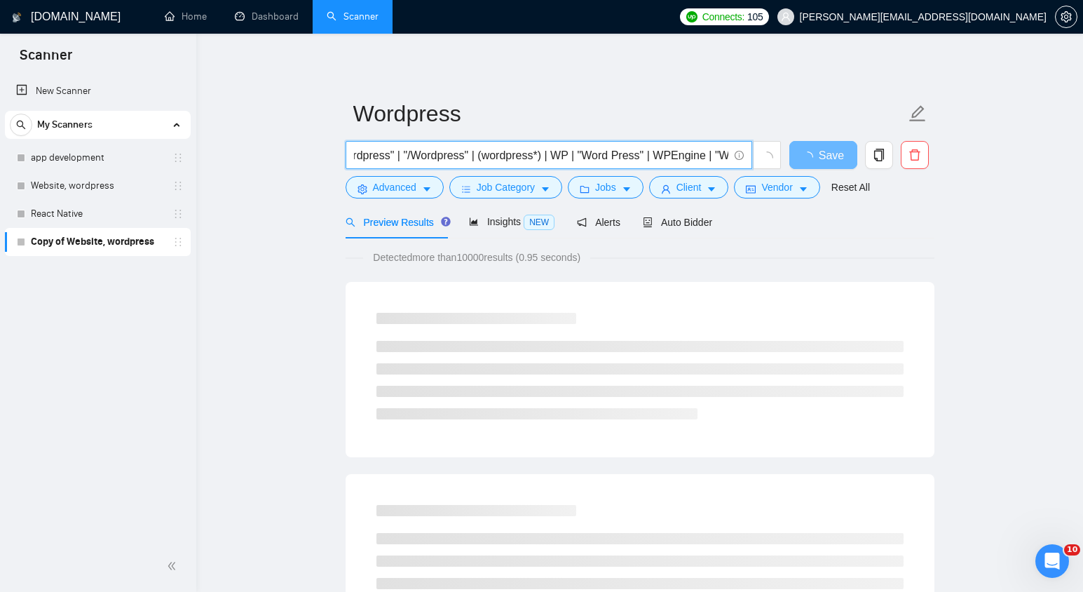
scroll to position [0, 240]
drag, startPoint x: 701, startPoint y: 160, endPoint x: 783, endPoint y: 160, distance: 82.0
click at [783, 160] on div ""(Wordpress)" | "(Wordpress" | "/Wordpress" | (wordpress*) | WP | "Word Press" …" at bounding box center [564, 158] width 442 height 35
click at [724, 160] on input ""(Wordpress)" | "(Wordpress" | "/Wordpress" | (wordpress*) | WP | "Word Press" …" at bounding box center [541, 155] width 374 height 18
paste input "woo commerce"
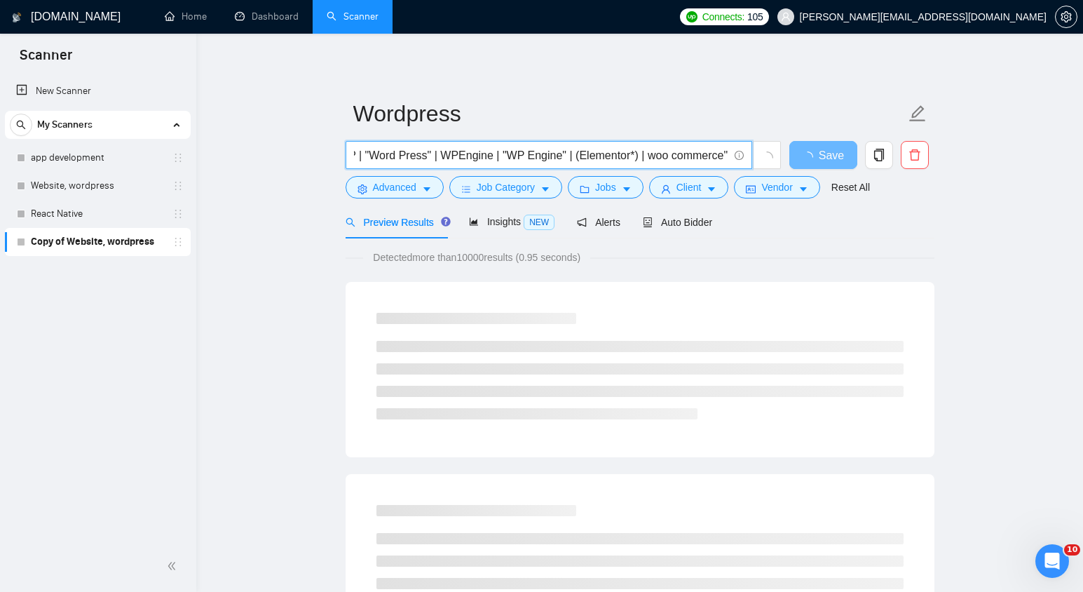
scroll to position [0, 332]
click at [643, 155] on input ""(Wordpress)" | "(Wordpress" | "/Wordpress" | (wordpress*) | WP | "Word Press" …" at bounding box center [541, 155] width 374 height 18
click at [710, 158] on input ""(Wordpress)" | "(Wordpress" | "/Wordpress" | (wordpress*) | WP | "Word Press" …" at bounding box center [541, 155] width 374 height 18
paste input "woo commerce"
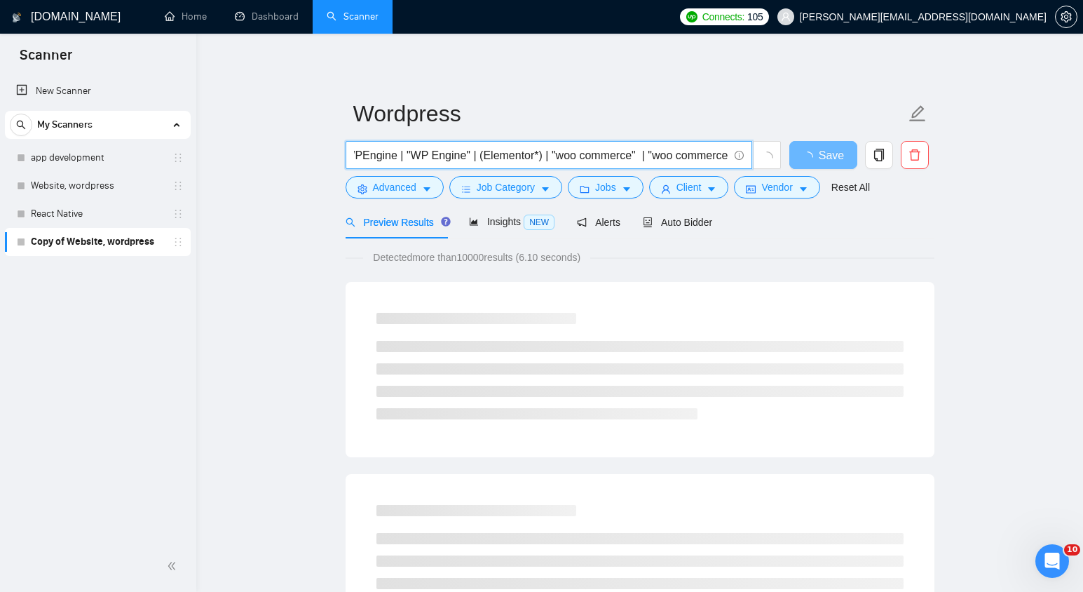
click at [674, 156] on input ""(Wordpress)" | "(Wordpress" | "/Wordpress" | (wordpress*) | WP | "Word Press" …" at bounding box center [541, 155] width 374 height 18
click at [652, 156] on input ""(Wordpress)" | "(Wordpress" | "/Wordpress" | (wordpress*) | WP | "Word Press" …" at bounding box center [541, 155] width 374 height 18
type input ""(Wordpress)" | "(Wordpress" | "/Wordpress" | (wordpress*) | WP | "Word Press" …"
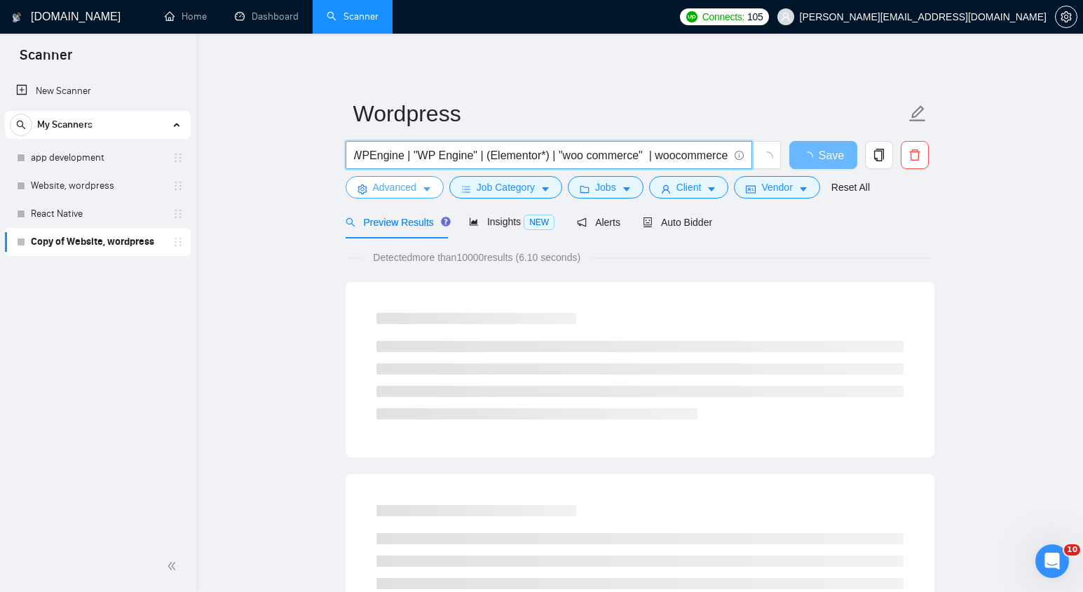
click at [396, 193] on span "Advanced" at bounding box center [394, 186] width 43 height 15
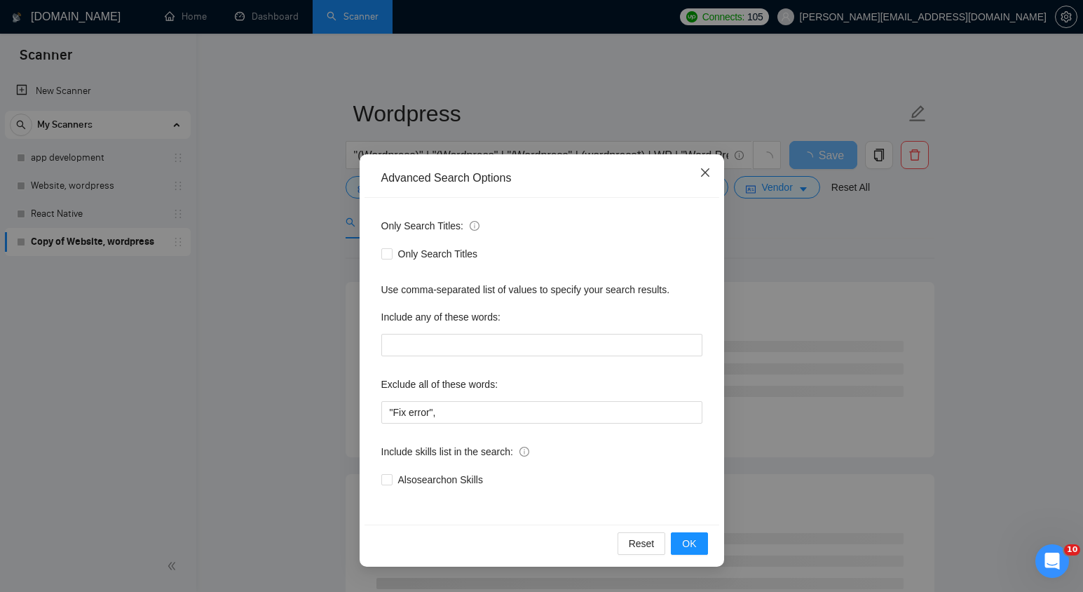
click at [699, 179] on span "Close" at bounding box center [705, 173] width 38 height 38
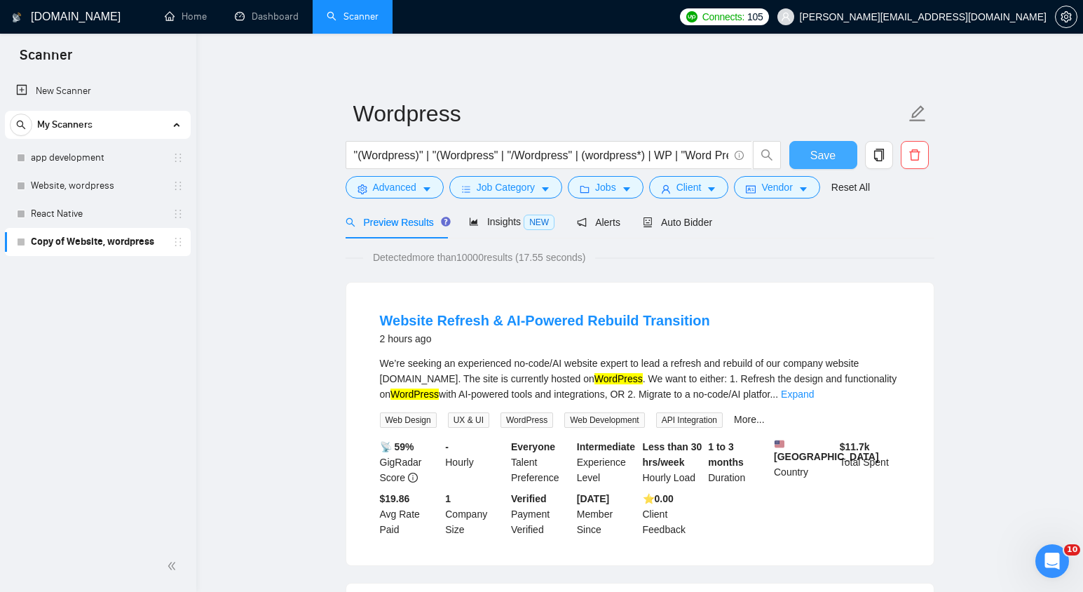
click at [833, 153] on span "Save" at bounding box center [822, 155] width 25 height 18
click at [104, 217] on link "React Native" at bounding box center [97, 214] width 133 height 28
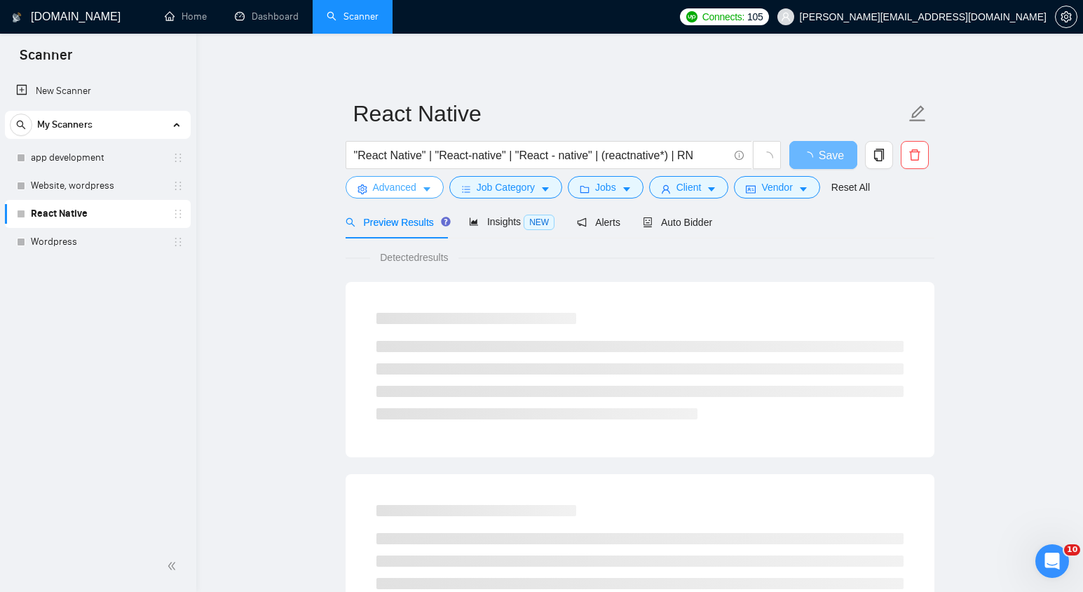
click at [395, 184] on span "Advanced" at bounding box center [394, 186] width 43 height 15
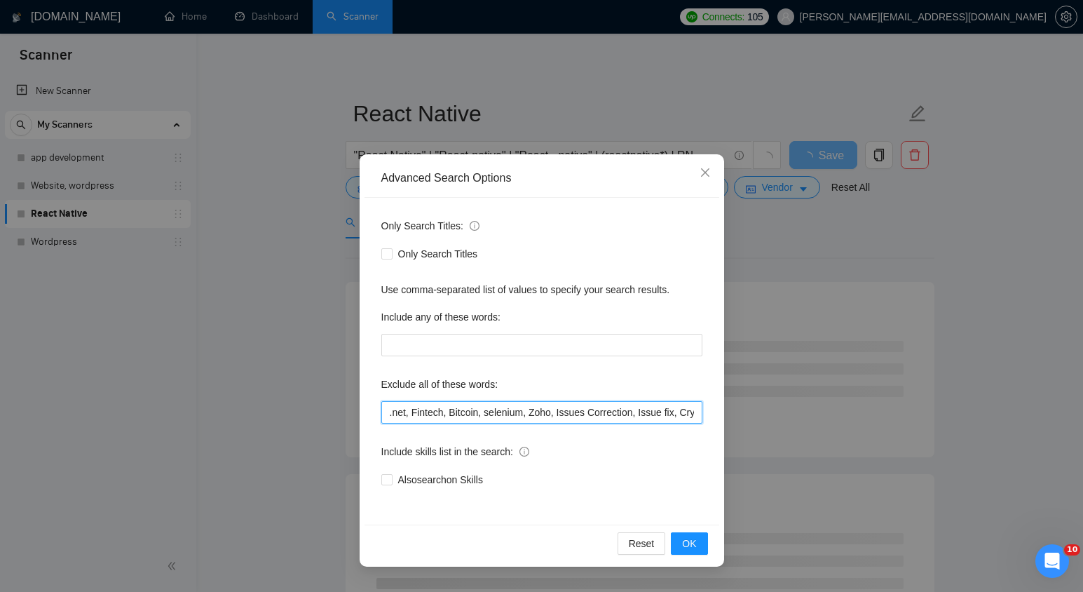
click at [465, 409] on input ".net, Fintech, Bitcoin, selenium, Zoho, Issues Correction, Issue fix, Crypto" at bounding box center [541, 412] width 321 height 22
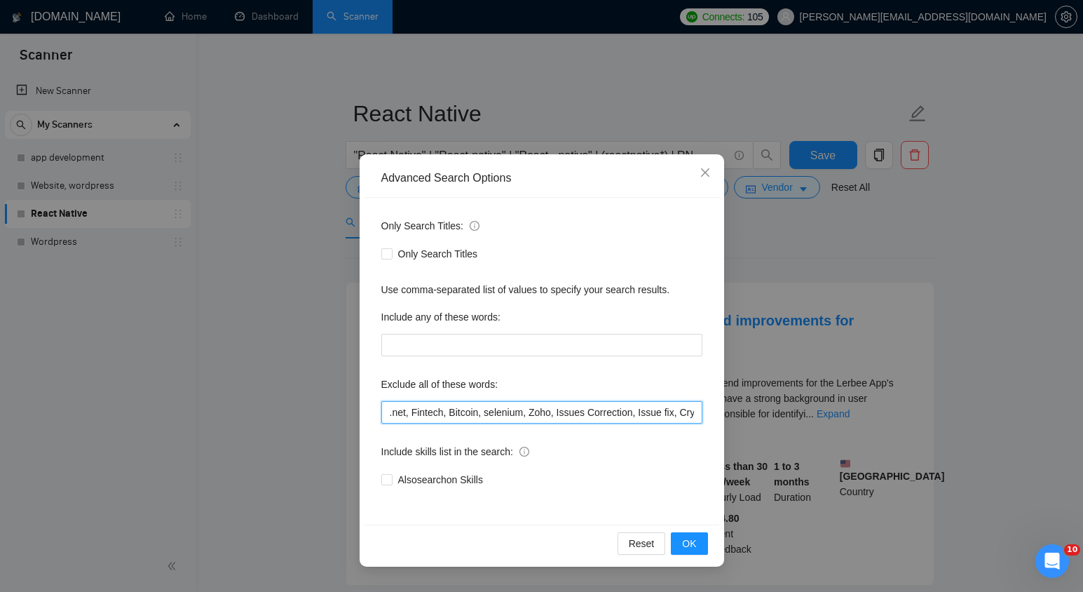
paste input "".net", Fintech, Bitcoin, selenium, Zoho, "Issues Correction", "Issue fix", (Cr…"
type input "".net", Fintech, Bitcoin, selenium, Zoho, "Issues Correction", "Issue fix", (Cr…"
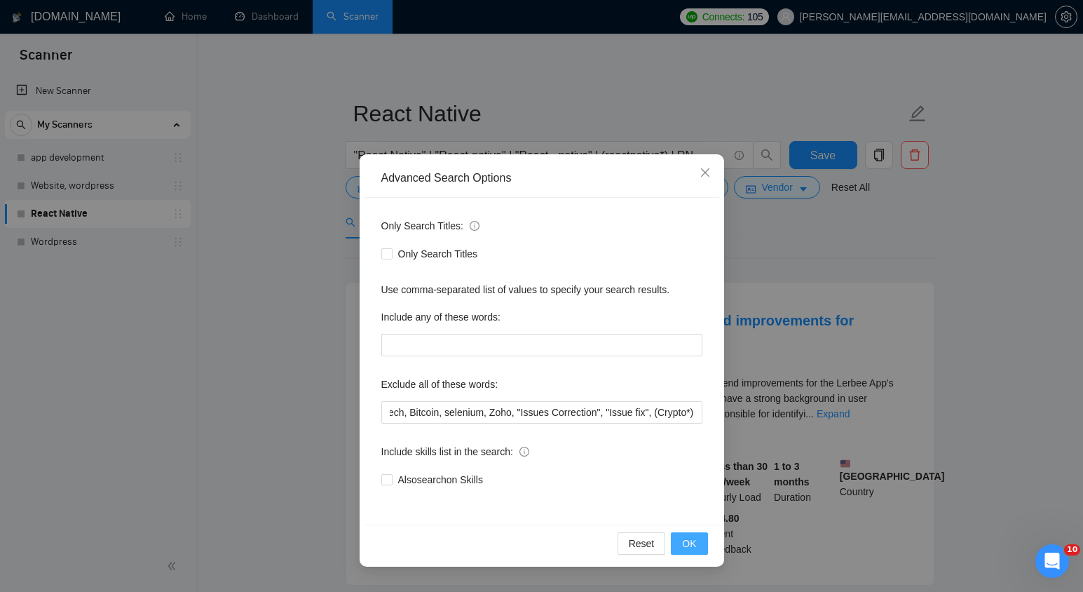
click at [705, 540] on button "OK" at bounding box center [689, 543] width 36 height 22
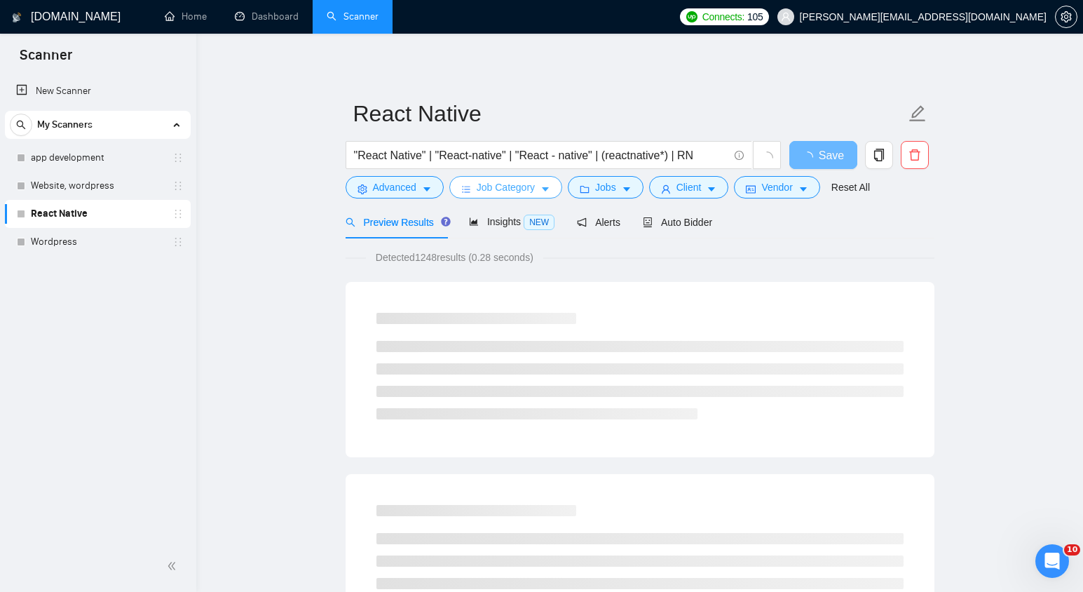
click at [526, 188] on span "Job Category" at bounding box center [506, 186] width 58 height 15
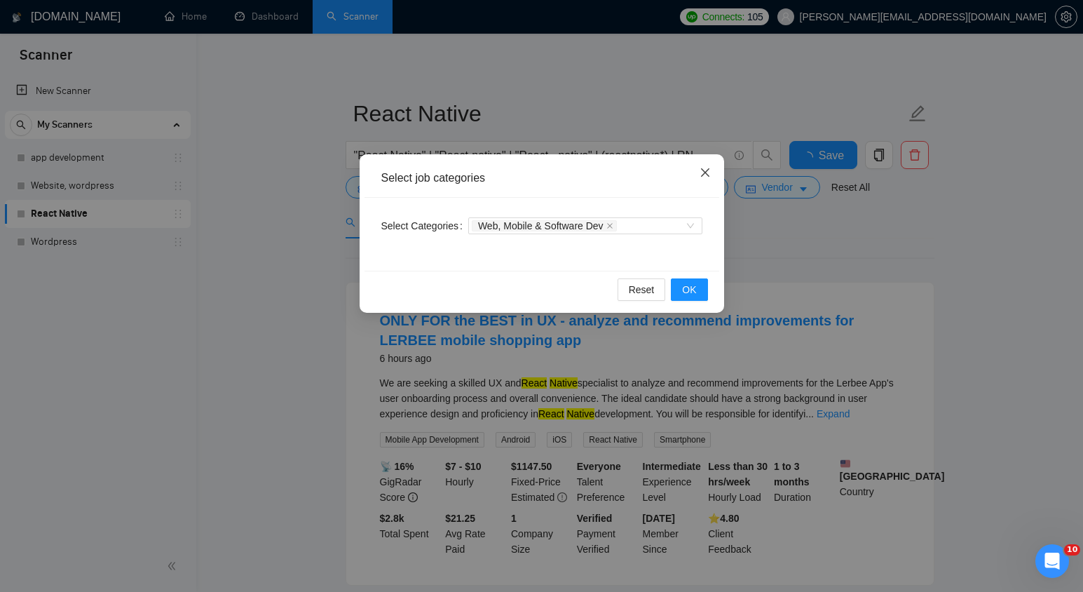
click at [713, 170] on span "Close" at bounding box center [705, 173] width 38 height 38
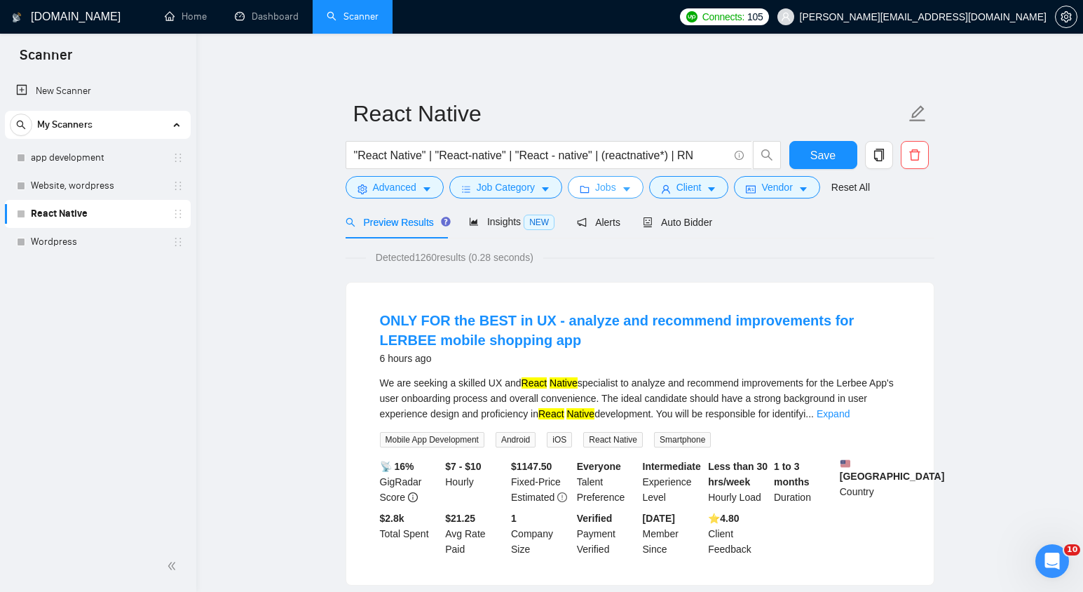
click at [628, 193] on icon "caret-down" at bounding box center [627, 189] width 10 height 10
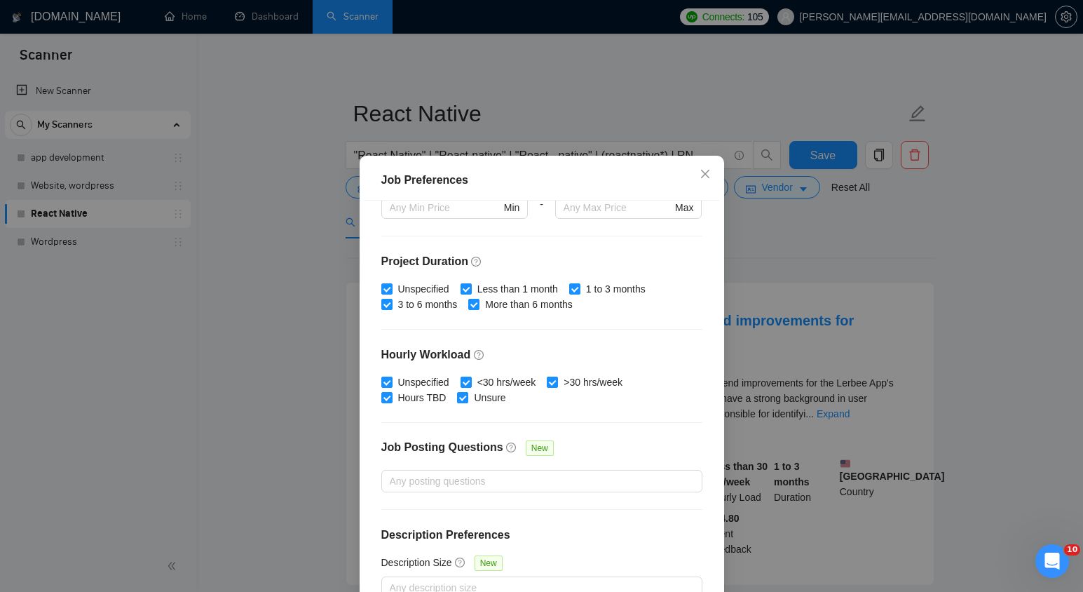
scroll to position [85, 0]
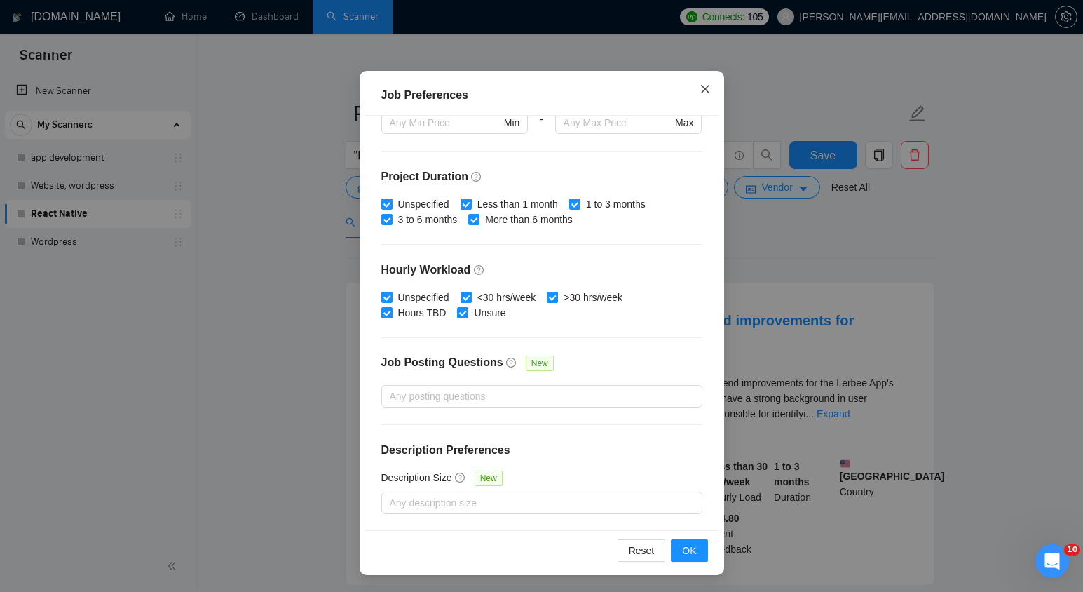
click at [698, 89] on span "Close" at bounding box center [705, 90] width 38 height 38
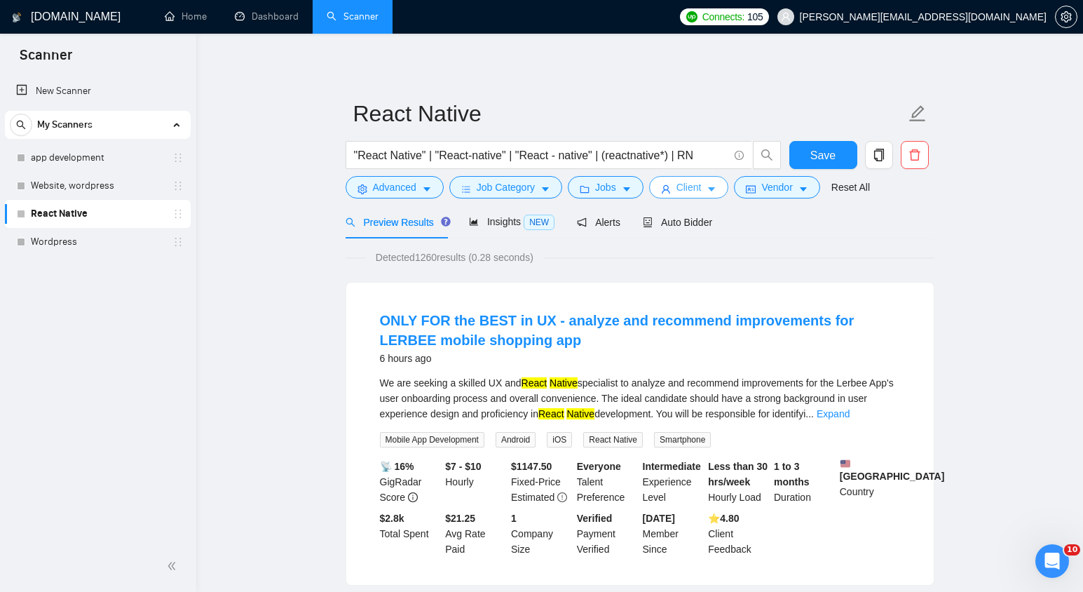
scroll to position [13, 0]
click at [711, 181] on button "Client" at bounding box center [689, 187] width 80 height 22
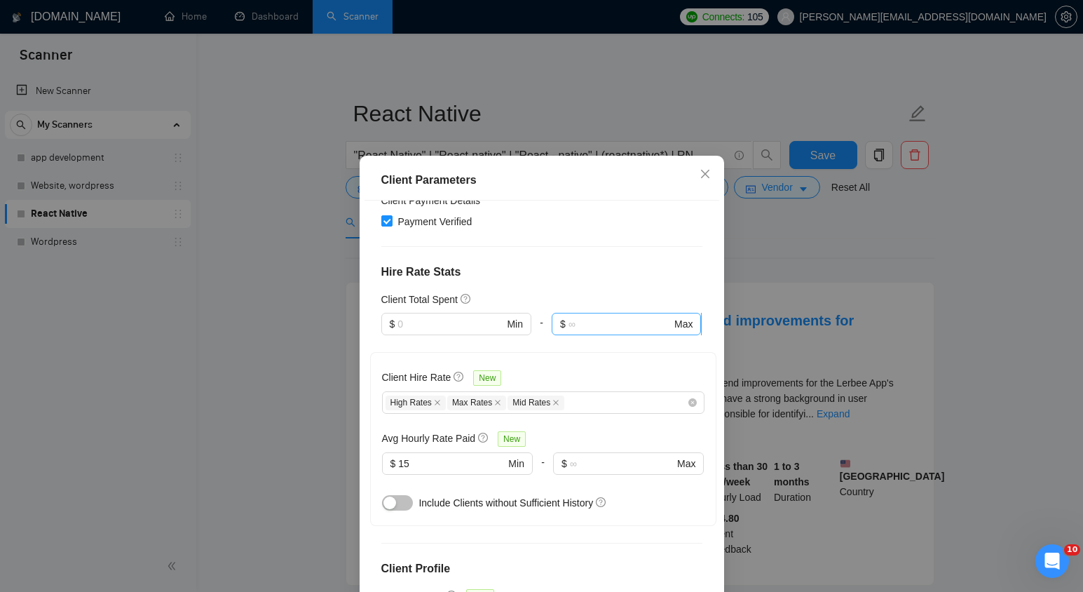
scroll to position [460, 0]
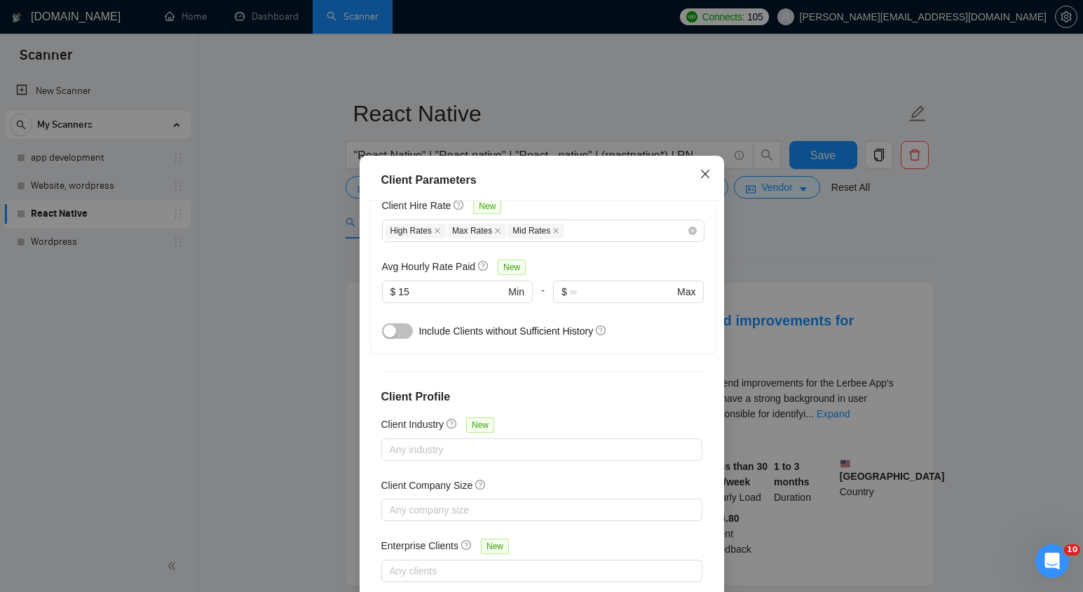
click at [709, 171] on icon "close" at bounding box center [704, 173] width 11 height 11
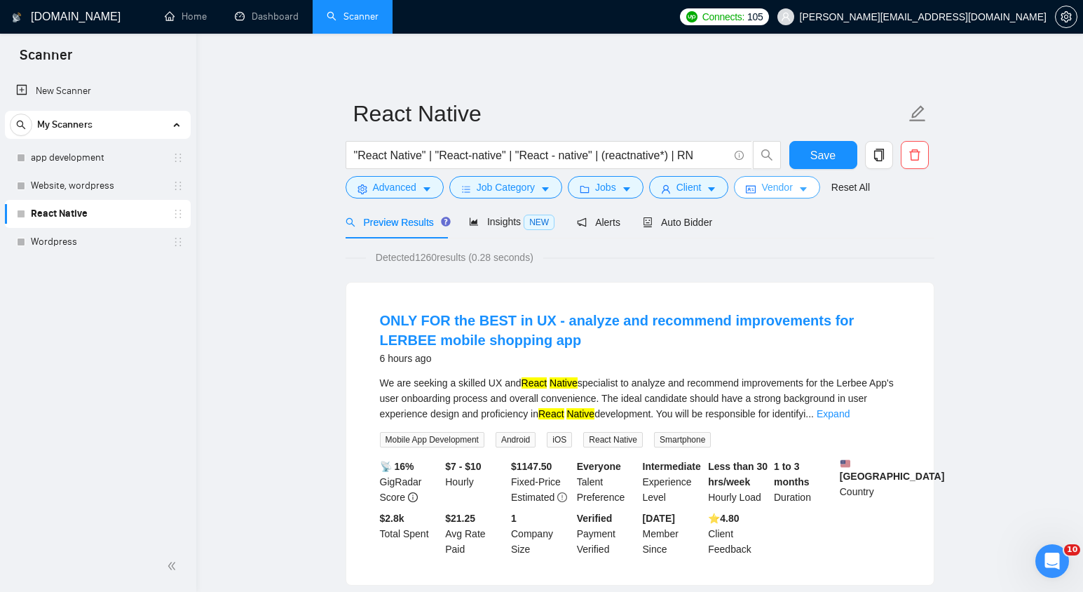
click at [802, 190] on button "Vendor" at bounding box center [777, 187] width 86 height 22
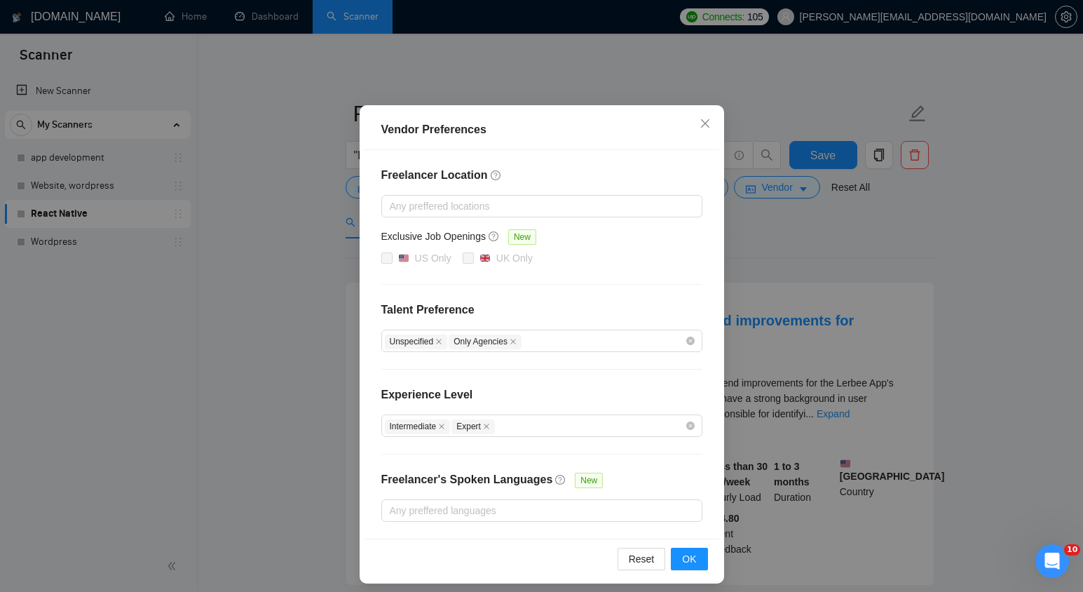
scroll to position [57, 0]
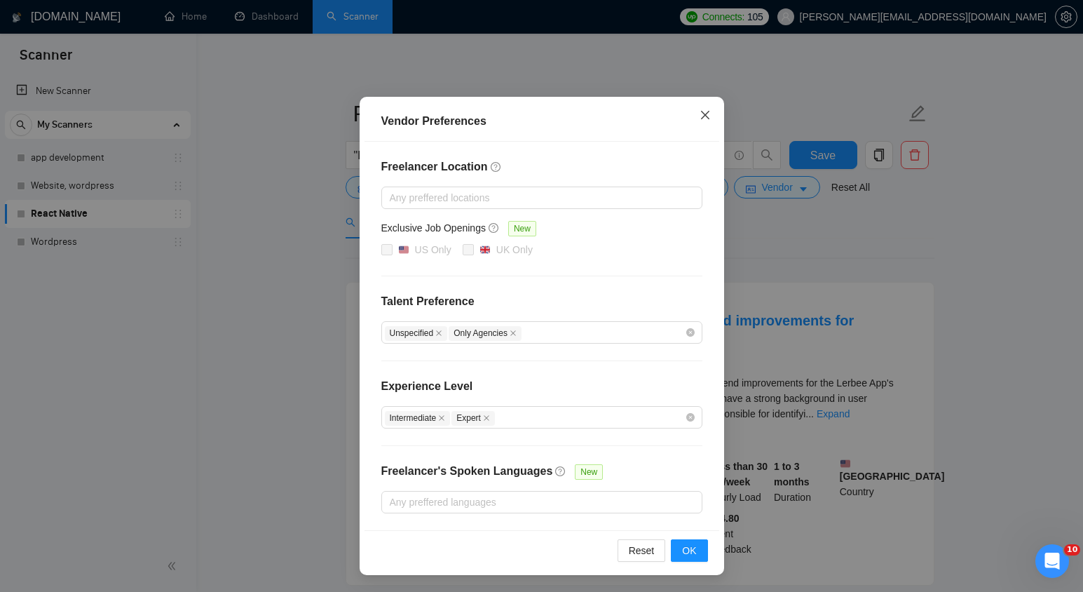
click at [716, 107] on span "Close" at bounding box center [705, 116] width 38 height 38
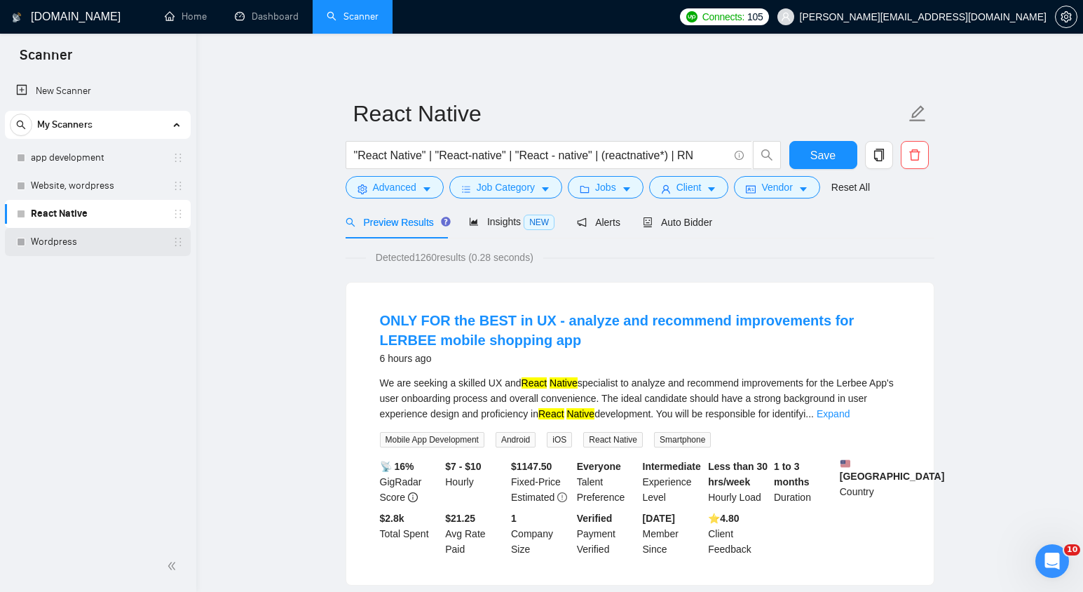
click at [68, 240] on link "Wordpress" at bounding box center [97, 242] width 133 height 28
click at [829, 156] on span "Save" at bounding box center [822, 155] width 25 height 18
click at [87, 250] on link "Wordpress" at bounding box center [97, 242] width 133 height 28
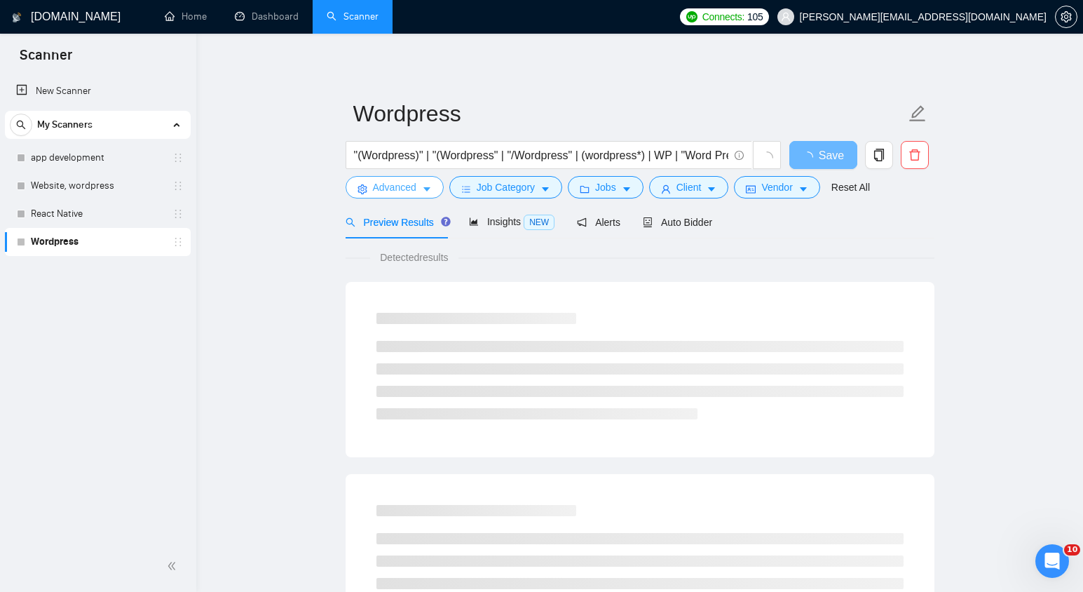
click at [417, 182] on button "Advanced" at bounding box center [395, 187] width 98 height 22
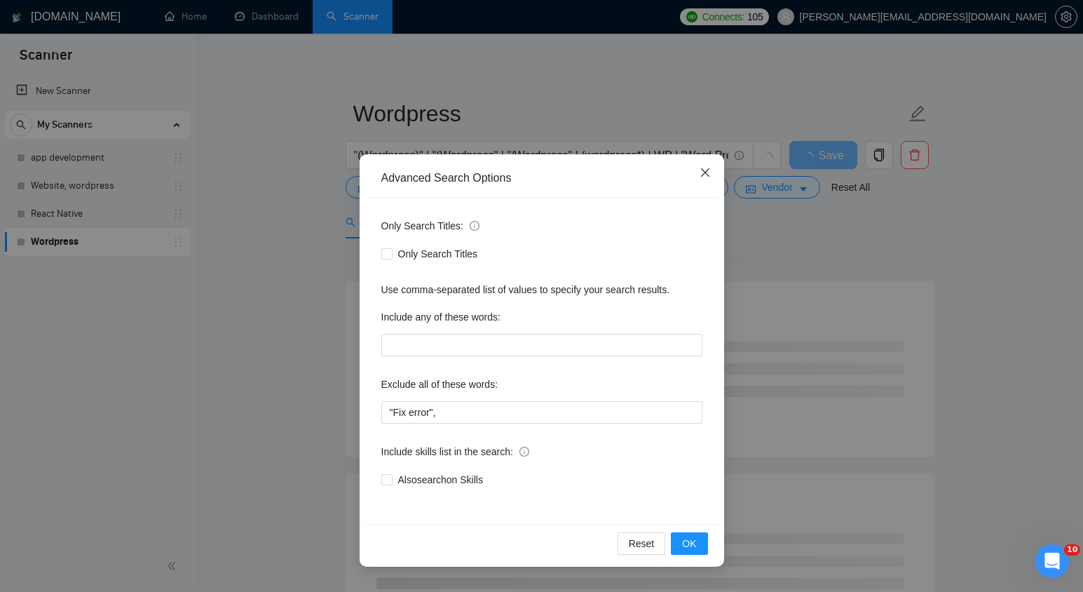
click at [706, 160] on span "Close" at bounding box center [705, 173] width 38 height 38
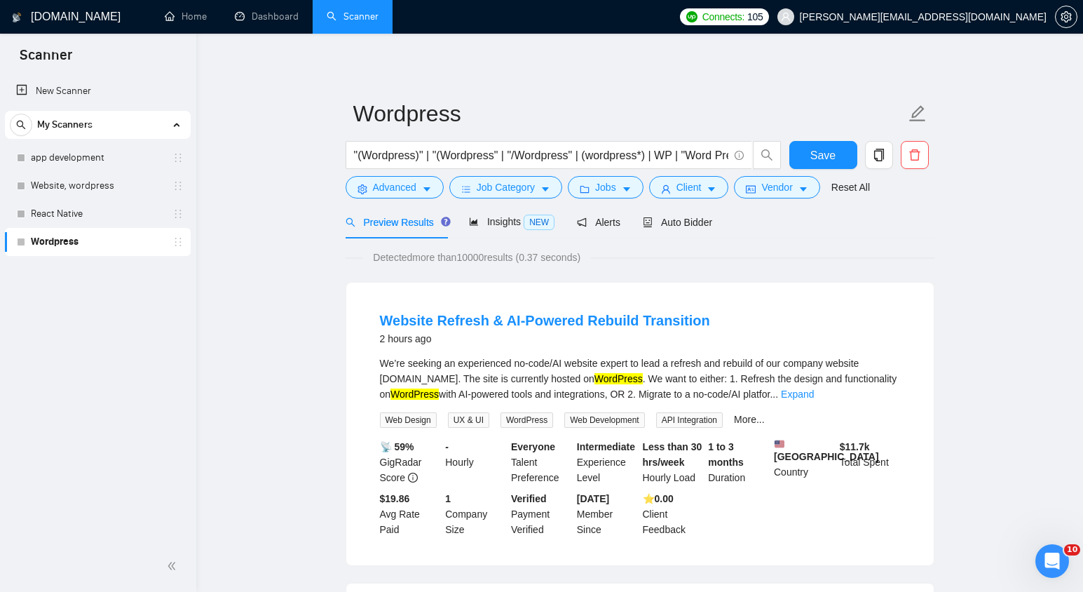
click at [565, 182] on div "Job Category" at bounding box center [505, 187] width 118 height 22
click at [545, 187] on icon "caret-down" at bounding box center [545, 189] width 10 height 10
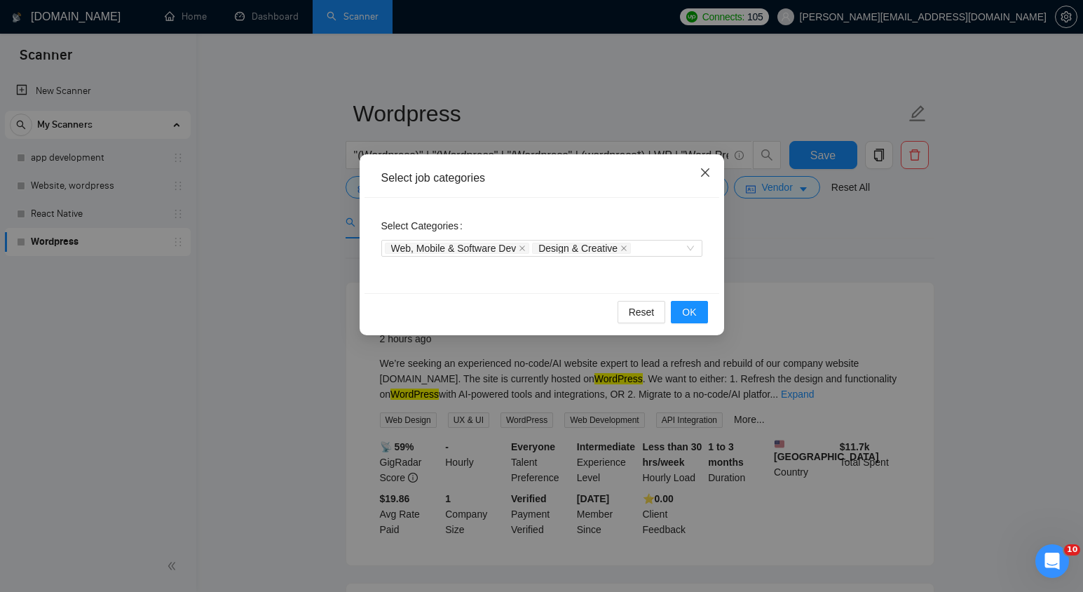
click at [697, 179] on span "Close" at bounding box center [705, 173] width 38 height 38
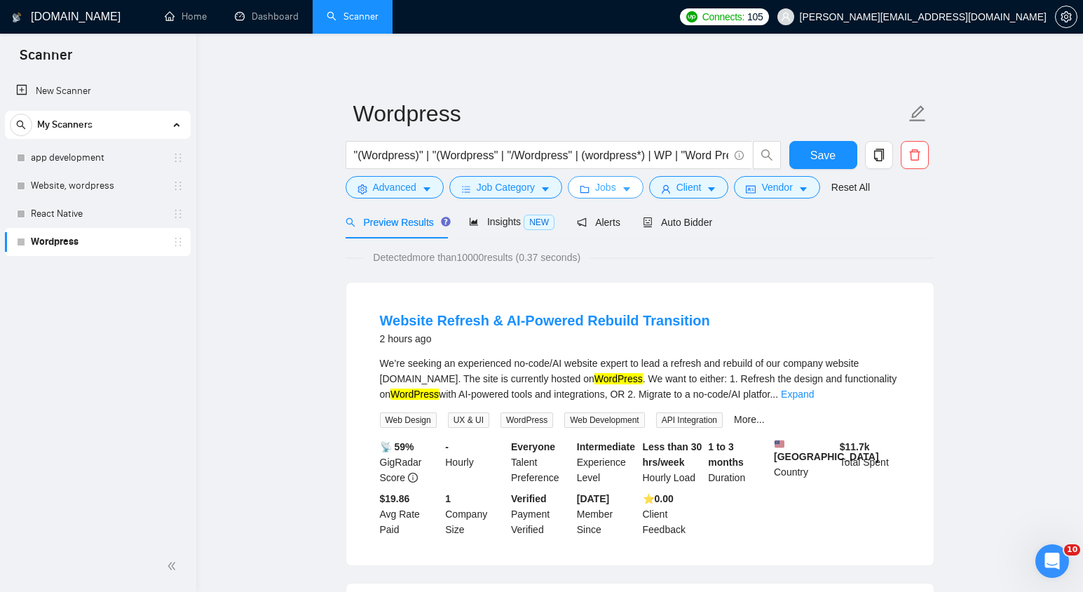
click at [637, 187] on button "Jobs" at bounding box center [606, 187] width 76 height 22
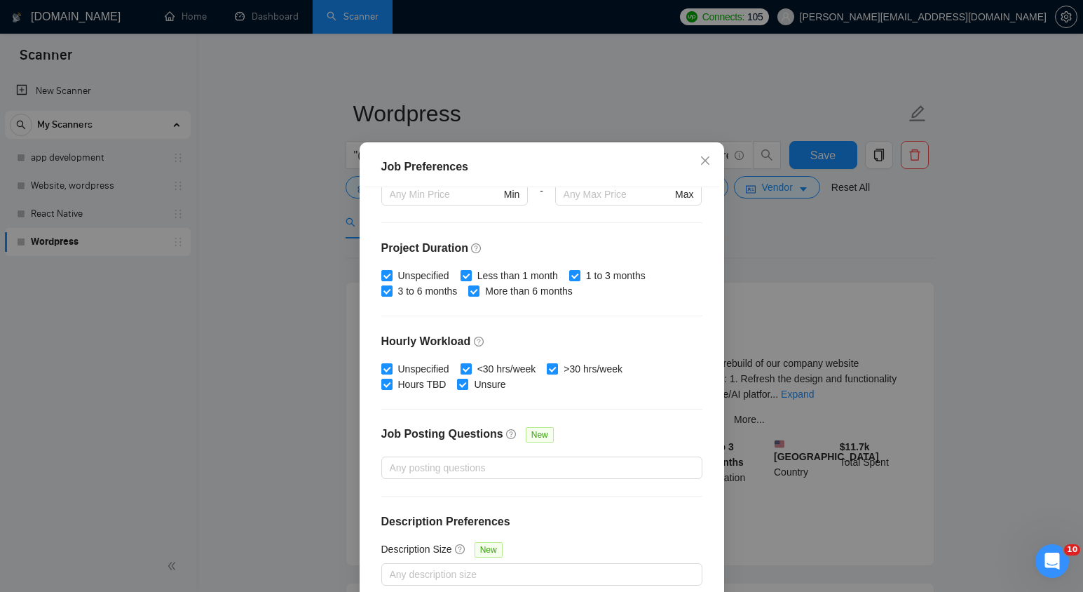
scroll to position [85, 0]
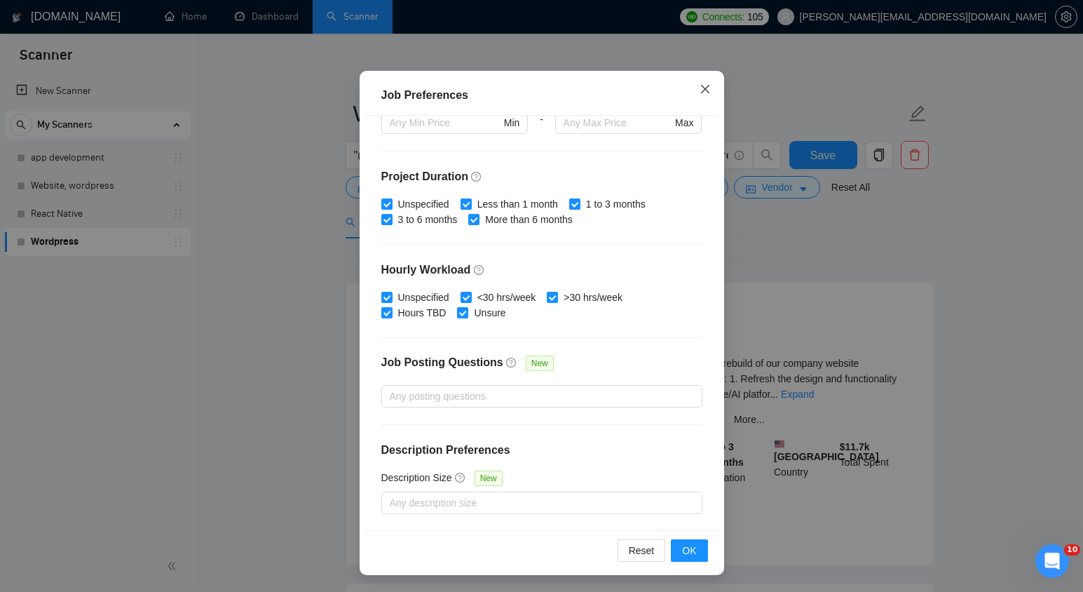
click at [708, 86] on icon "close" at bounding box center [704, 89] width 8 height 8
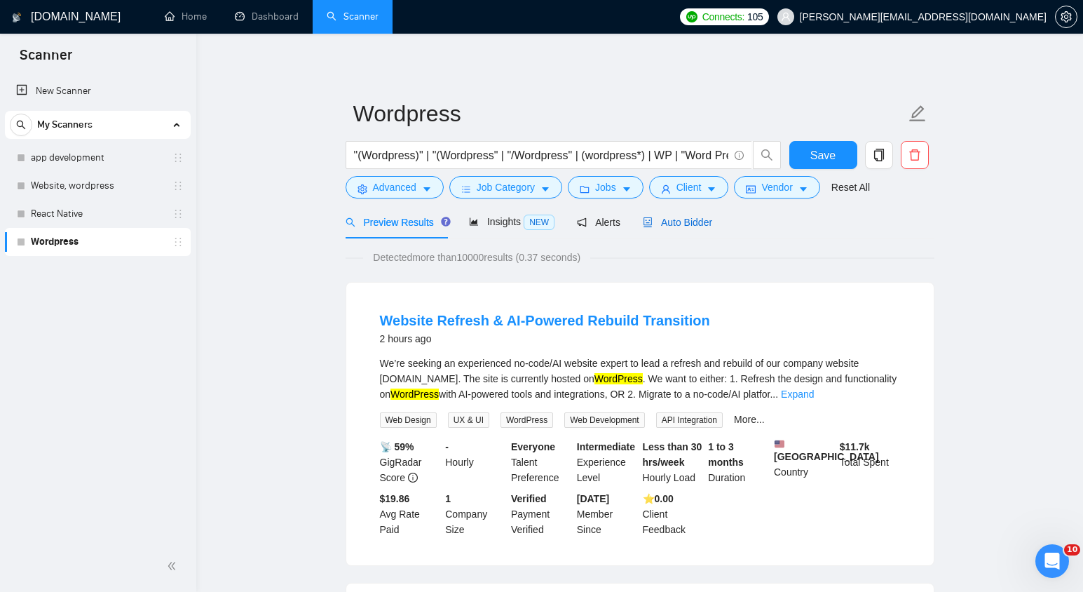
click at [690, 221] on span "Auto Bidder" at bounding box center [677, 222] width 69 height 11
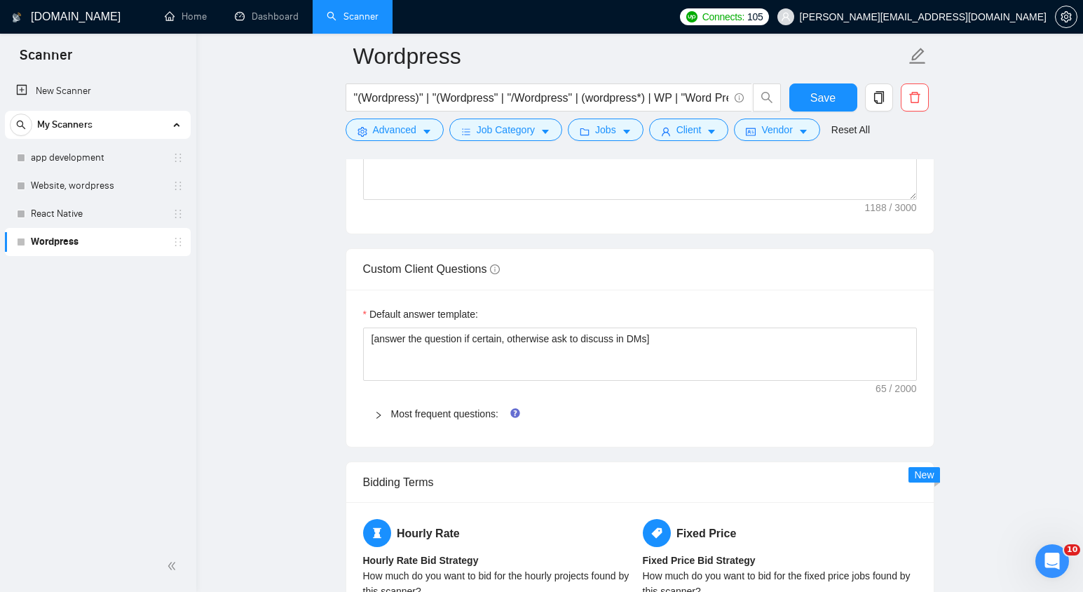
scroll to position [1880, 0]
click at [439, 420] on link "Most frequent questions:" at bounding box center [444, 414] width 107 height 11
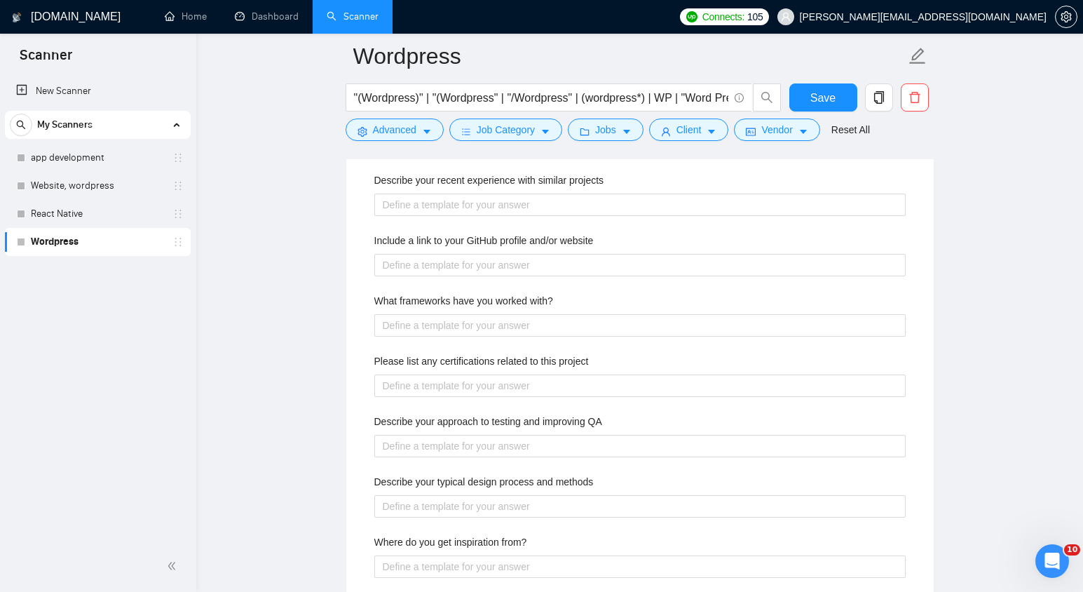
scroll to position [2091, 0]
